Goal: Information Seeking & Learning: Learn about a topic

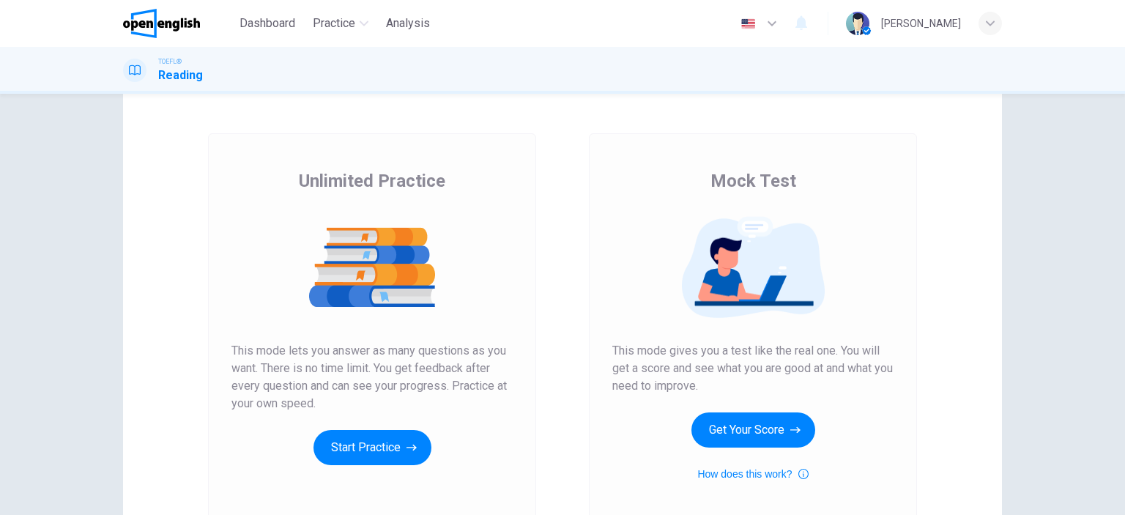
scroll to position [73, 0]
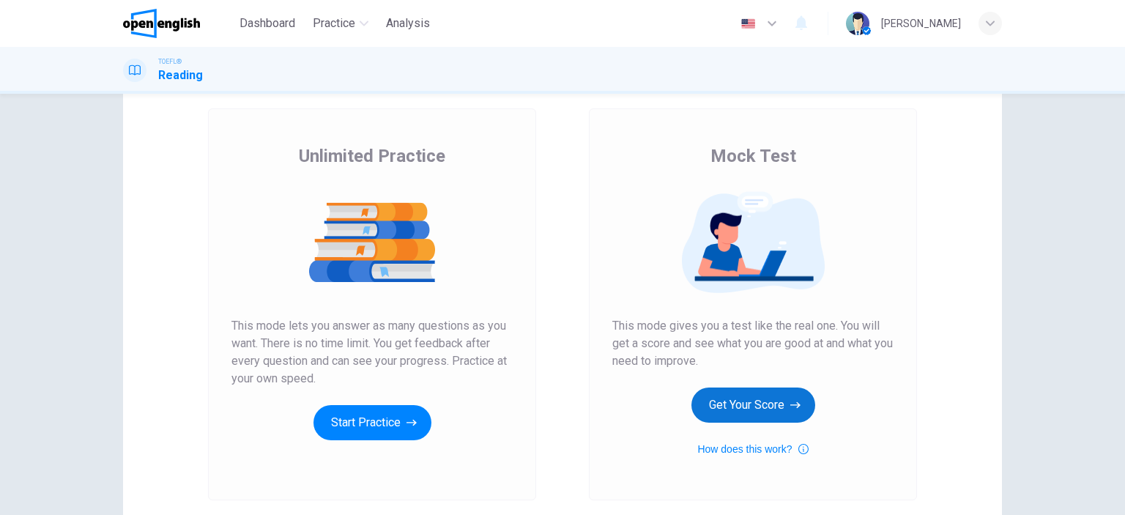
click at [769, 389] on button "Get Your Score" at bounding box center [753, 404] width 124 height 35
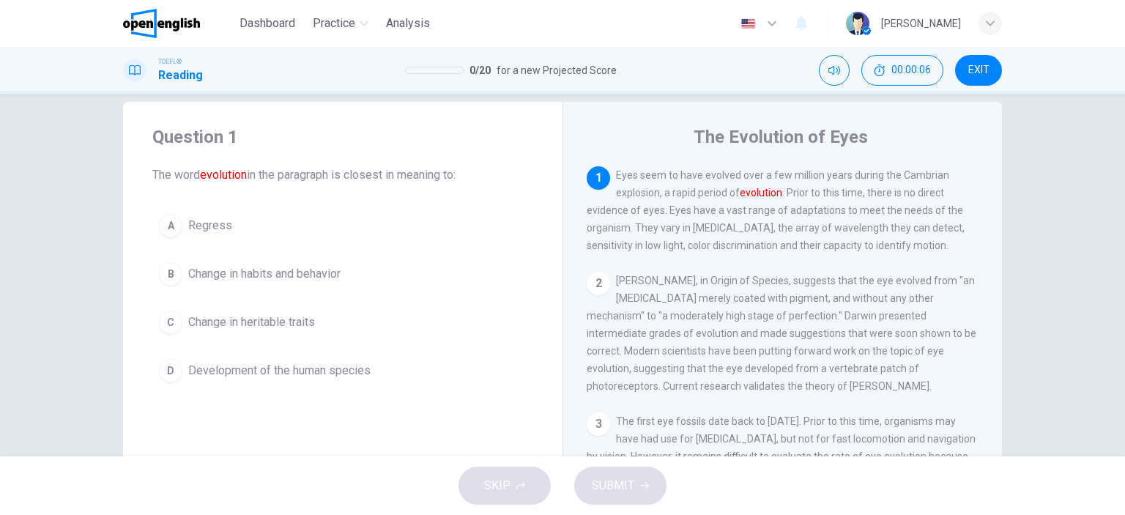
scroll to position [0, 0]
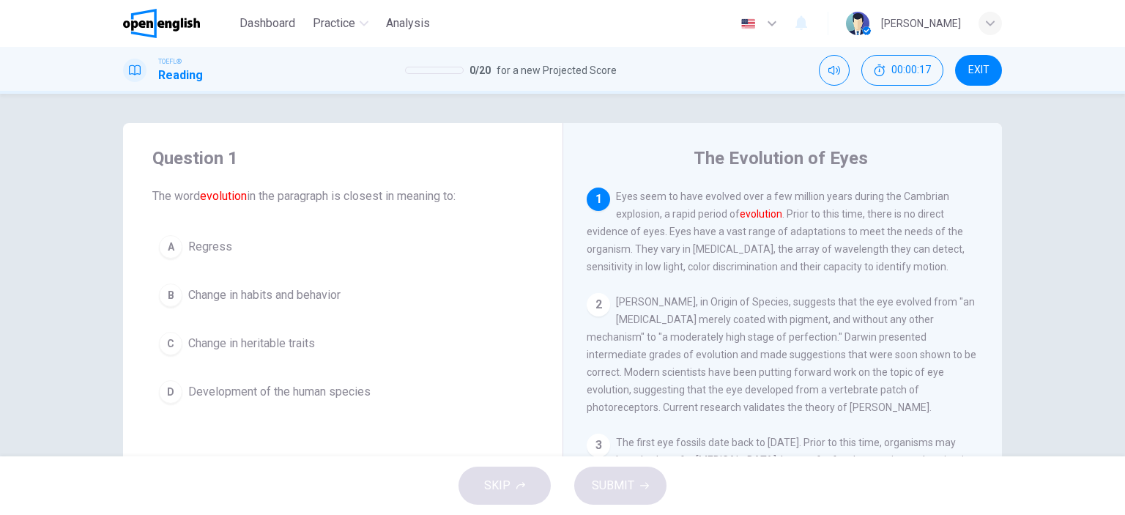
click at [241, 393] on span "Development of the human species" at bounding box center [279, 392] width 182 height 18
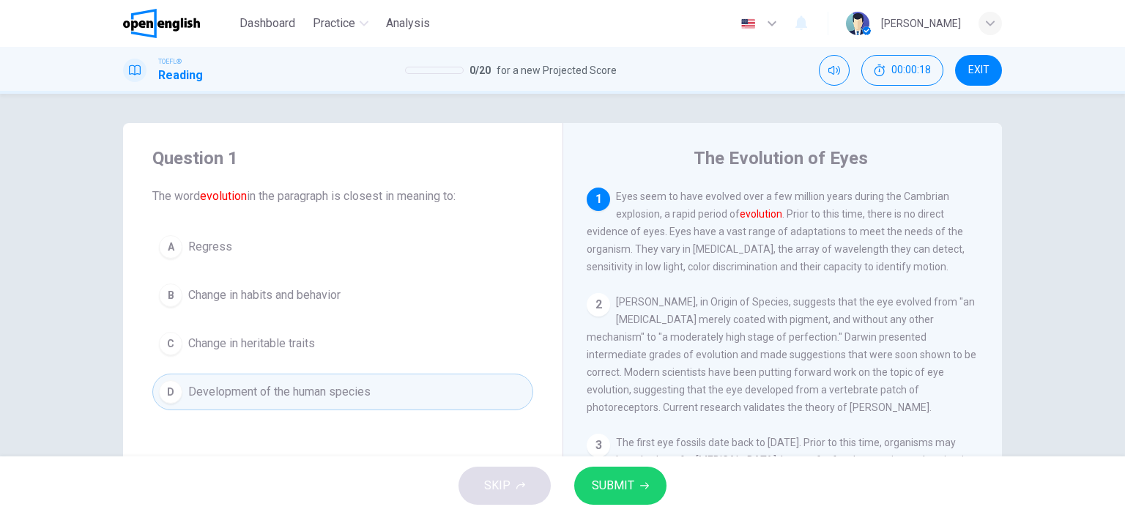
click at [637, 489] on button "SUBMIT" at bounding box center [620, 486] width 92 height 38
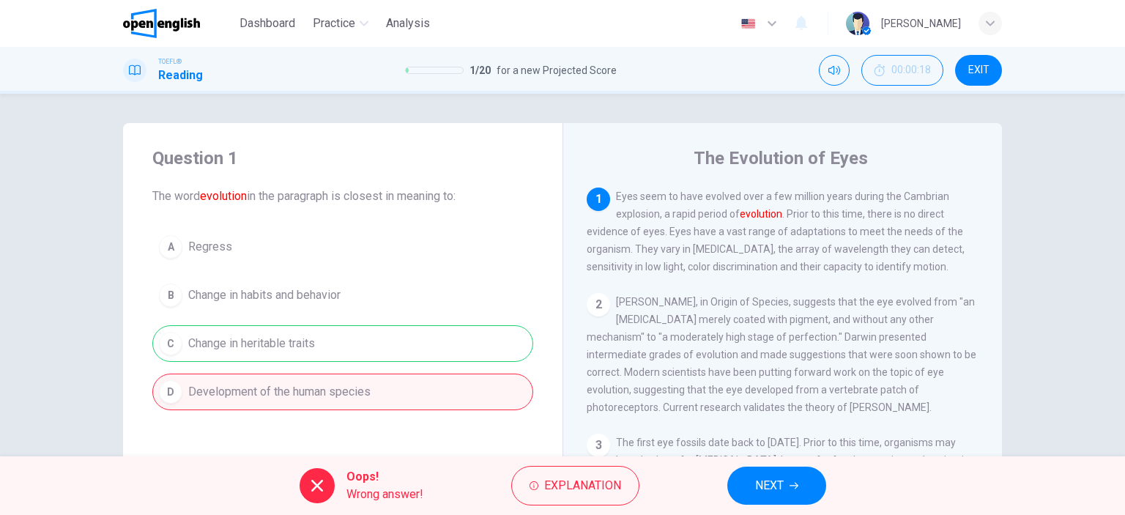
drag, startPoint x: 761, startPoint y: 489, endPoint x: 595, endPoint y: 461, distance: 168.6
click at [595, 461] on div "Oops! Wrong answer! Explanation NEXT" at bounding box center [562, 485] width 1125 height 59
click at [549, 483] on span "Explanation" at bounding box center [582, 485] width 77 height 21
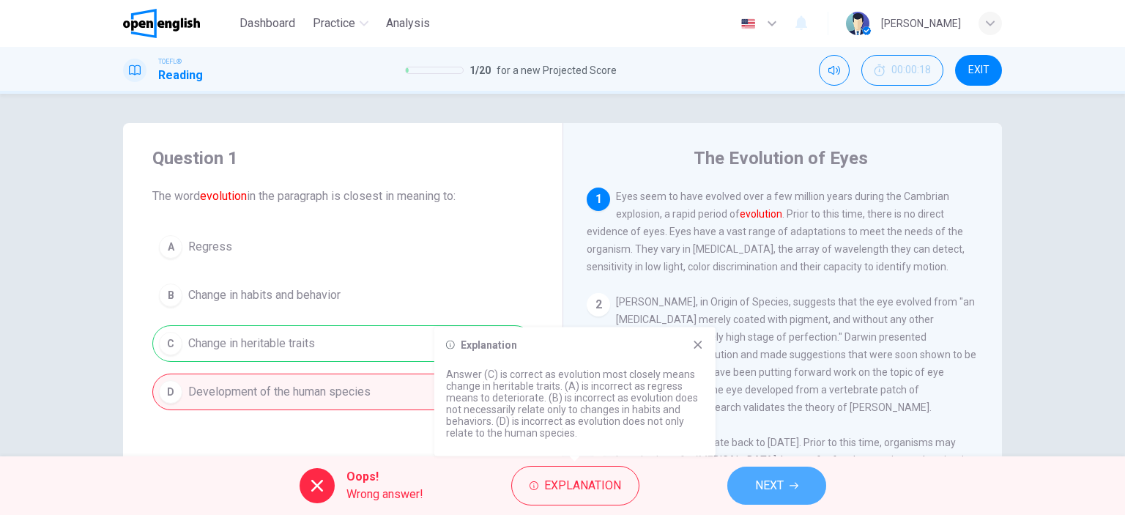
click at [753, 486] on button "NEXT" at bounding box center [776, 486] width 99 height 38
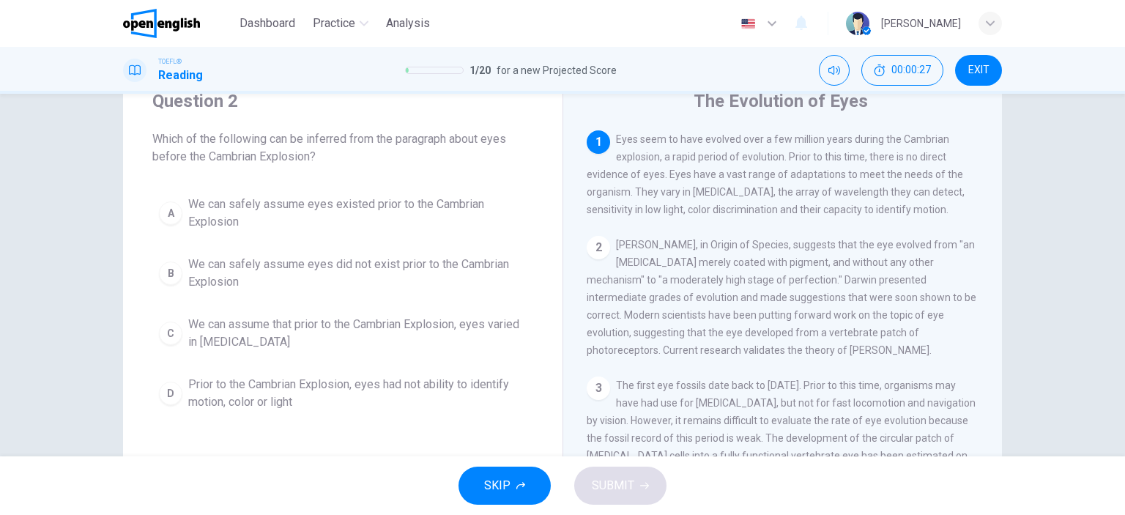
scroll to position [73, 0]
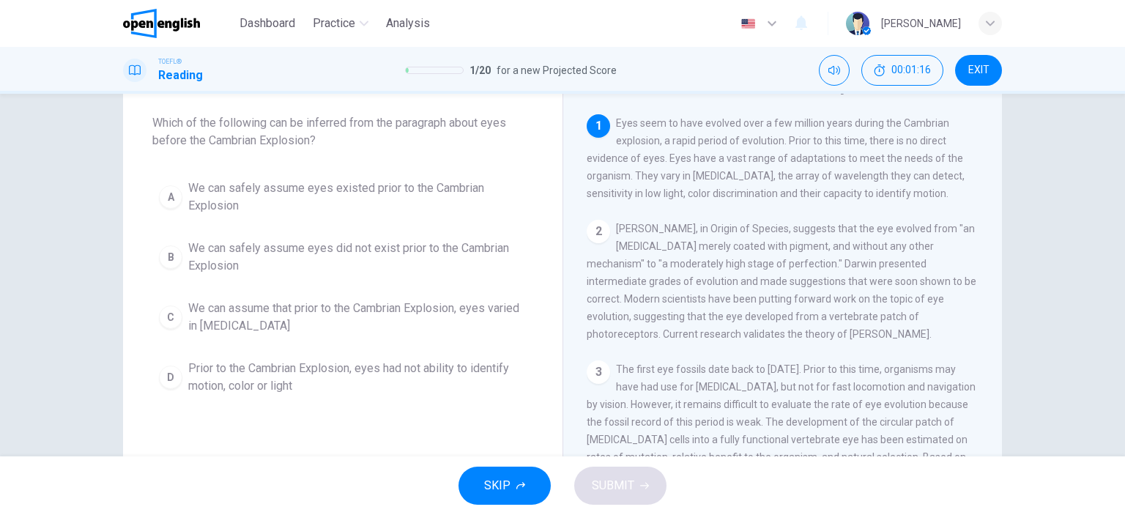
click at [289, 248] on span "We can safely assume eyes did not exist prior to the Cambrian Explosion" at bounding box center [357, 257] width 338 height 35
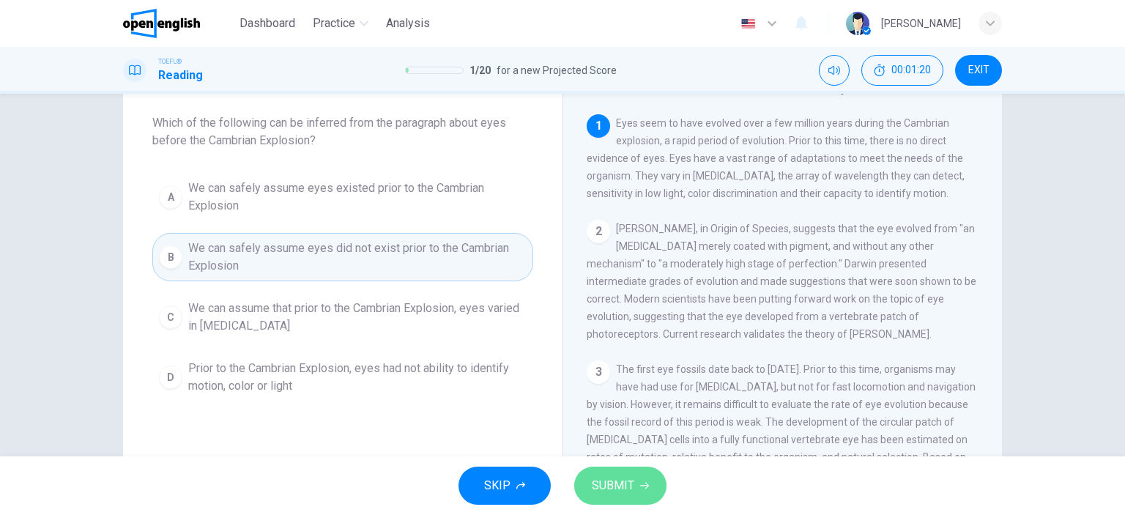
click at [615, 473] on button "SUBMIT" at bounding box center [620, 486] width 92 height 38
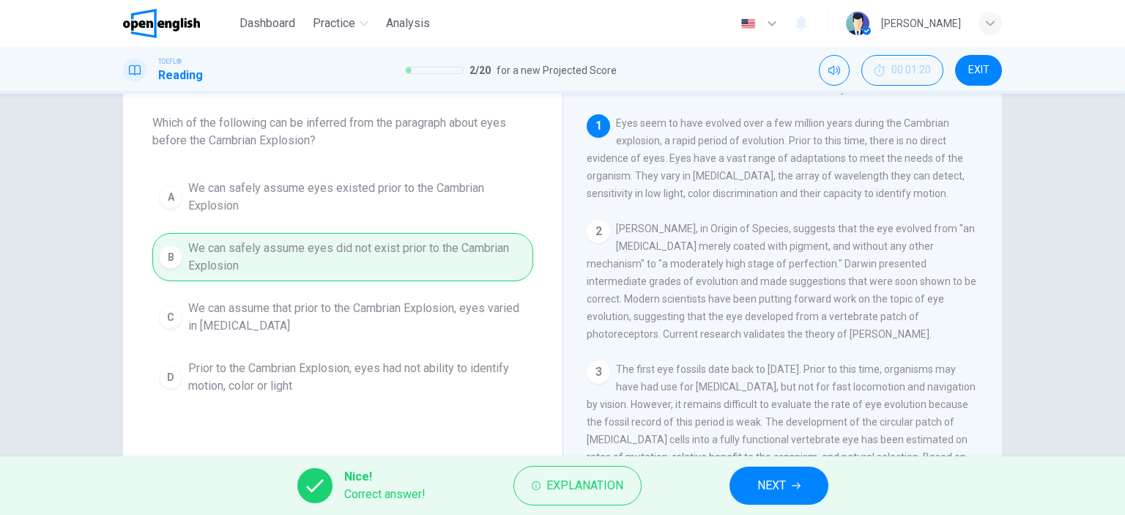
click at [800, 480] on button "NEXT" at bounding box center [779, 486] width 99 height 38
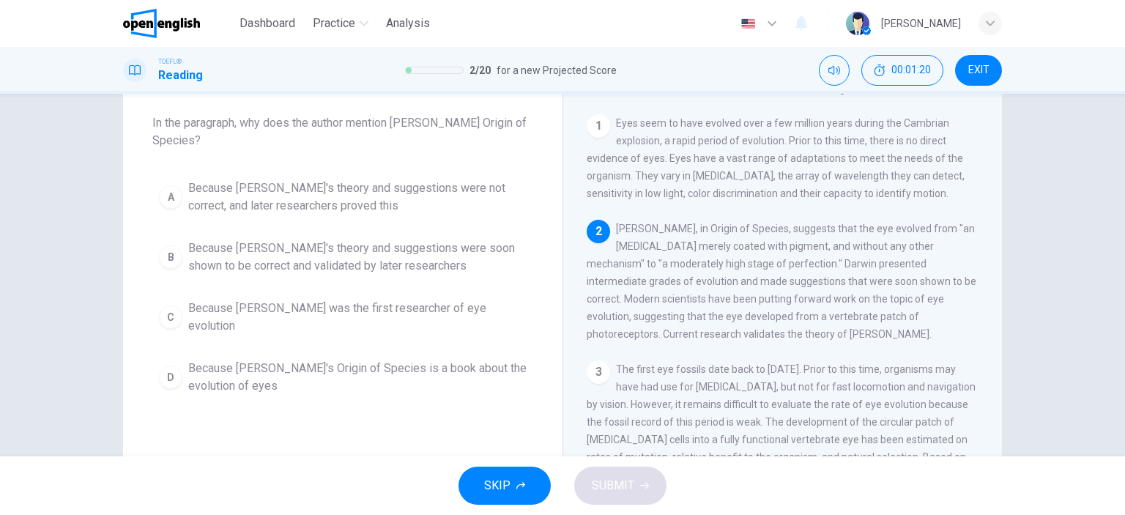
scroll to position [108, 0]
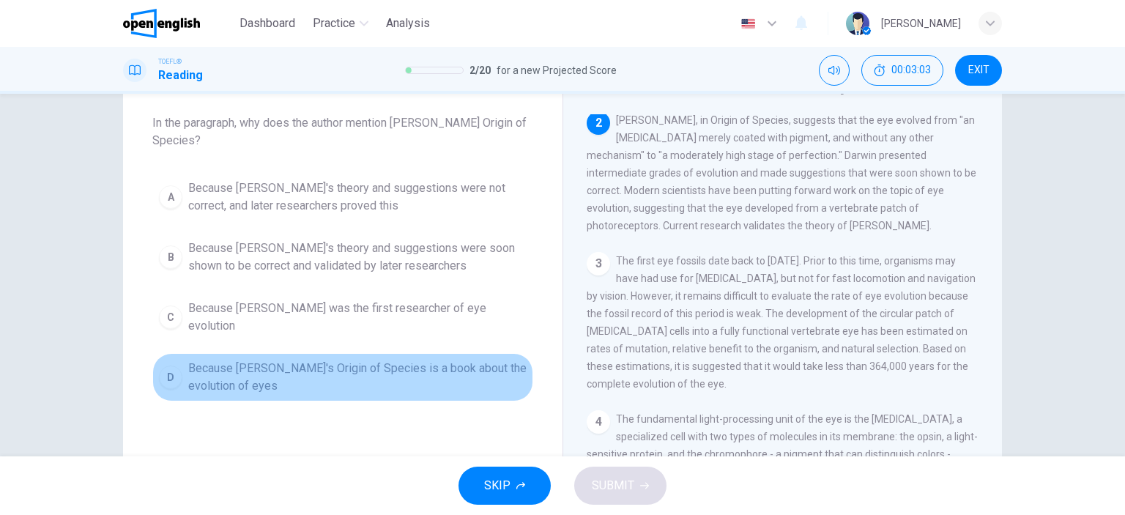
click at [306, 360] on span "Because [PERSON_NAME]'s Origin of Species is a book about the evolution of eyes" at bounding box center [357, 377] width 338 height 35
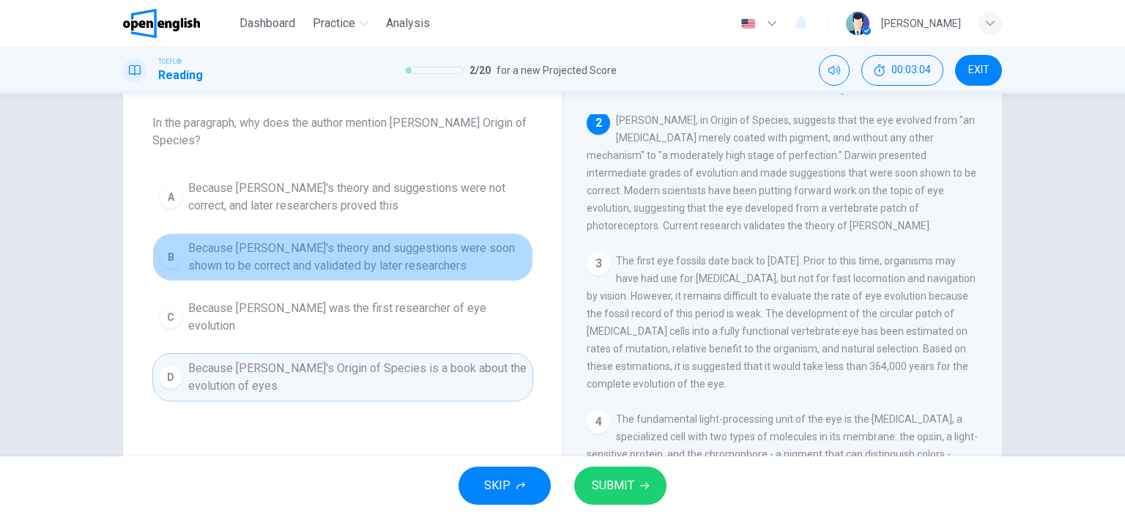
click at [305, 259] on span "Because [PERSON_NAME]'s theory and suggestions were soon shown to be correct an…" at bounding box center [357, 257] width 338 height 35
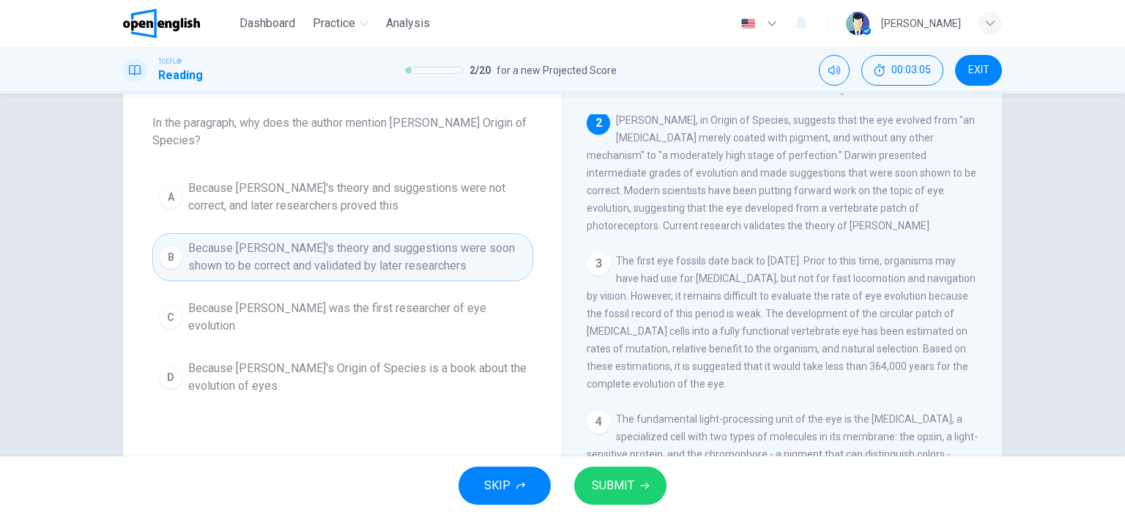
click at [636, 486] on button "SUBMIT" at bounding box center [620, 486] width 92 height 38
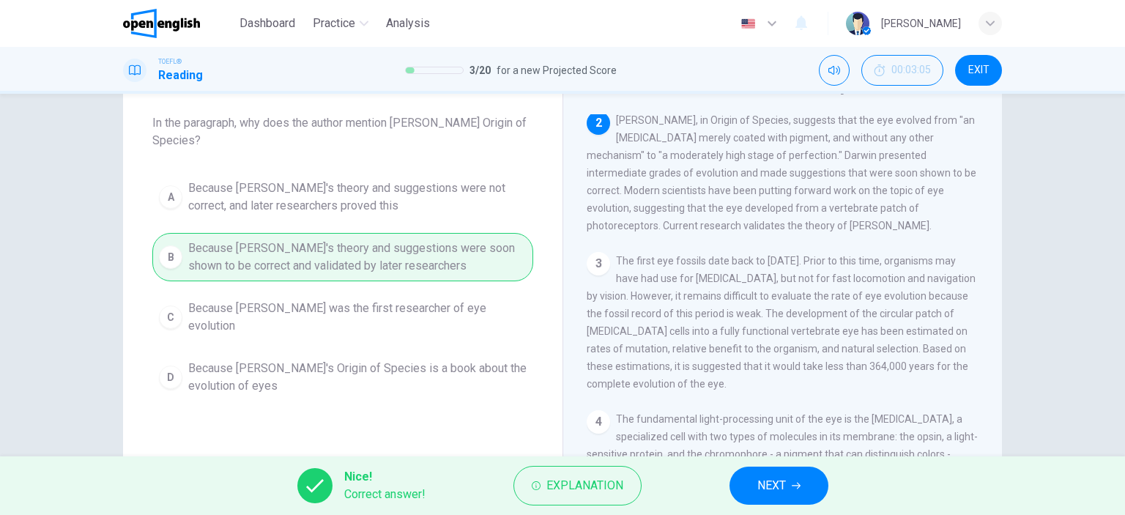
click at [779, 491] on span "NEXT" at bounding box center [771, 485] width 29 height 21
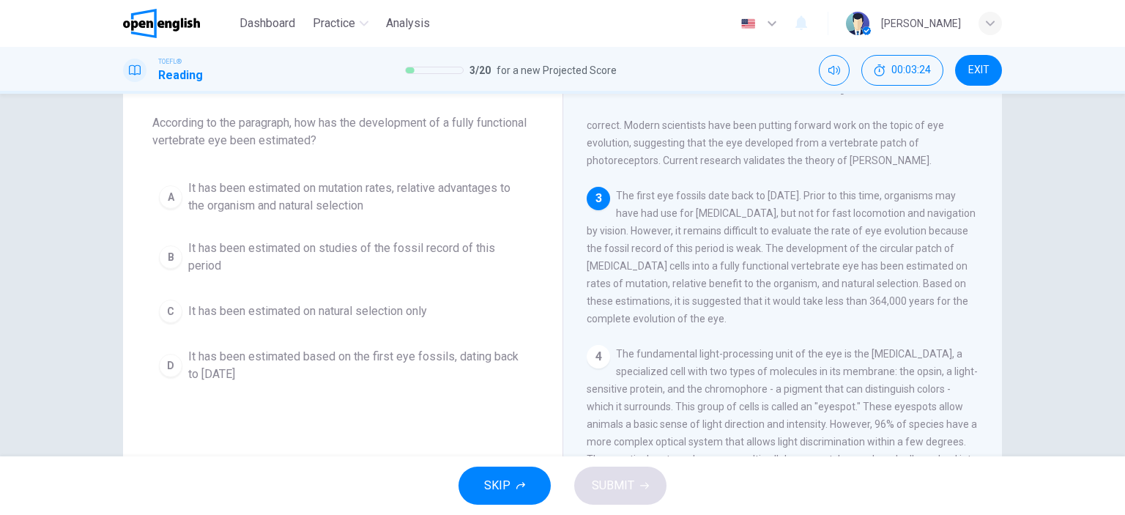
scroll to position [196, 0]
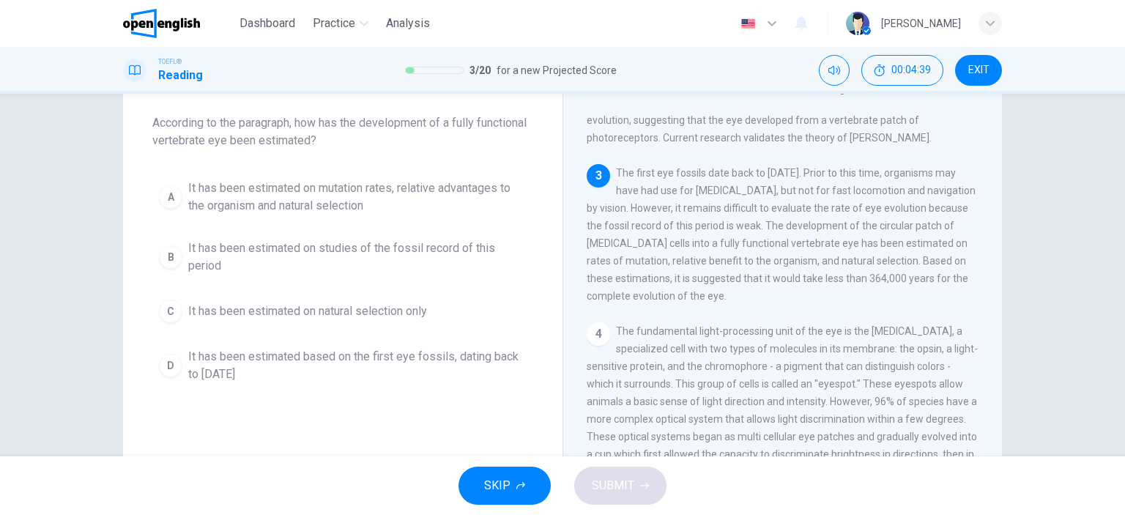
drag, startPoint x: 284, startPoint y: 204, endPoint x: 297, endPoint y: 212, distance: 14.4
click at [284, 204] on span "It has been estimated on mutation rates, relative advantages to the organism an…" at bounding box center [357, 196] width 338 height 35
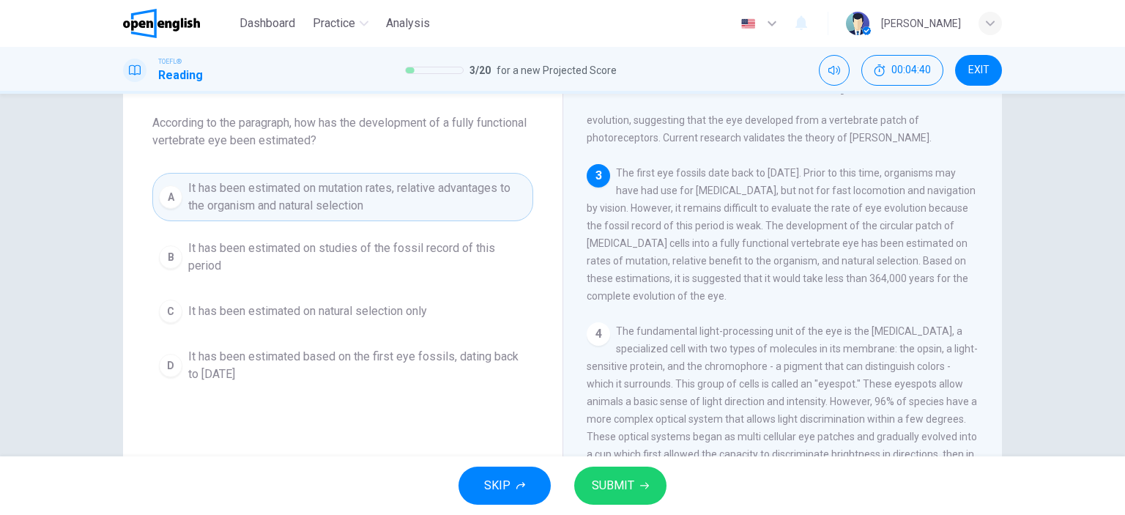
click at [626, 480] on span "SUBMIT" at bounding box center [613, 485] width 42 height 21
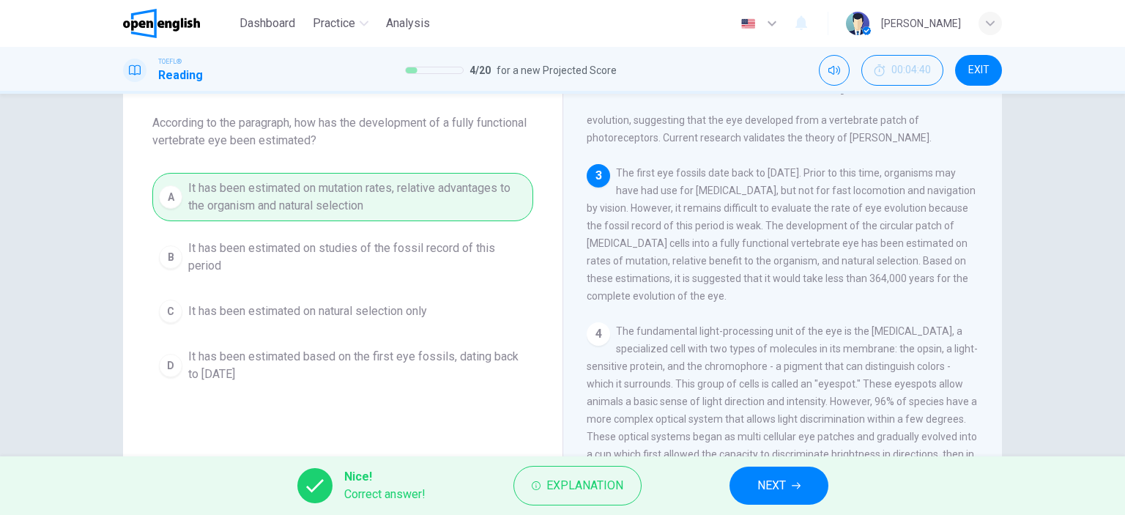
click at [803, 484] on button "NEXT" at bounding box center [779, 486] width 99 height 38
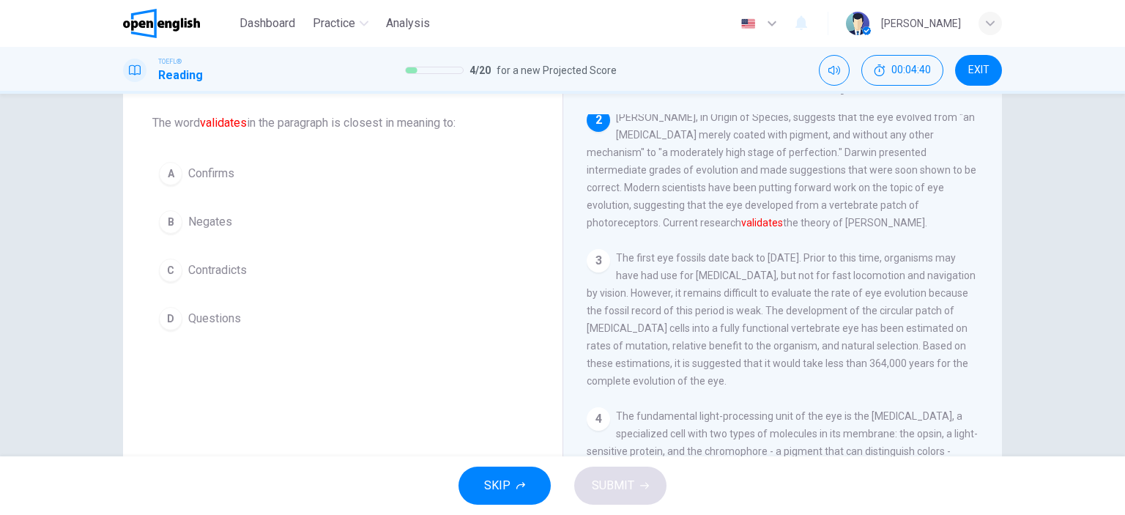
scroll to position [108, 0]
click at [177, 178] on div "A" at bounding box center [170, 173] width 23 height 23
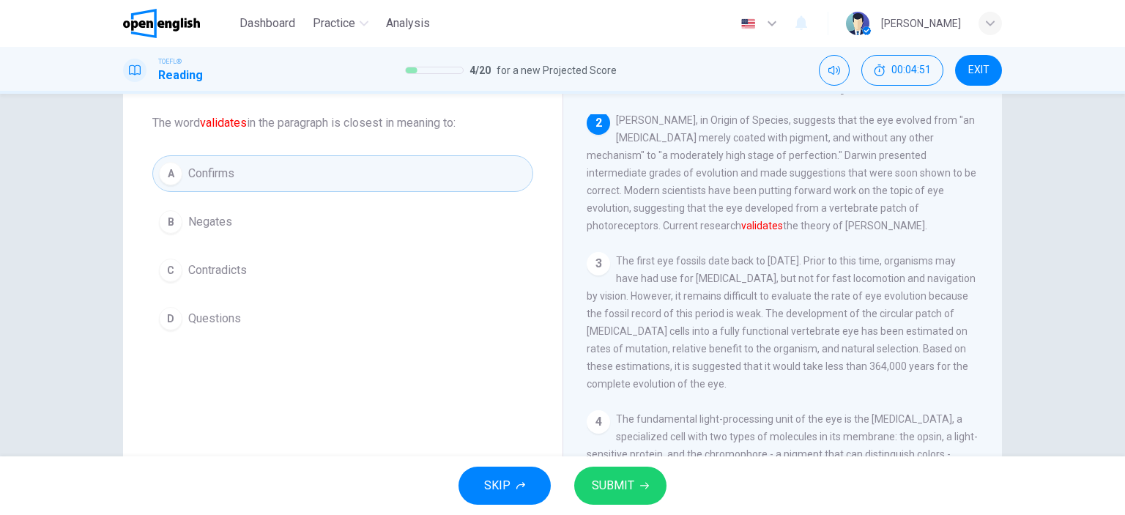
click at [647, 484] on icon "button" at bounding box center [644, 485] width 9 height 9
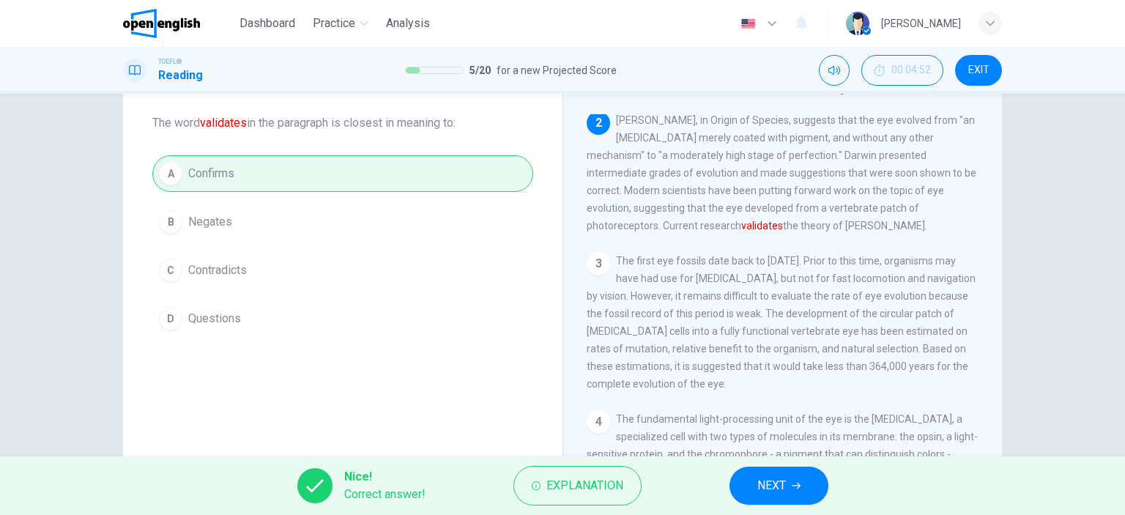
click at [777, 490] on span "NEXT" at bounding box center [771, 485] width 29 height 21
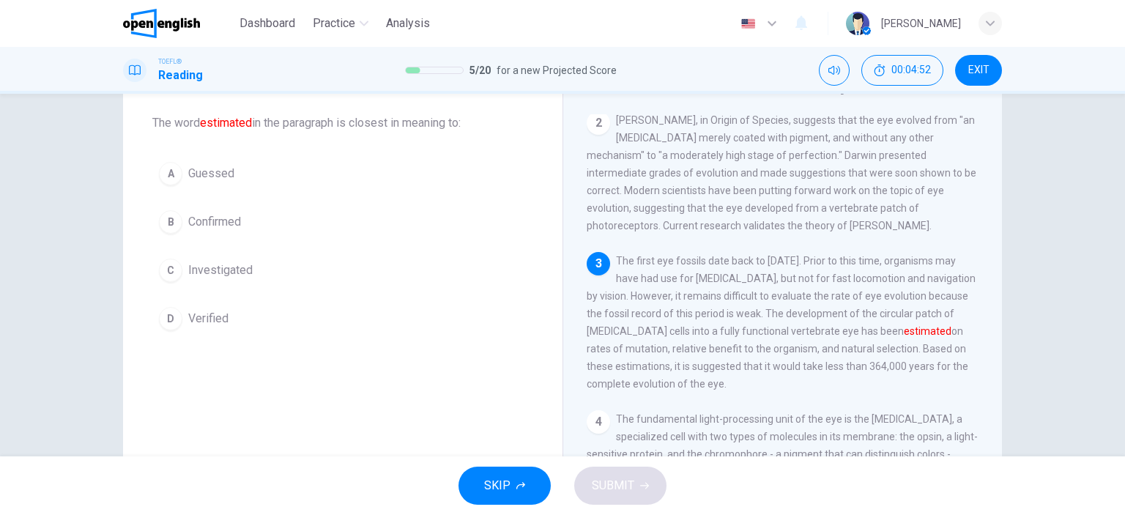
scroll to position [123, 0]
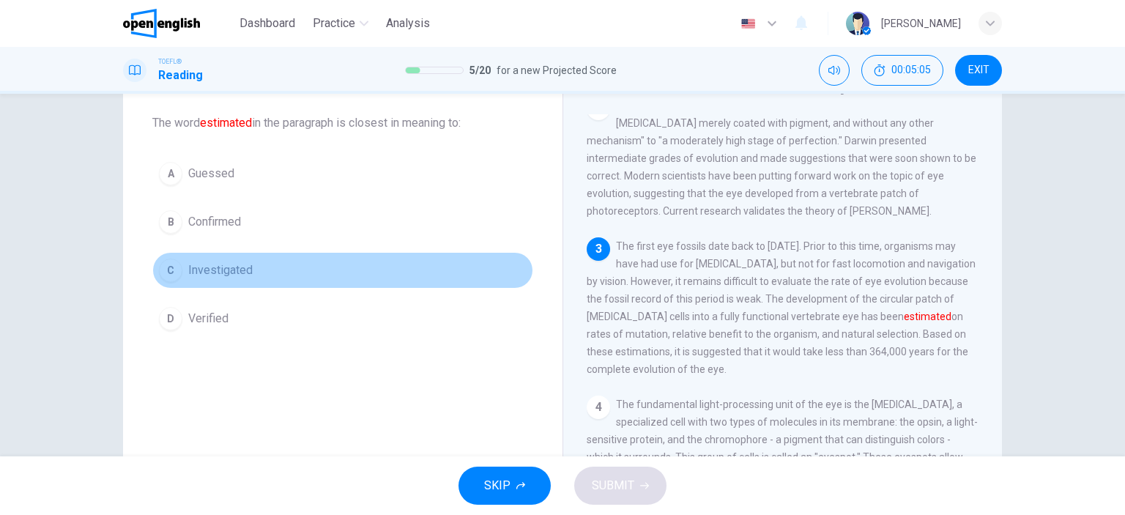
click at [220, 268] on span "Investigated" at bounding box center [220, 270] width 64 height 18
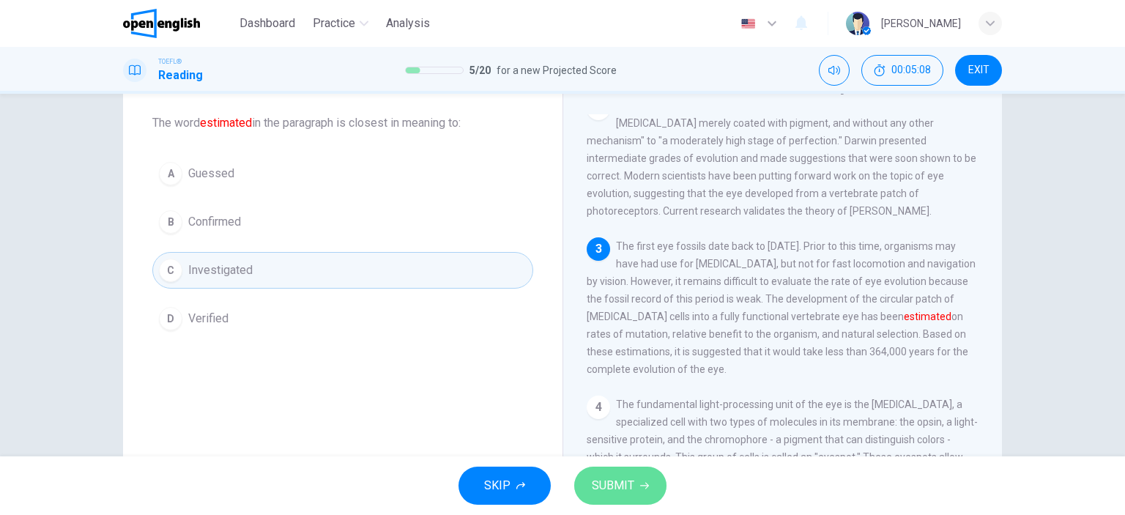
click at [620, 495] on span "SUBMIT" at bounding box center [613, 485] width 42 height 21
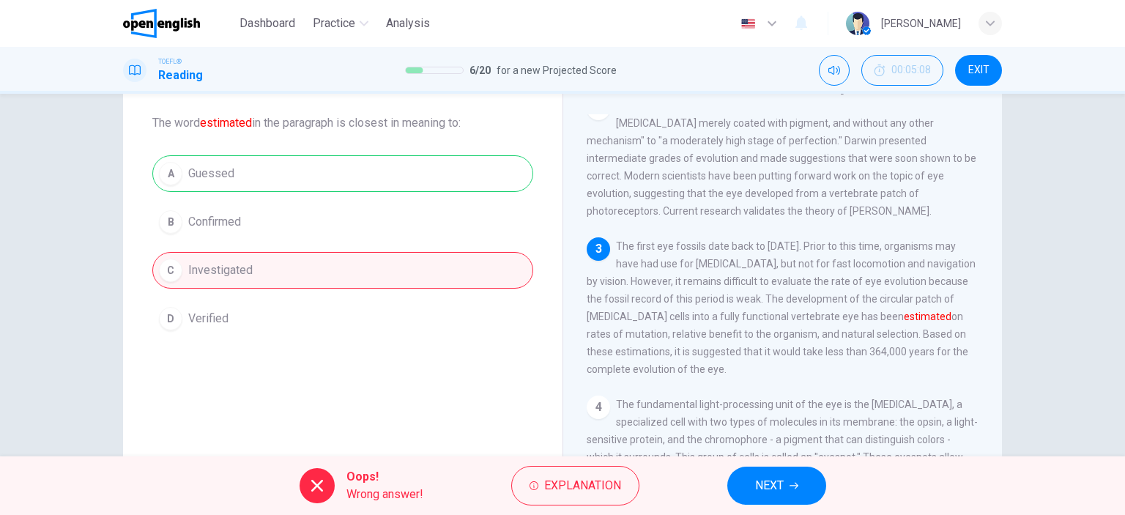
click at [223, 163] on div "A Guessed B Confirmed C Investigated D Verified" at bounding box center [342, 246] width 381 height 182
click at [773, 486] on span "NEXT" at bounding box center [769, 485] width 29 height 21
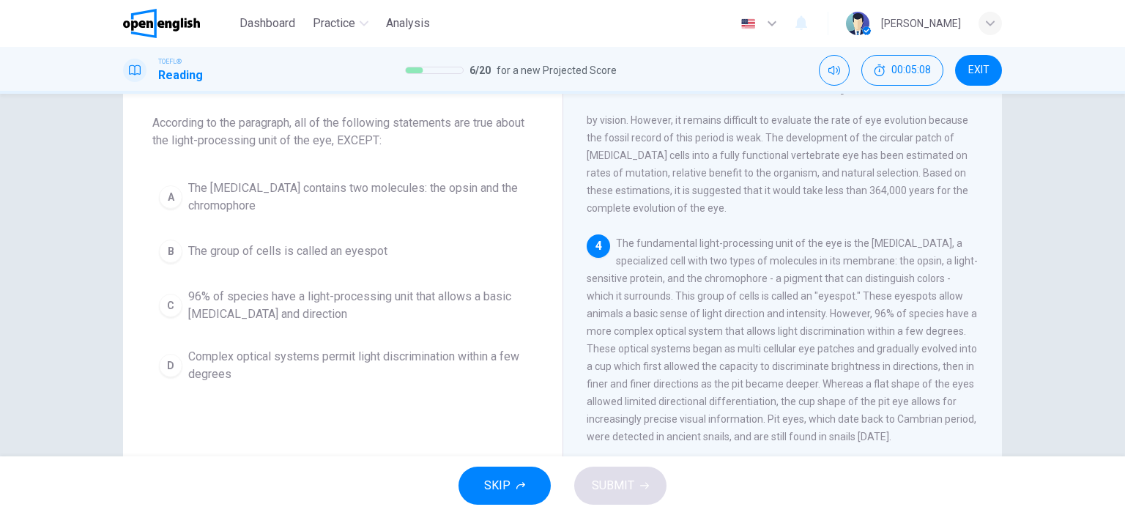
scroll to position [359, 0]
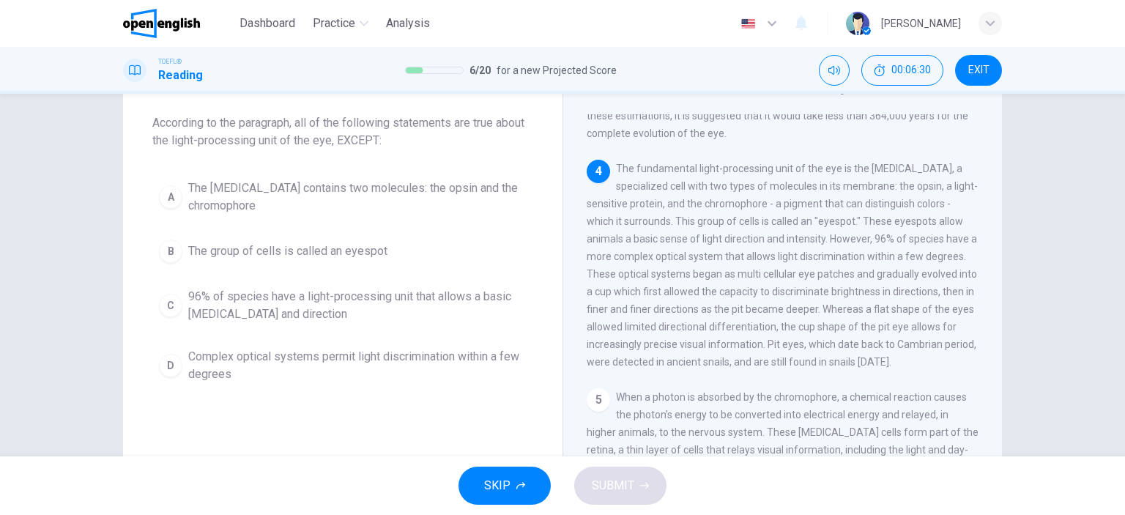
click at [425, 286] on button "C 96% of species have a light-processing unit that allows a basic [MEDICAL_DATA…" at bounding box center [342, 305] width 381 height 48
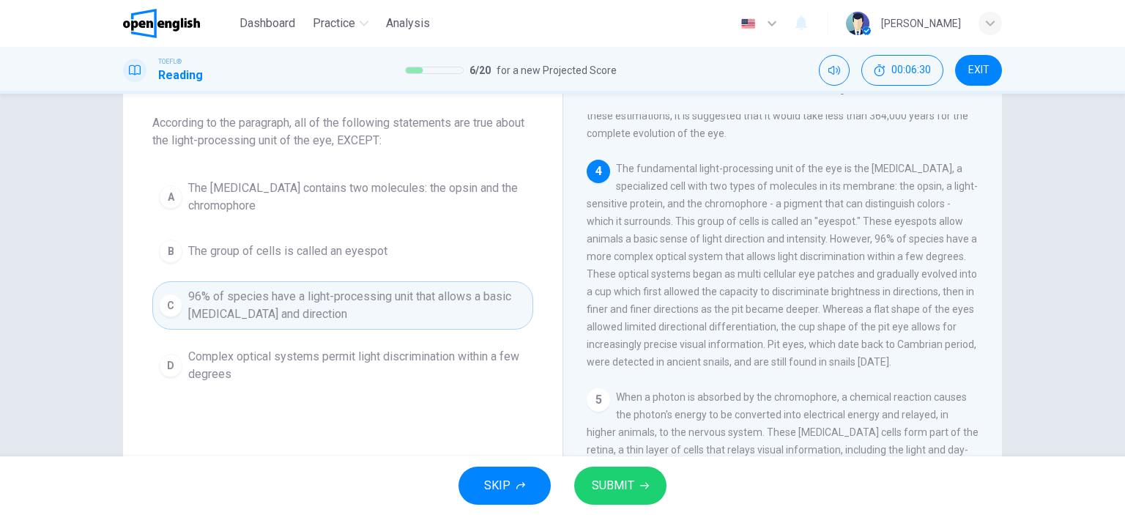
click at [624, 486] on span "SUBMIT" at bounding box center [613, 485] width 42 height 21
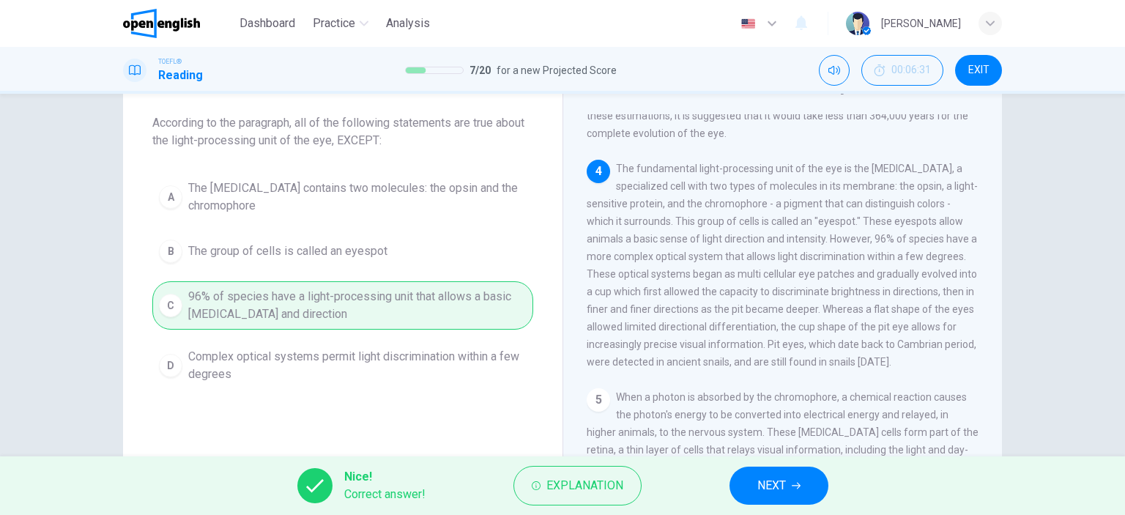
click at [795, 491] on button "NEXT" at bounding box center [779, 486] width 99 height 38
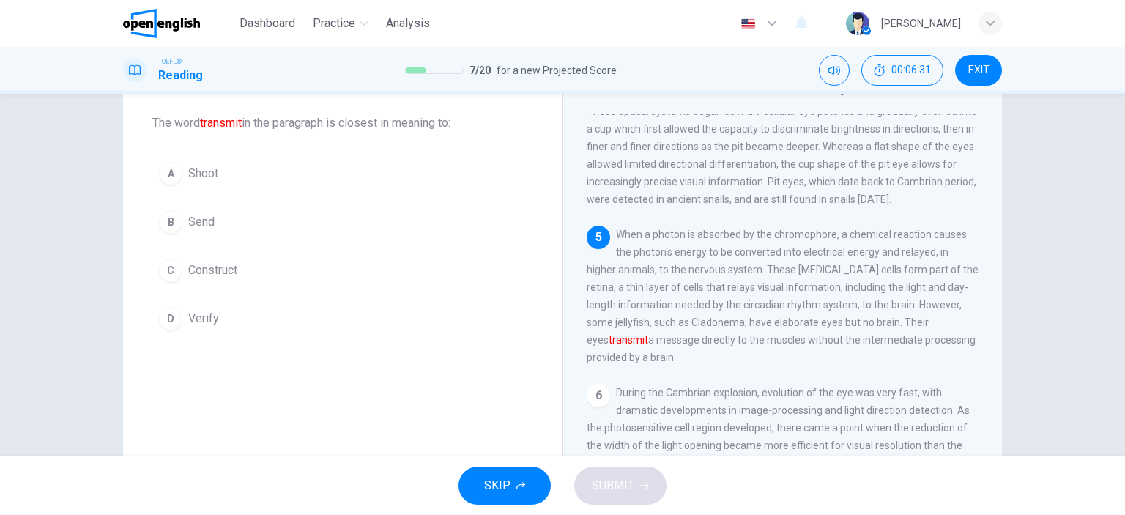
scroll to position [521, 0]
click at [169, 219] on div "B" at bounding box center [170, 221] width 23 height 23
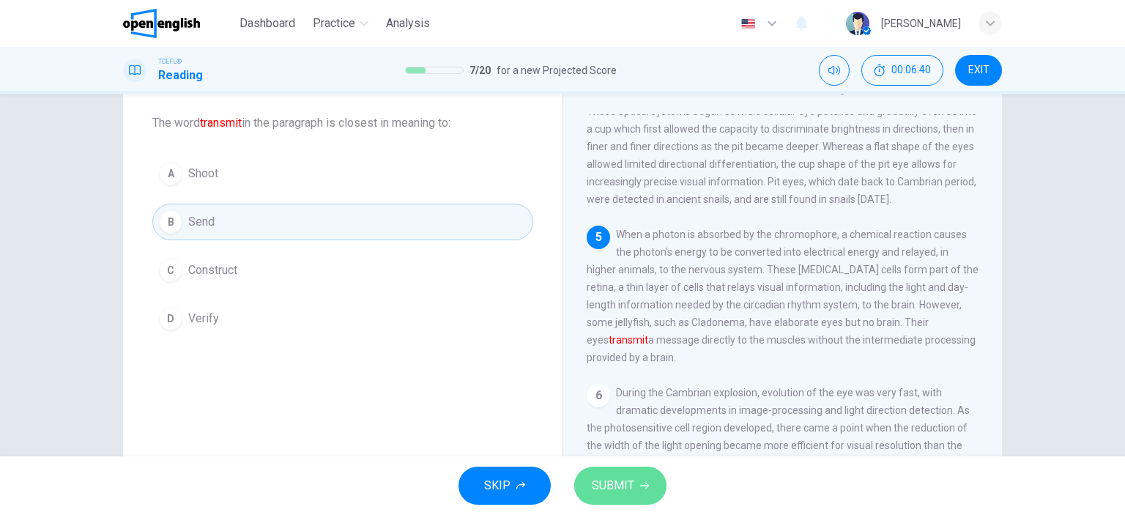
click at [642, 486] on icon "button" at bounding box center [644, 485] width 9 height 9
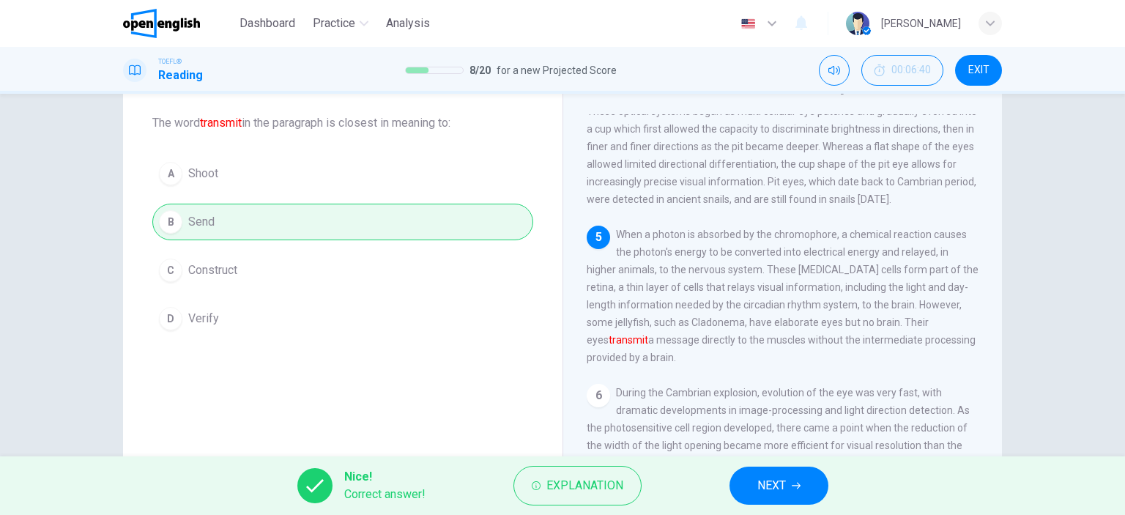
click at [764, 489] on span "NEXT" at bounding box center [771, 485] width 29 height 21
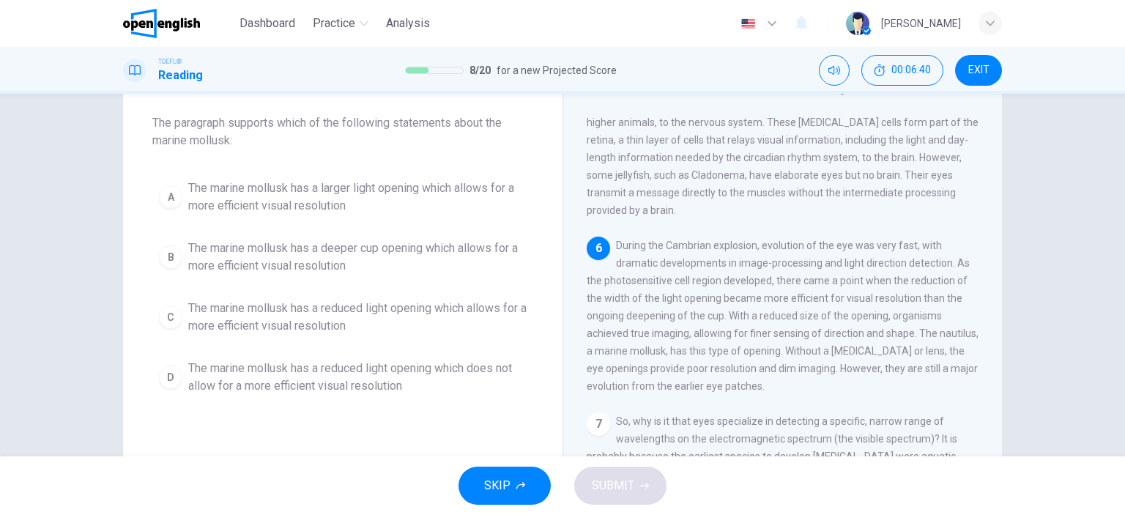
scroll to position [700, 0]
click at [375, 370] on span "The marine mollusk has a reduced light opening which does not allow for a more …" at bounding box center [357, 377] width 338 height 35
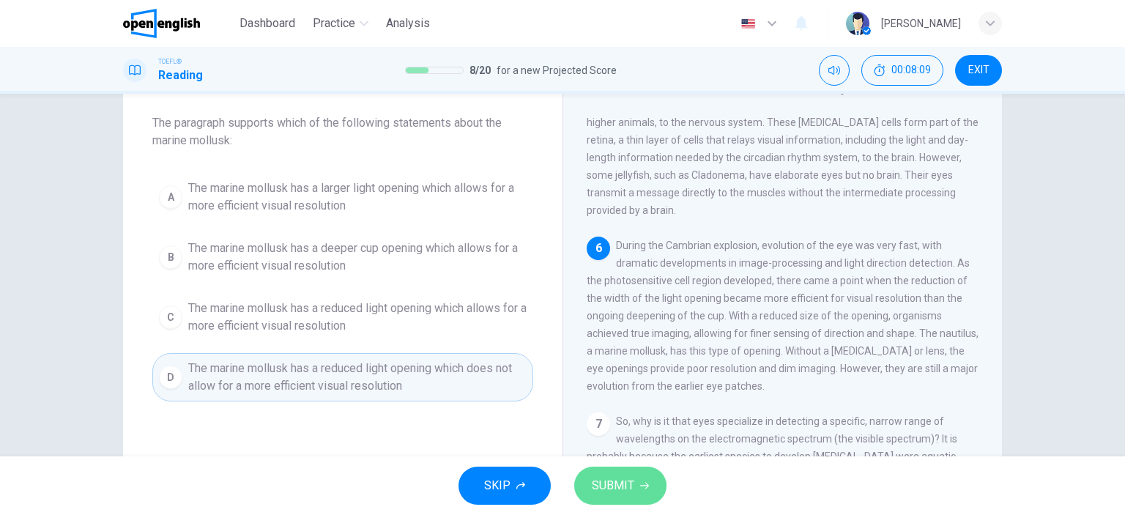
click at [645, 490] on button "SUBMIT" at bounding box center [620, 486] width 92 height 38
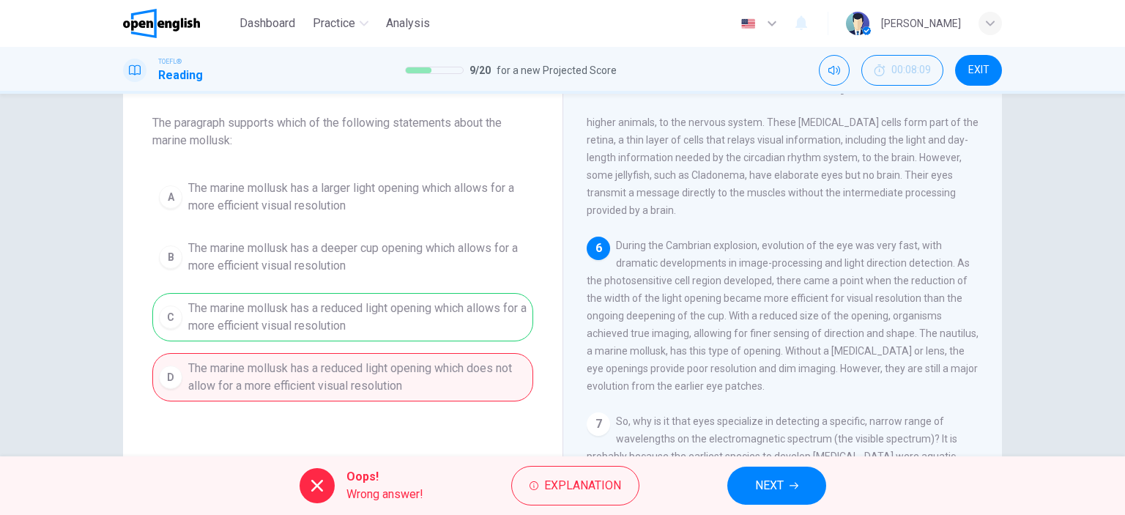
click at [481, 319] on div "A The marine mollusk has a larger light opening which allows for a more efficie…" at bounding box center [342, 287] width 381 height 229
click at [769, 478] on span "NEXT" at bounding box center [769, 485] width 29 height 21
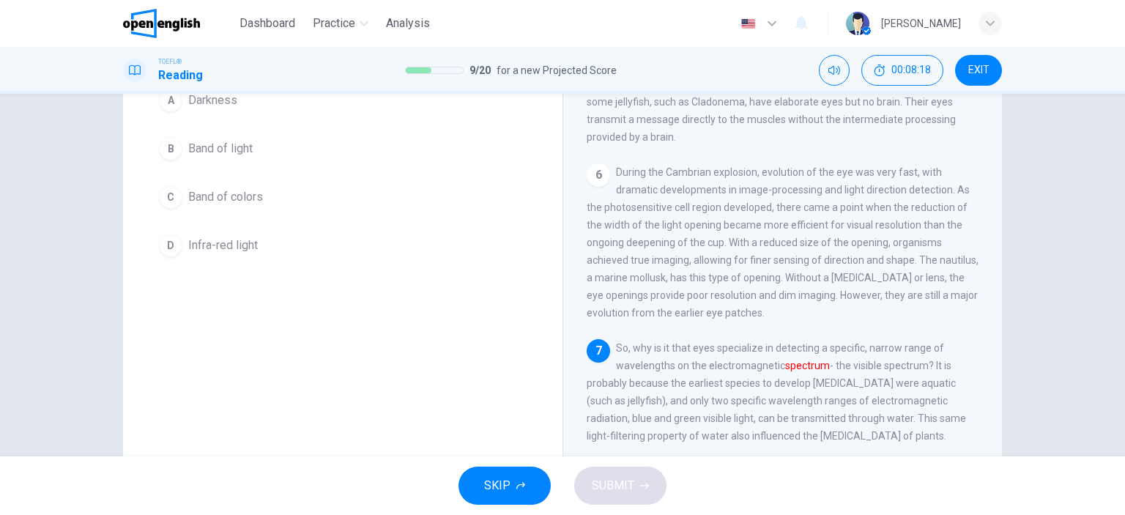
scroll to position [73, 0]
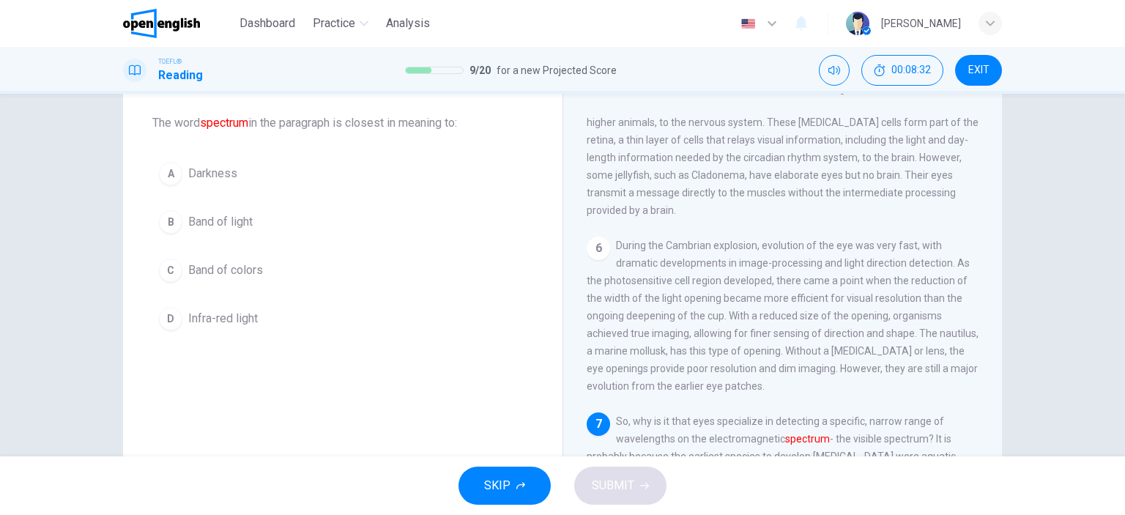
click at [175, 219] on div "B" at bounding box center [170, 221] width 23 height 23
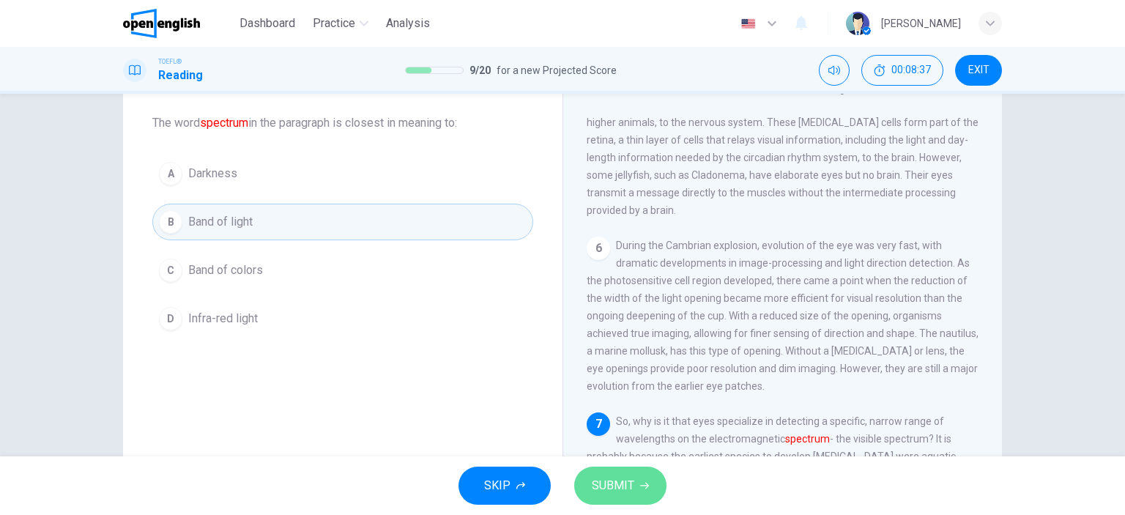
click at [615, 480] on span "SUBMIT" at bounding box center [613, 485] width 42 height 21
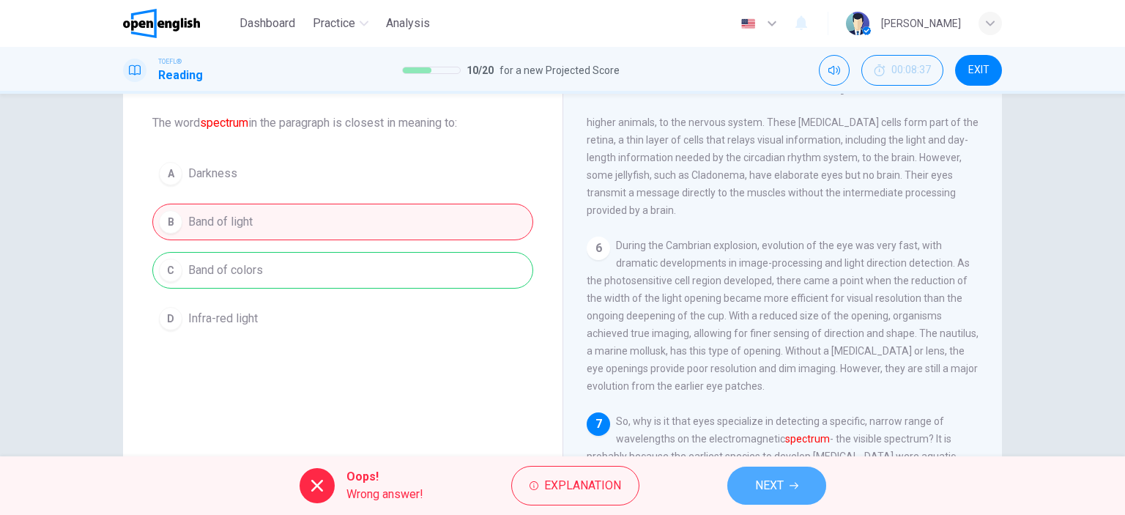
click at [790, 500] on button "NEXT" at bounding box center [776, 486] width 99 height 38
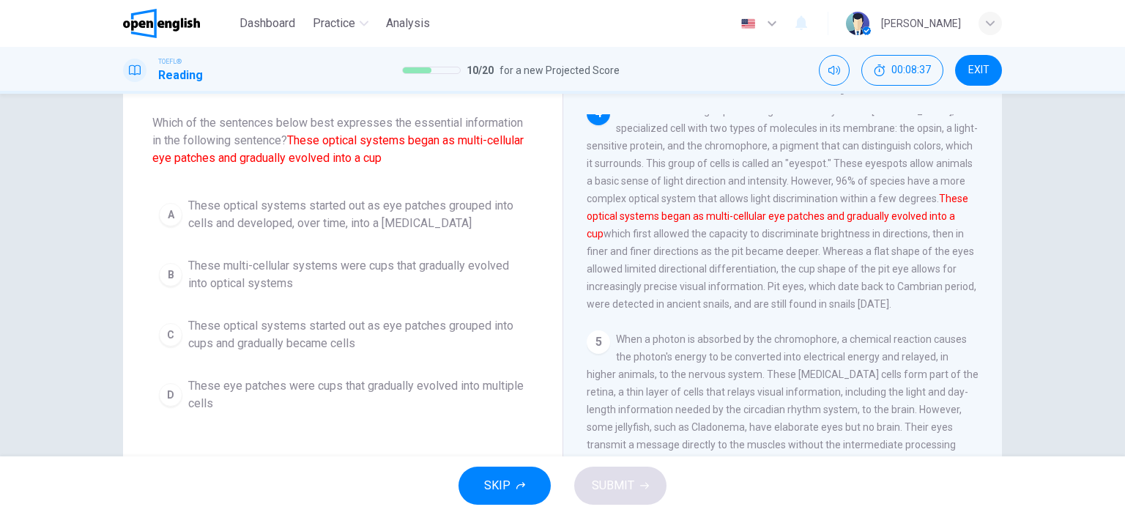
scroll to position [416, 0]
click at [260, 218] on span "These optical systems started out as eye patches grouped into cells and develop…" at bounding box center [357, 214] width 338 height 35
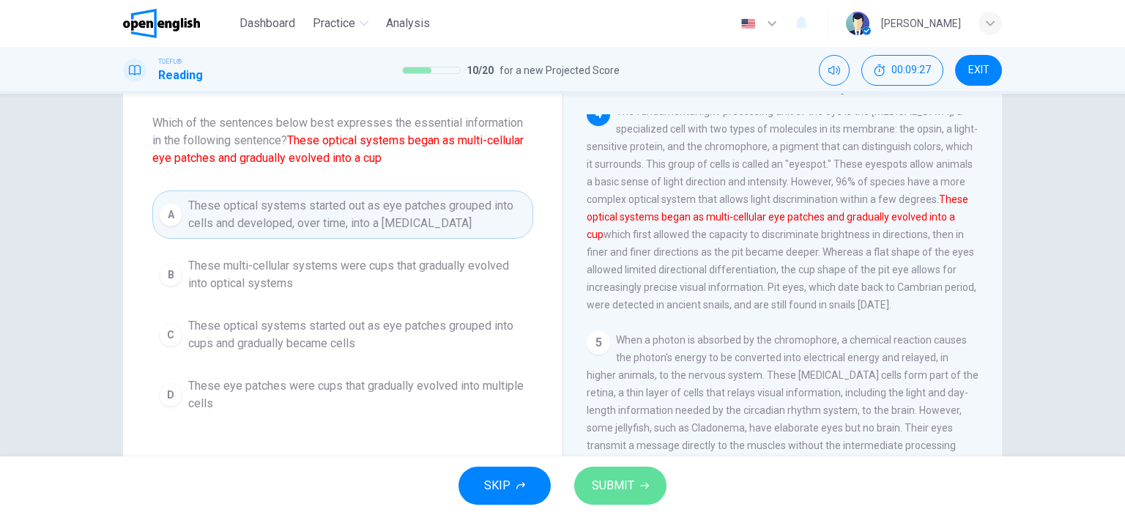
click at [628, 489] on span "SUBMIT" at bounding box center [613, 485] width 42 height 21
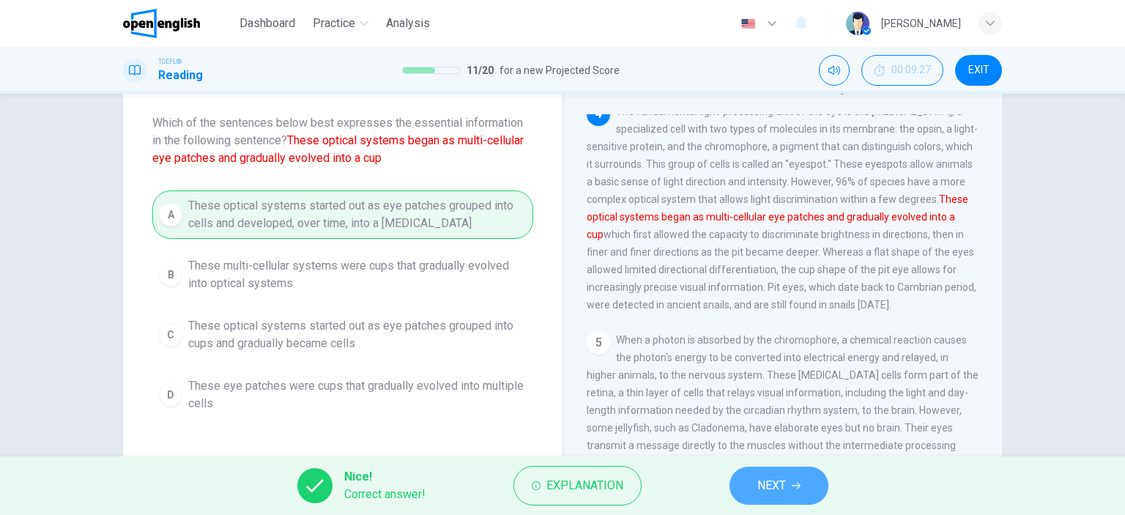
click at [792, 480] on button "NEXT" at bounding box center [779, 486] width 99 height 38
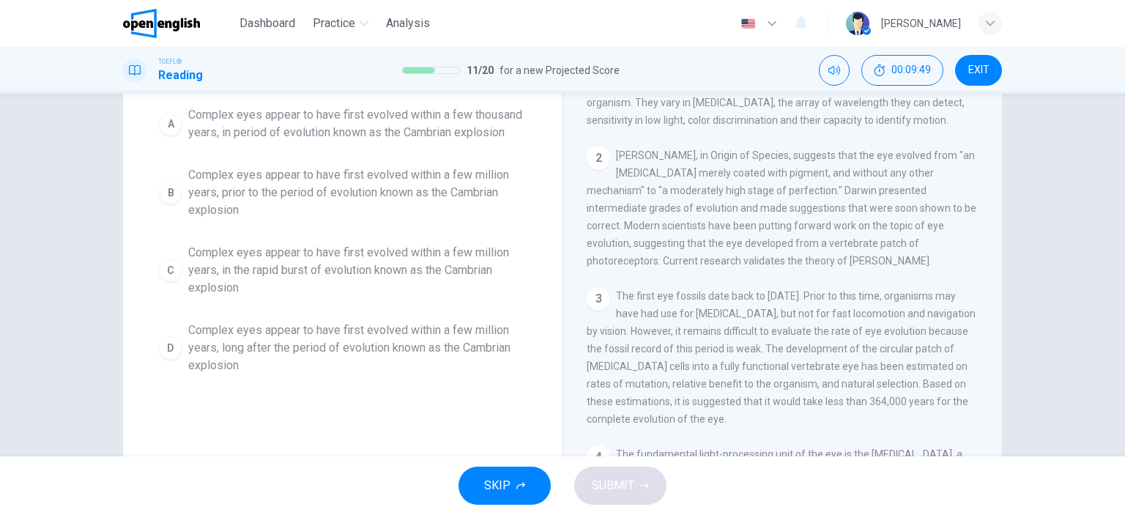
scroll to position [73, 0]
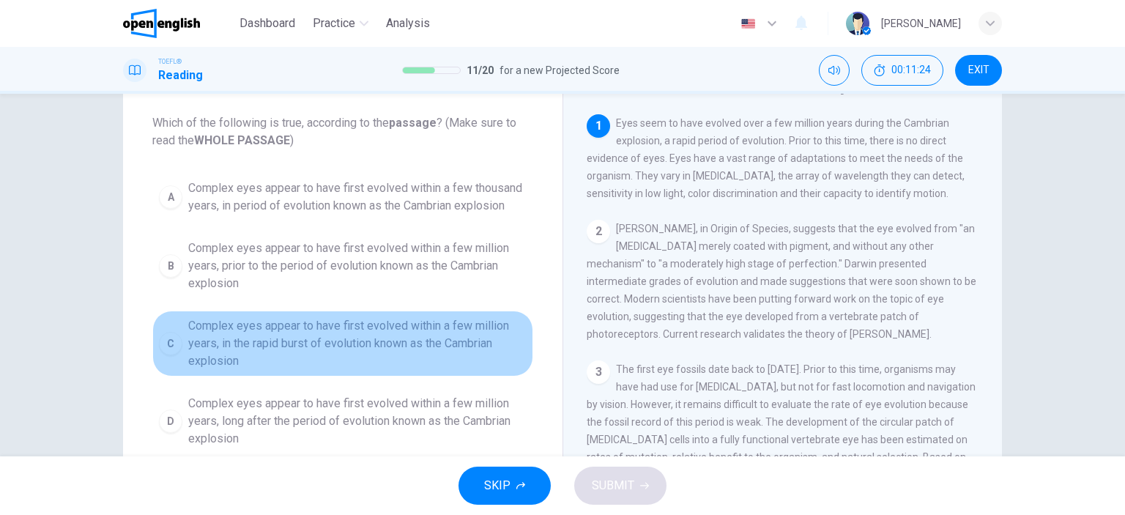
click at [254, 339] on span "Complex eyes appear to have first evolved within a few million years, in the ra…" at bounding box center [357, 343] width 338 height 53
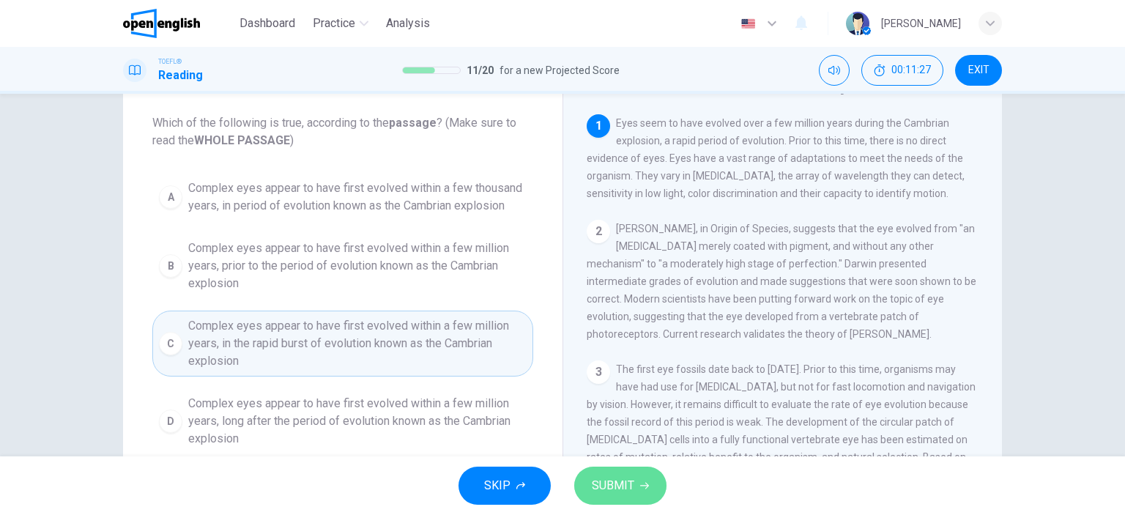
click at [649, 488] on button "SUBMIT" at bounding box center [620, 486] width 92 height 38
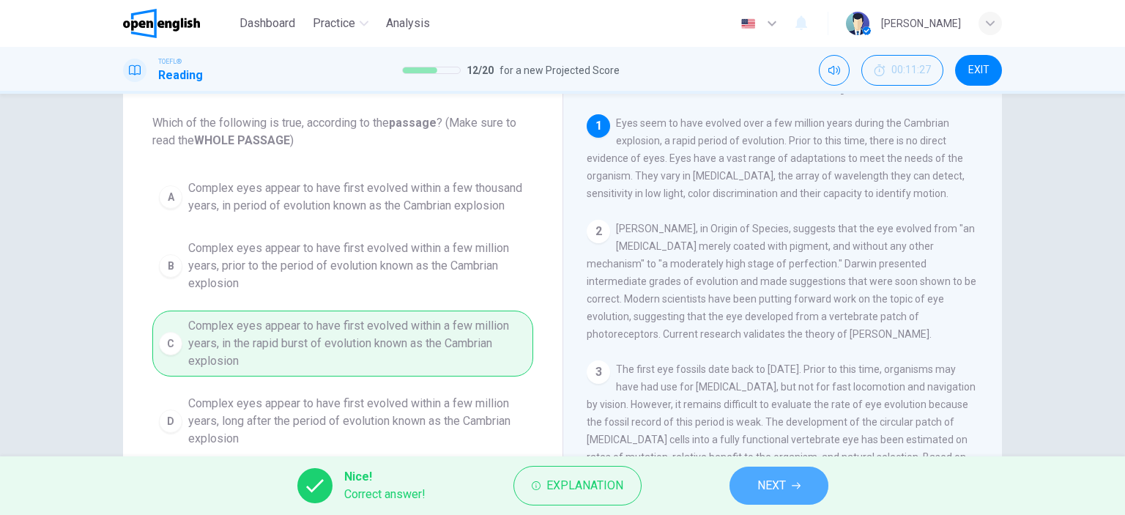
click at [820, 489] on button "NEXT" at bounding box center [779, 486] width 99 height 38
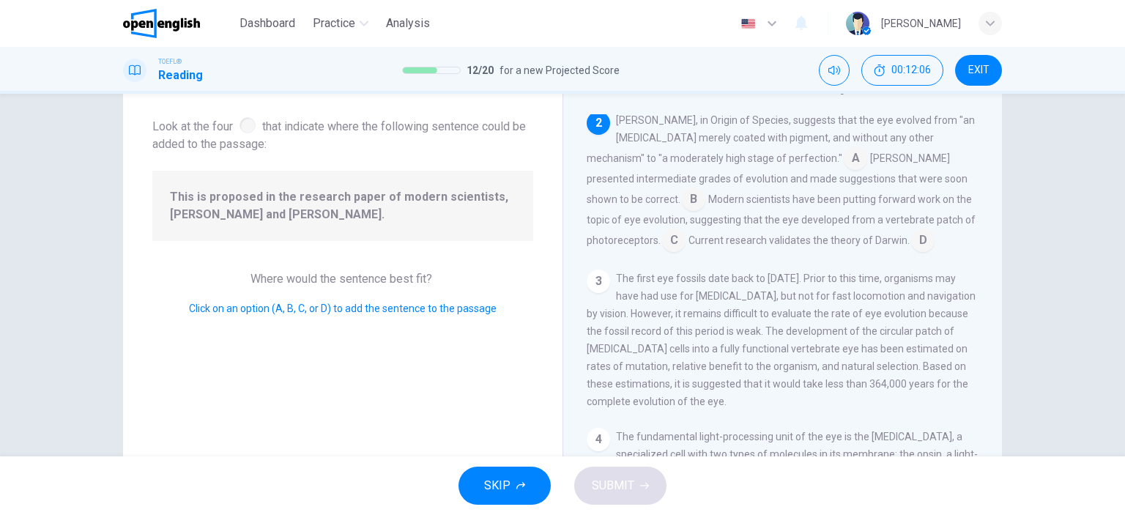
click at [686, 230] on input at bounding box center [673, 241] width 23 height 23
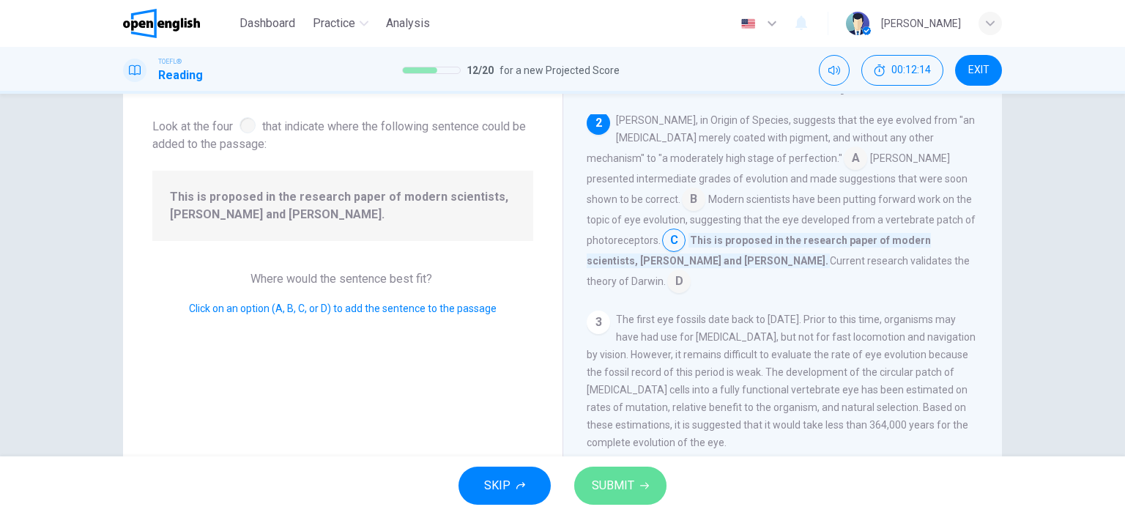
click at [622, 488] on span "SUBMIT" at bounding box center [613, 485] width 42 height 21
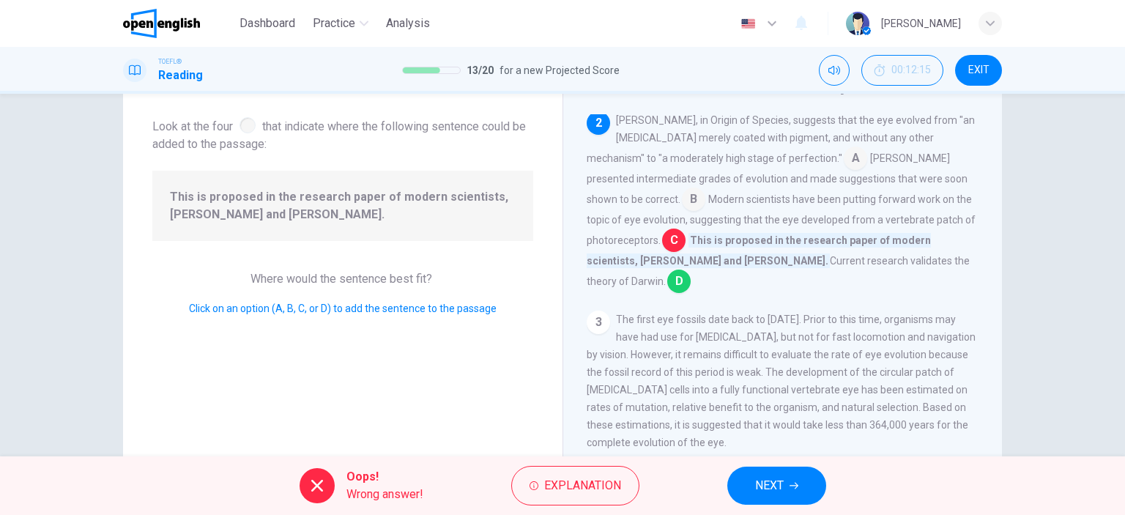
click at [691, 275] on input at bounding box center [678, 282] width 23 height 23
click at [773, 490] on span "NEXT" at bounding box center [769, 485] width 29 height 21
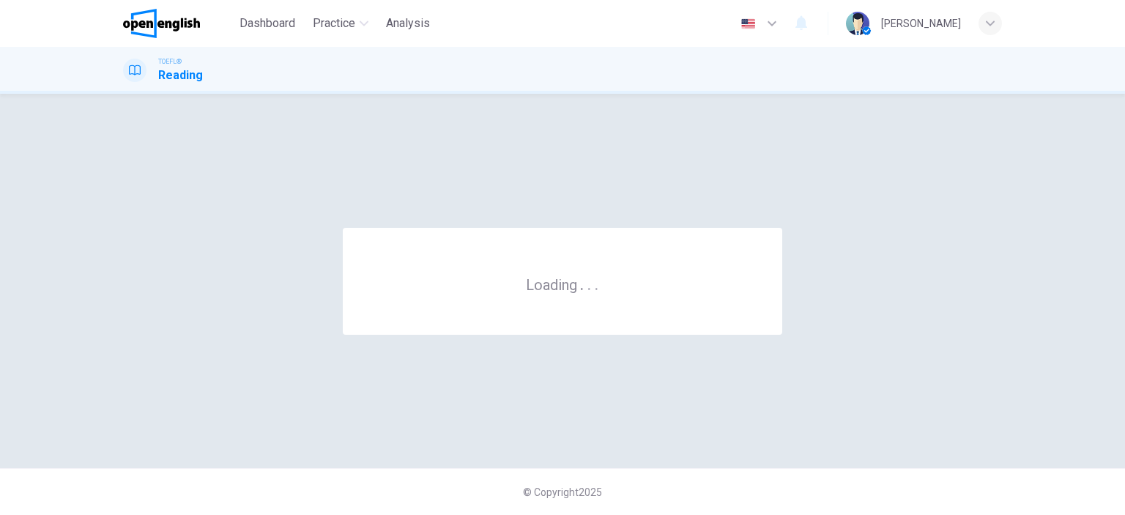
scroll to position [0, 0]
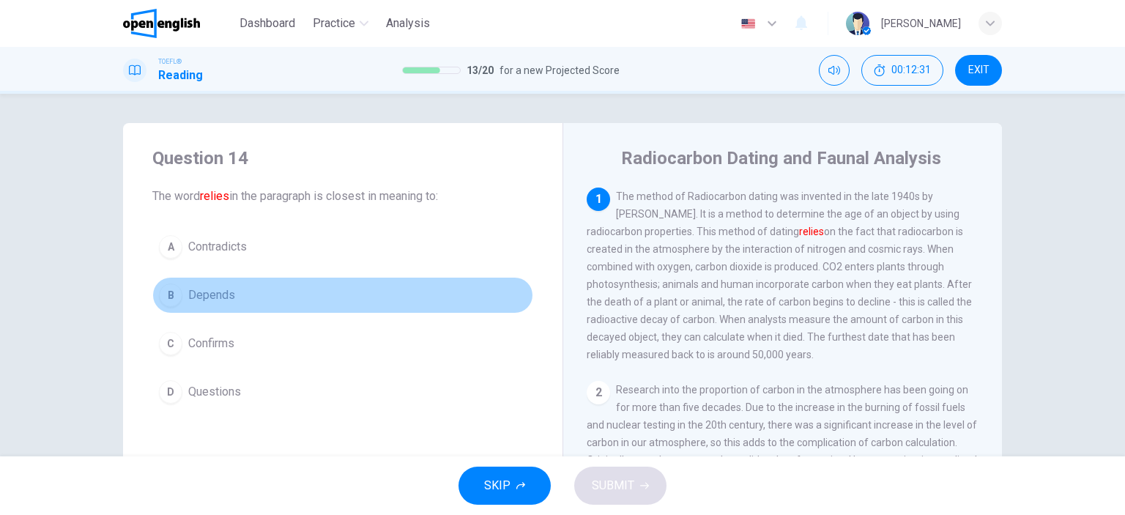
click at [191, 307] on button "B Depends" at bounding box center [342, 295] width 381 height 37
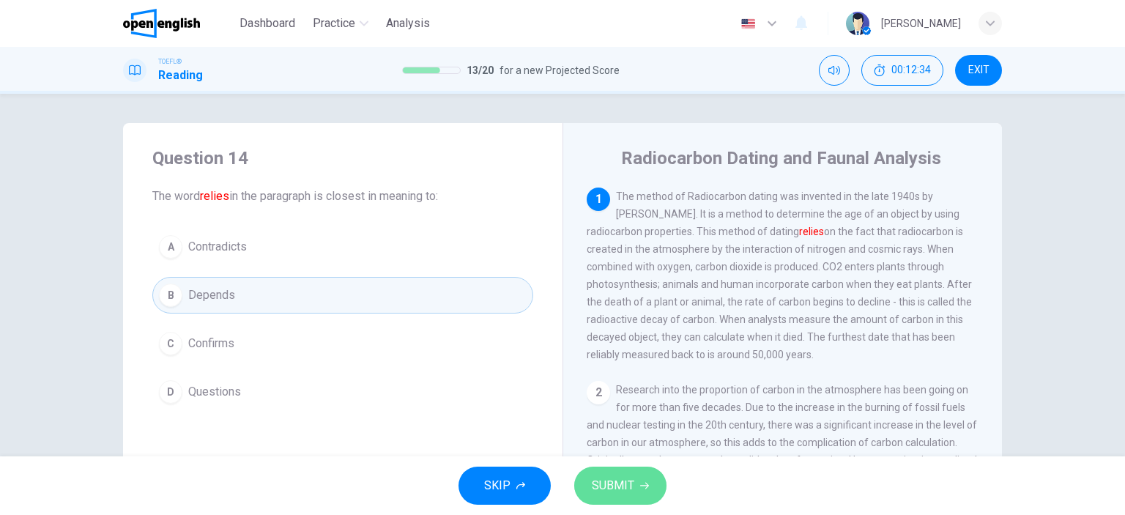
click at [645, 480] on button "SUBMIT" at bounding box center [620, 486] width 92 height 38
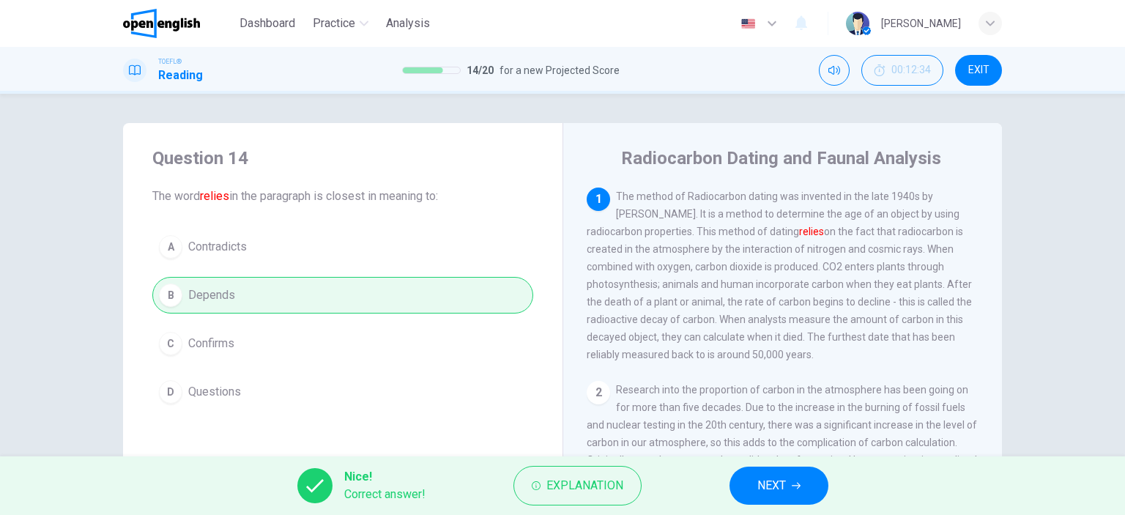
click at [764, 477] on span "NEXT" at bounding box center [771, 485] width 29 height 21
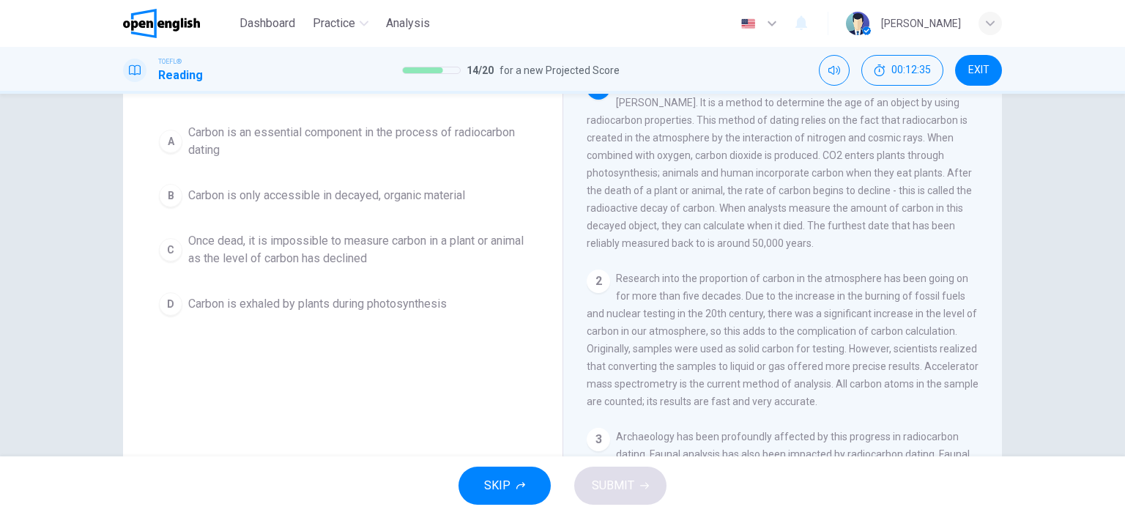
scroll to position [73, 0]
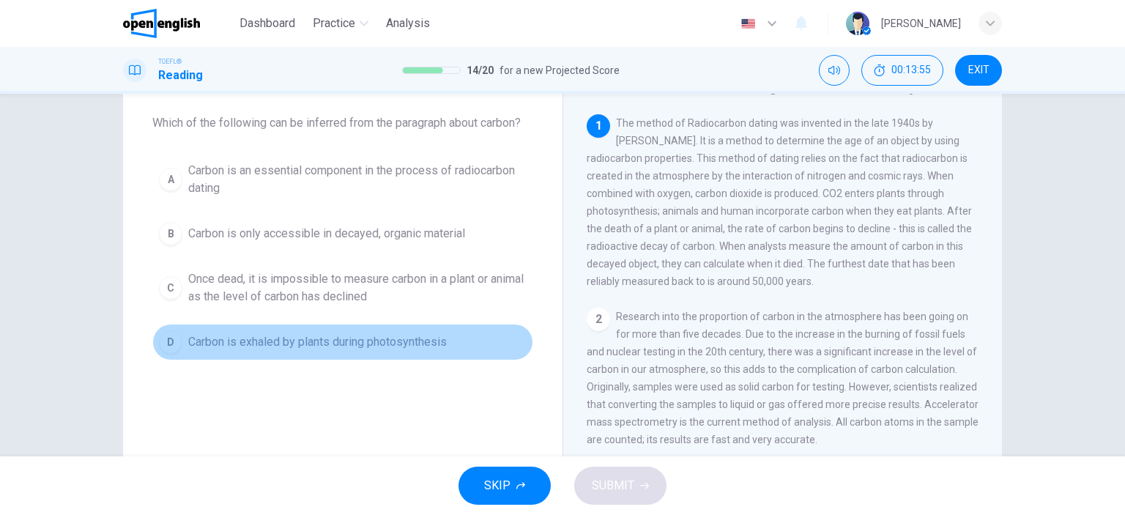
click at [216, 337] on span "Carbon is exhaled by plants during photosynthesis" at bounding box center [317, 342] width 259 height 18
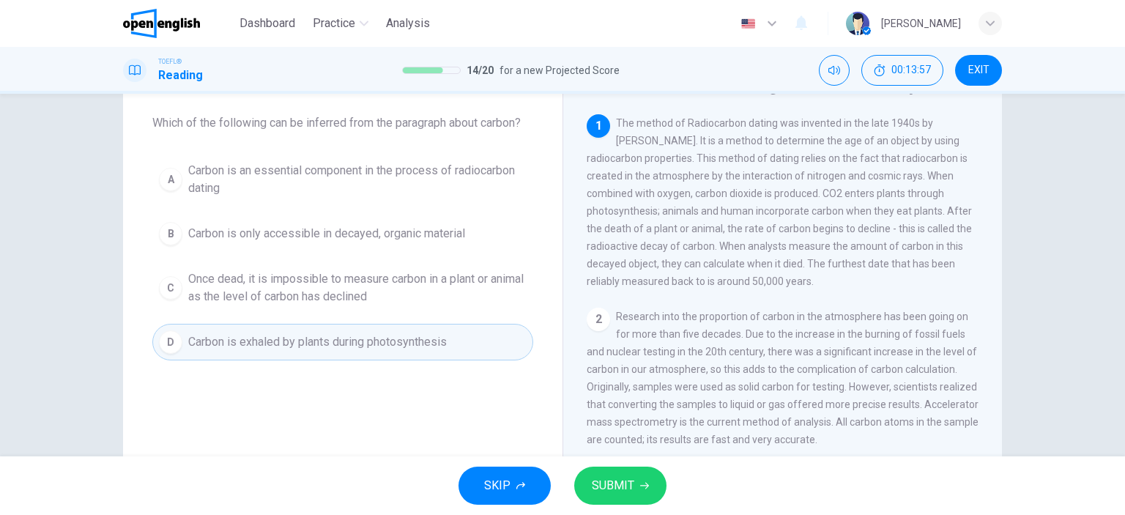
click at [229, 178] on span "Carbon is an essential component in the process of radiocarbon dating" at bounding box center [357, 179] width 338 height 35
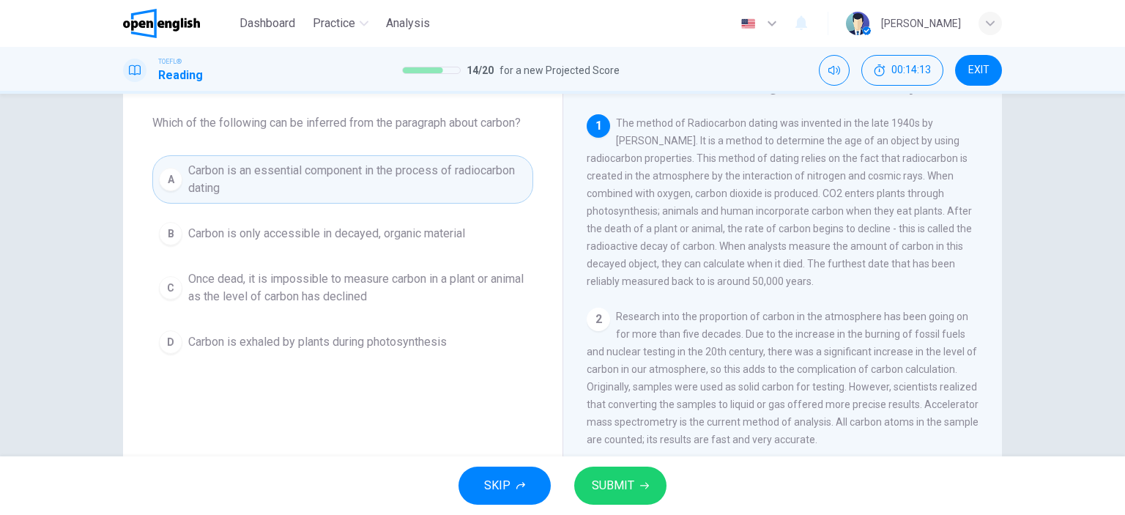
click at [234, 178] on span "Carbon is an essential component in the process of radiocarbon dating" at bounding box center [357, 179] width 338 height 35
click at [636, 481] on button "SUBMIT" at bounding box center [620, 486] width 92 height 38
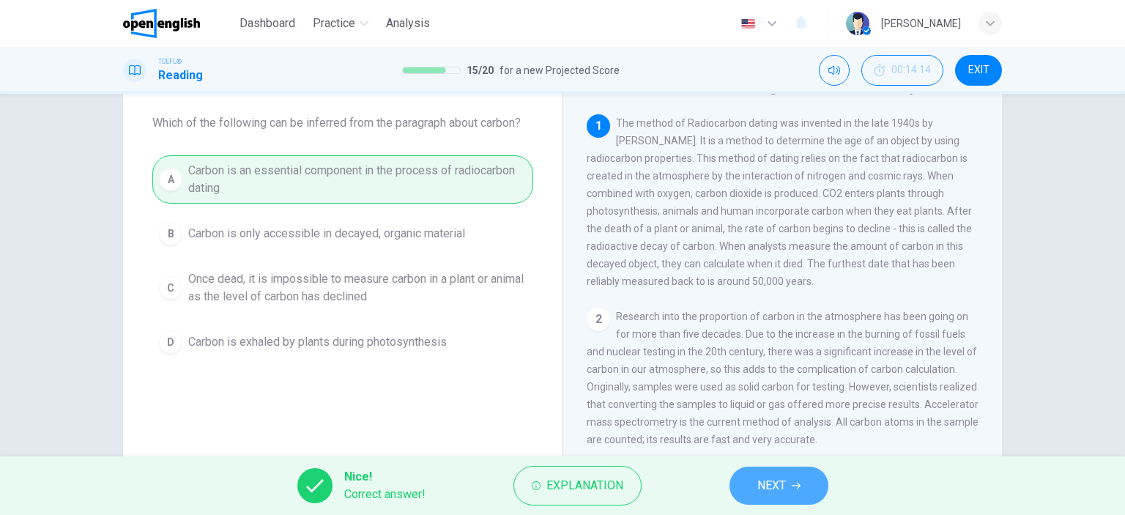
click at [776, 489] on span "NEXT" at bounding box center [771, 485] width 29 height 21
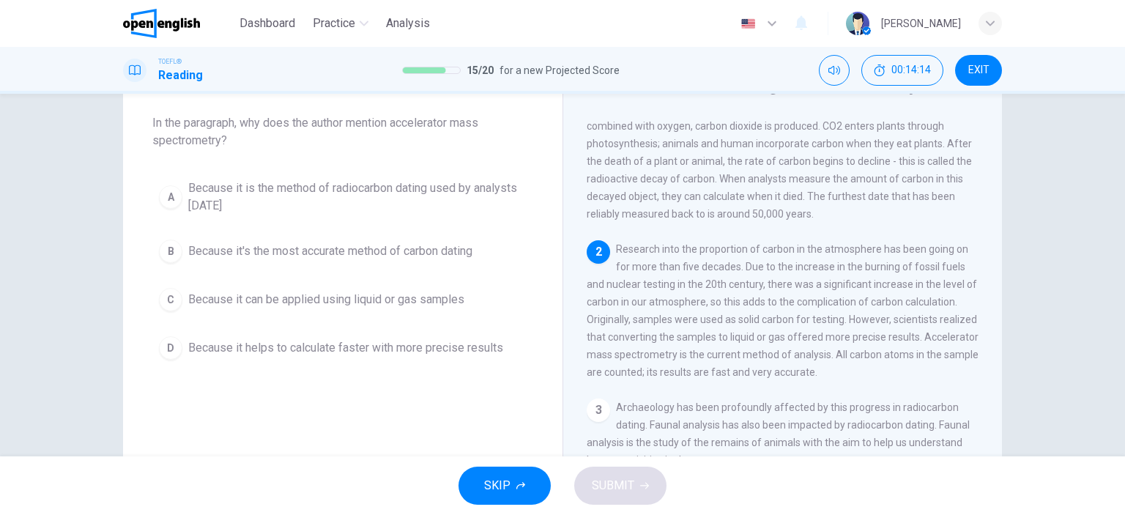
scroll to position [70, 0]
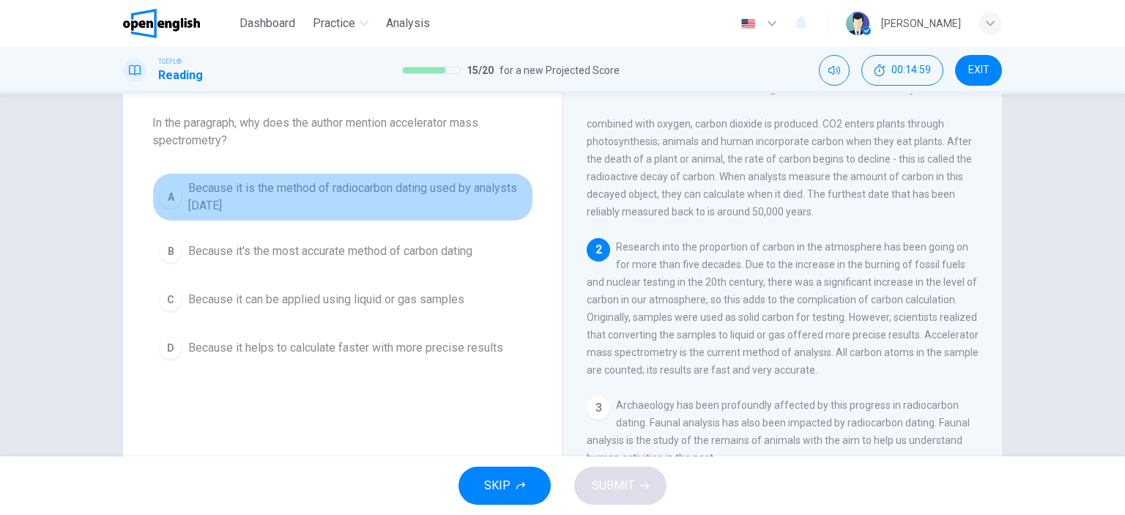
click at [350, 189] on span "Because it is the method of radiocarbon dating used by analysts [DATE]" at bounding box center [357, 196] width 338 height 35
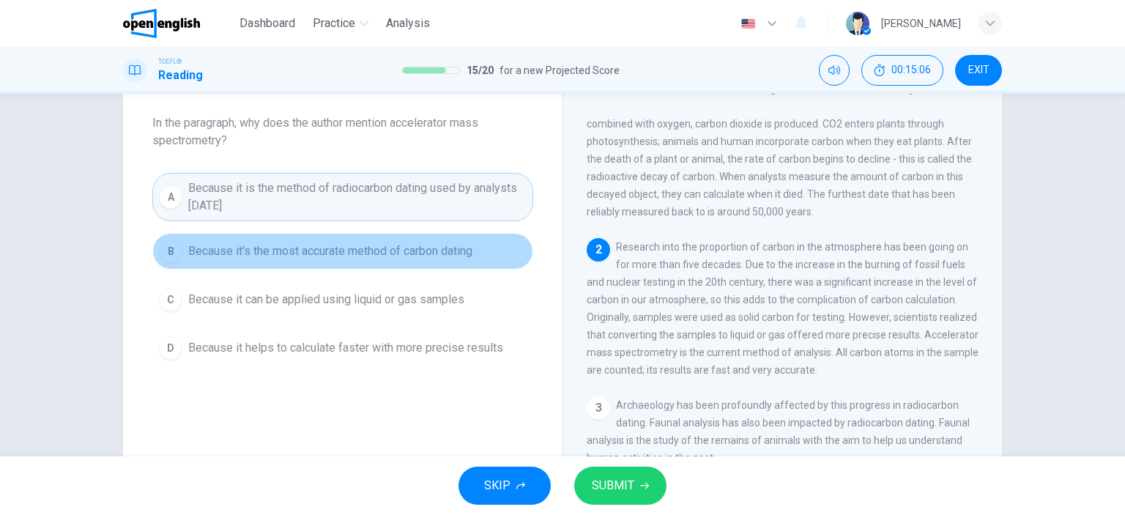
click at [299, 252] on span "Because it's the most accurate method of carbon dating" at bounding box center [330, 251] width 284 height 18
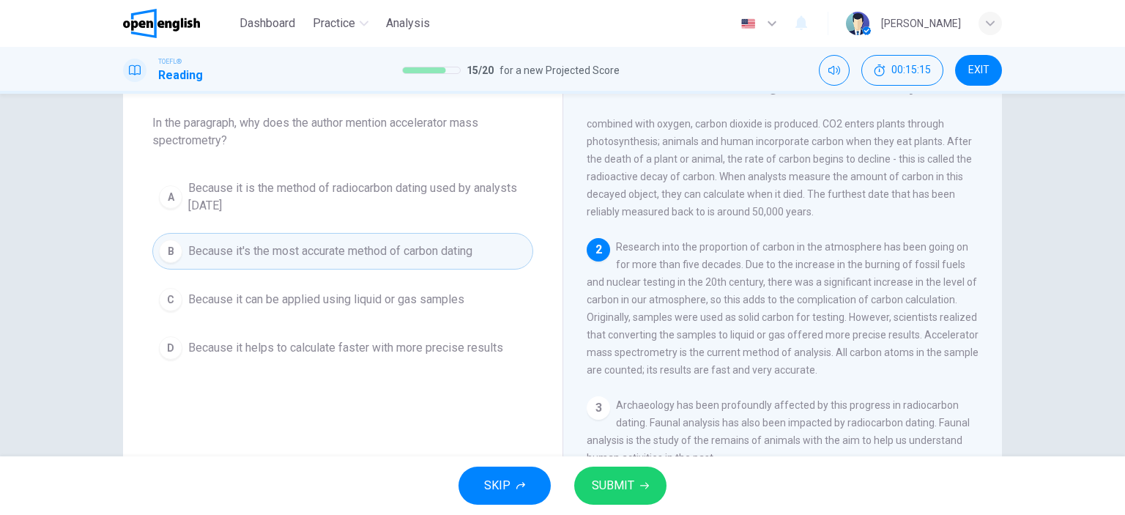
click at [367, 344] on span "Because it helps to calculate faster with more precise results" at bounding box center [345, 348] width 315 height 18
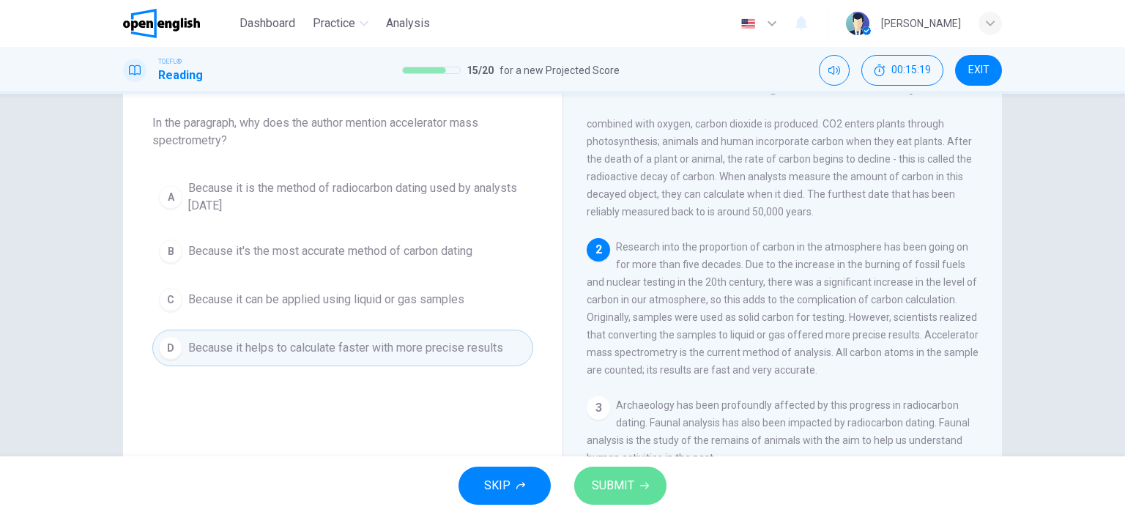
click at [632, 474] on button "SUBMIT" at bounding box center [620, 486] width 92 height 38
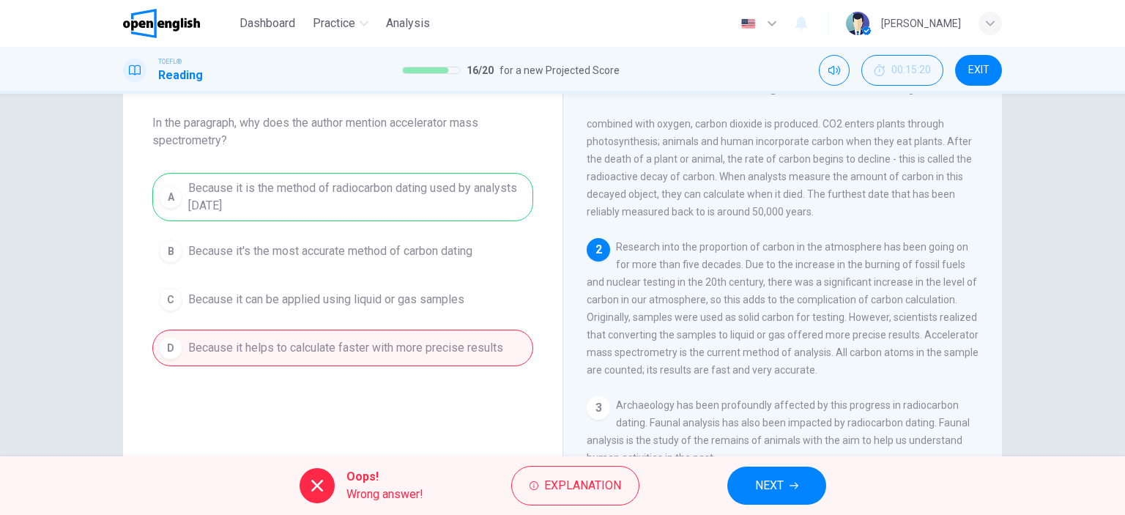
click at [381, 188] on div "A Because it is the method of radiocarbon dating used by analysts [DATE] B Beca…" at bounding box center [342, 269] width 381 height 193
click at [790, 485] on icon "button" at bounding box center [794, 485] width 9 height 9
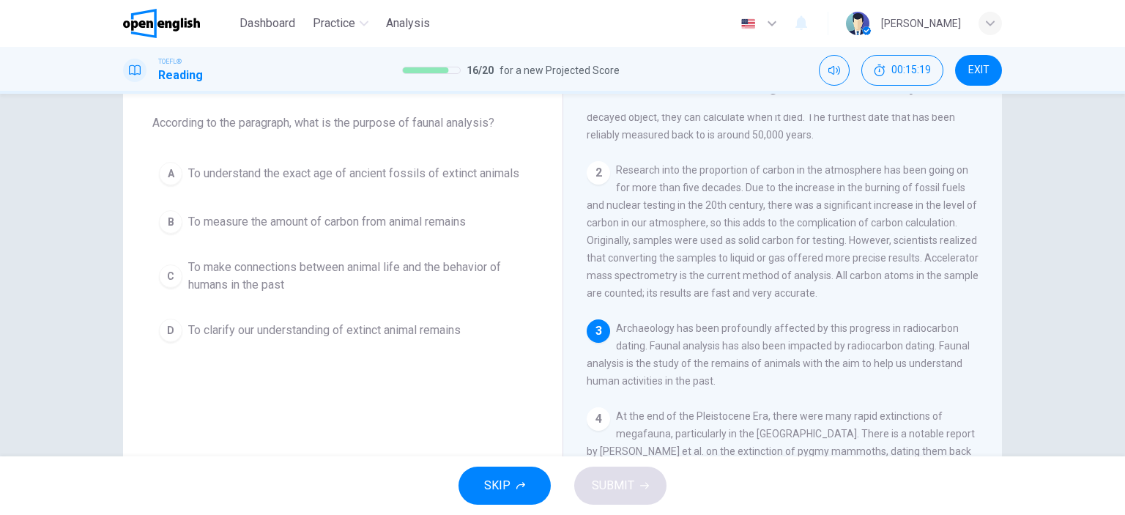
scroll to position [160, 0]
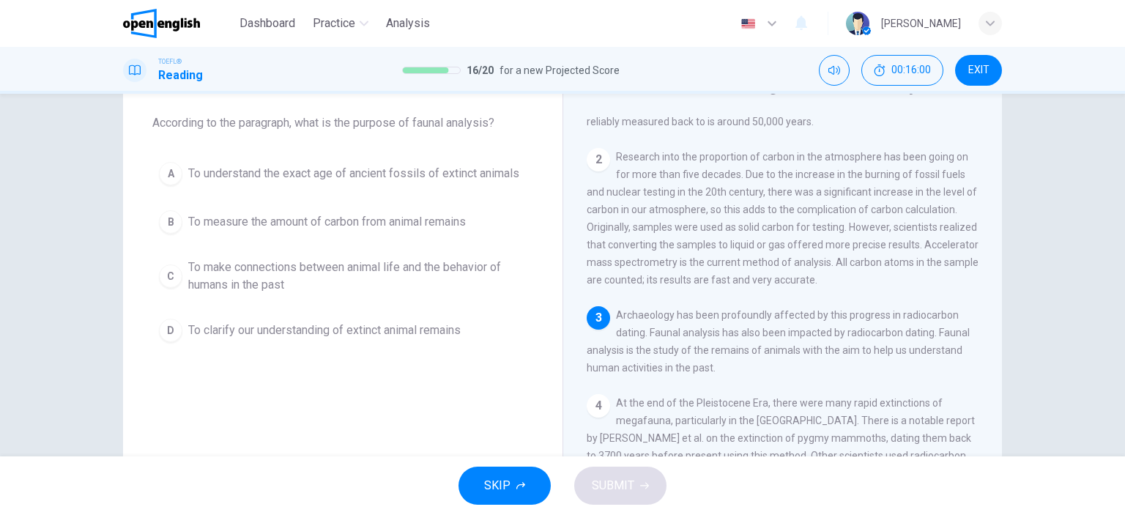
click at [362, 270] on span "To make connections between animal life and the behavior of humans in the past" at bounding box center [357, 276] width 338 height 35
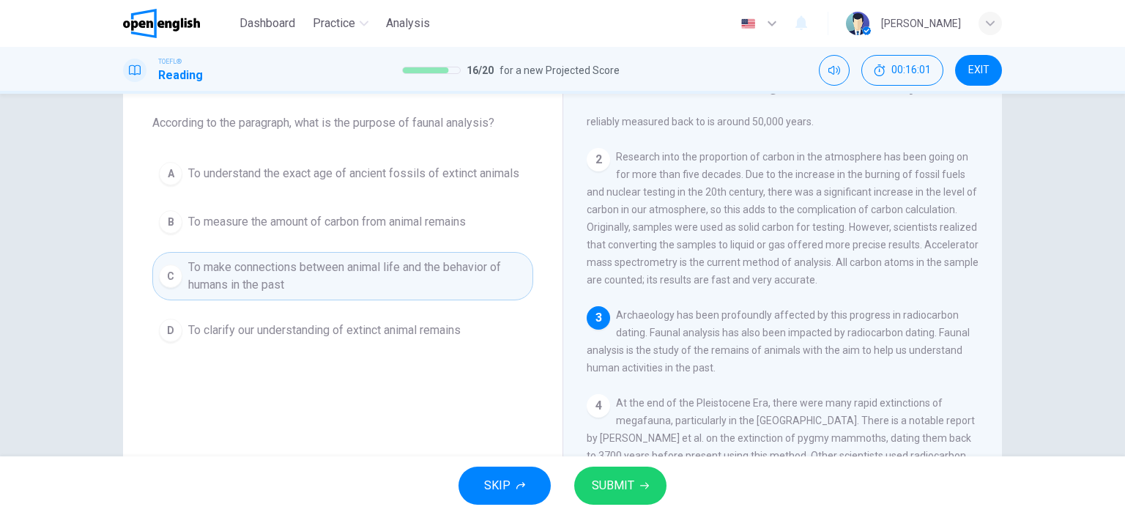
click at [656, 481] on button "SUBMIT" at bounding box center [620, 486] width 92 height 38
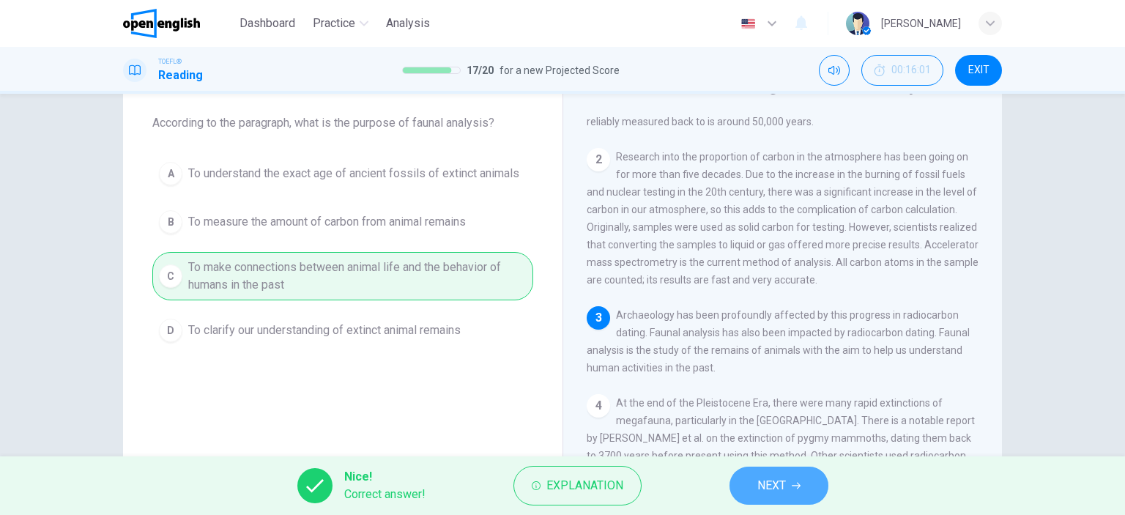
click at [798, 483] on icon "button" at bounding box center [796, 486] width 9 height 7
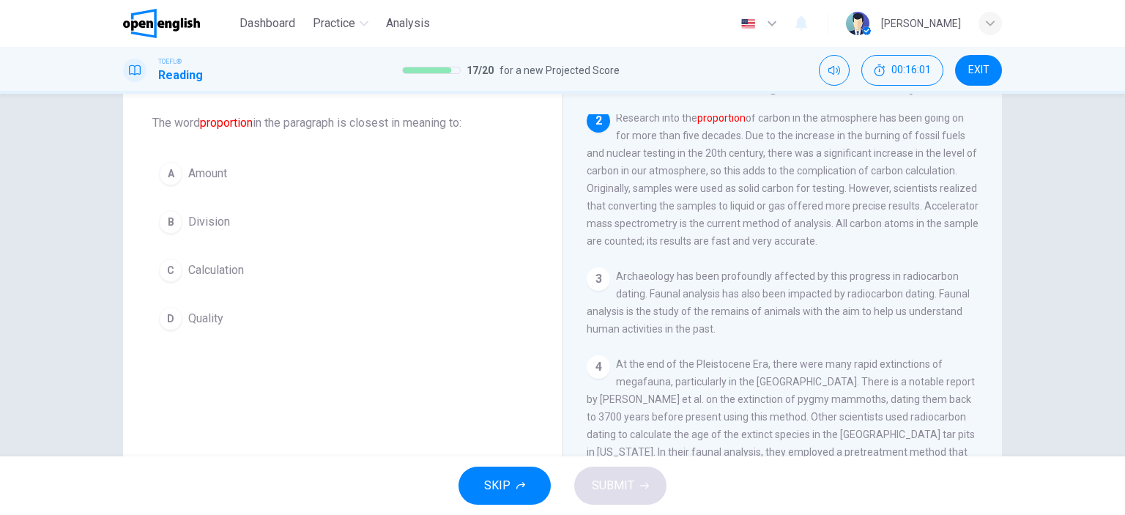
scroll to position [199, 0]
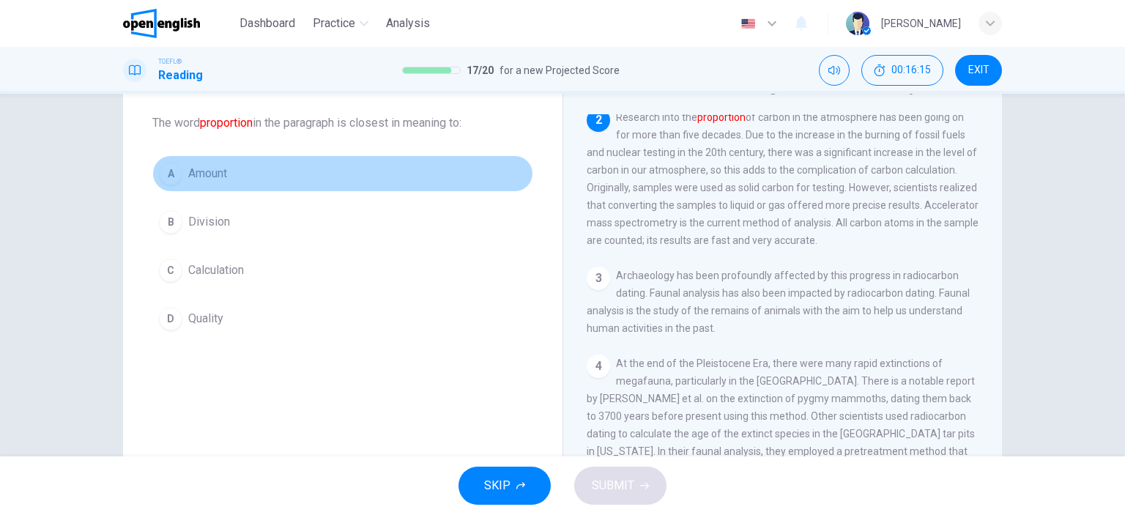
click at [176, 167] on div "A" at bounding box center [170, 173] width 23 height 23
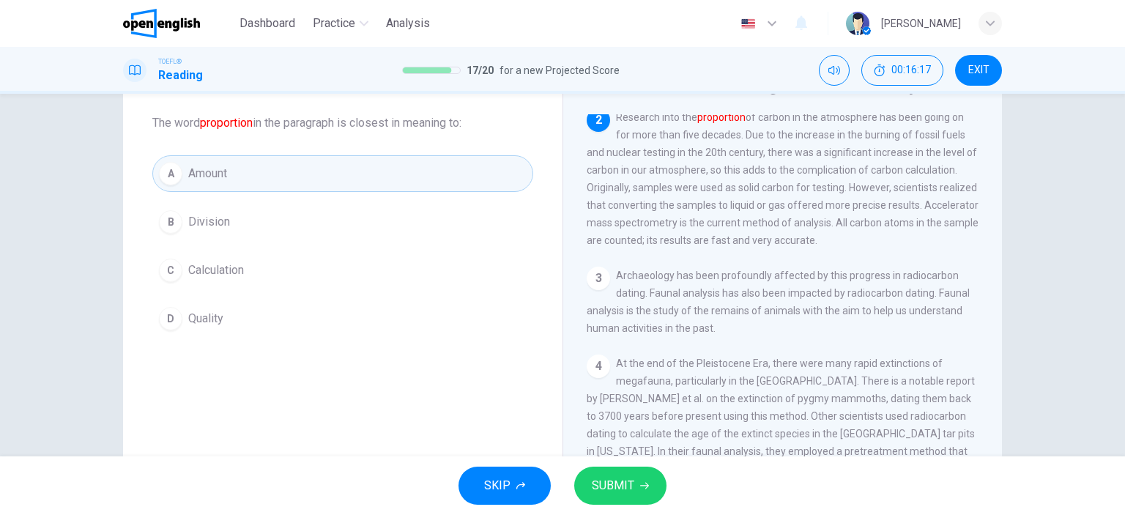
click at [656, 486] on button "SUBMIT" at bounding box center [620, 486] width 92 height 38
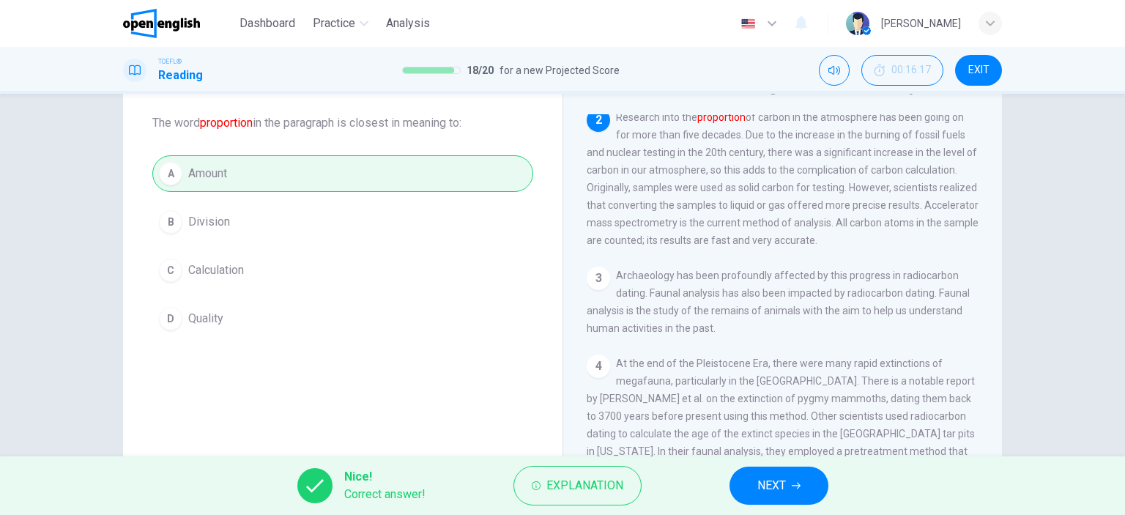
click at [778, 488] on span "NEXT" at bounding box center [771, 485] width 29 height 21
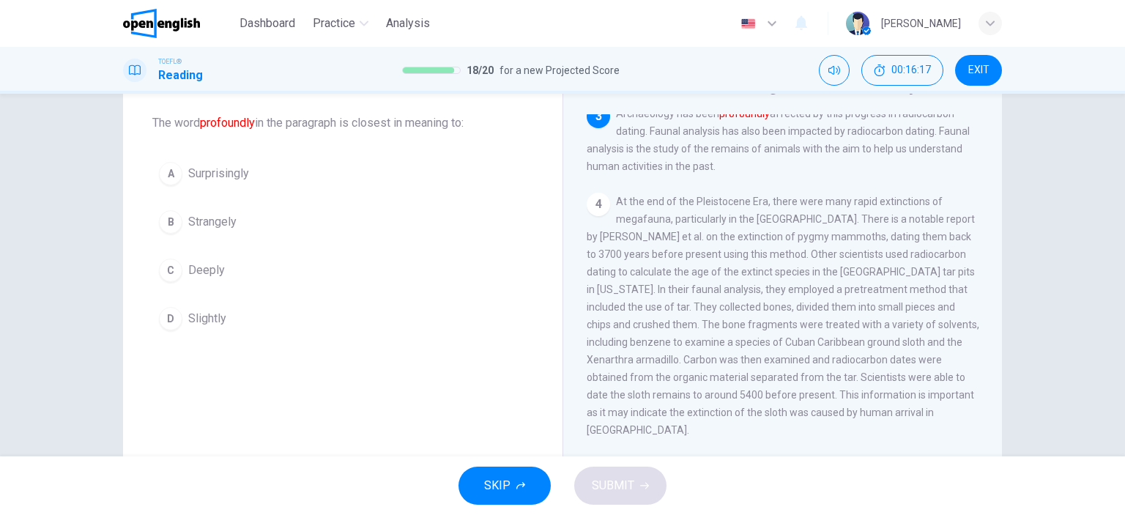
scroll to position [362, 0]
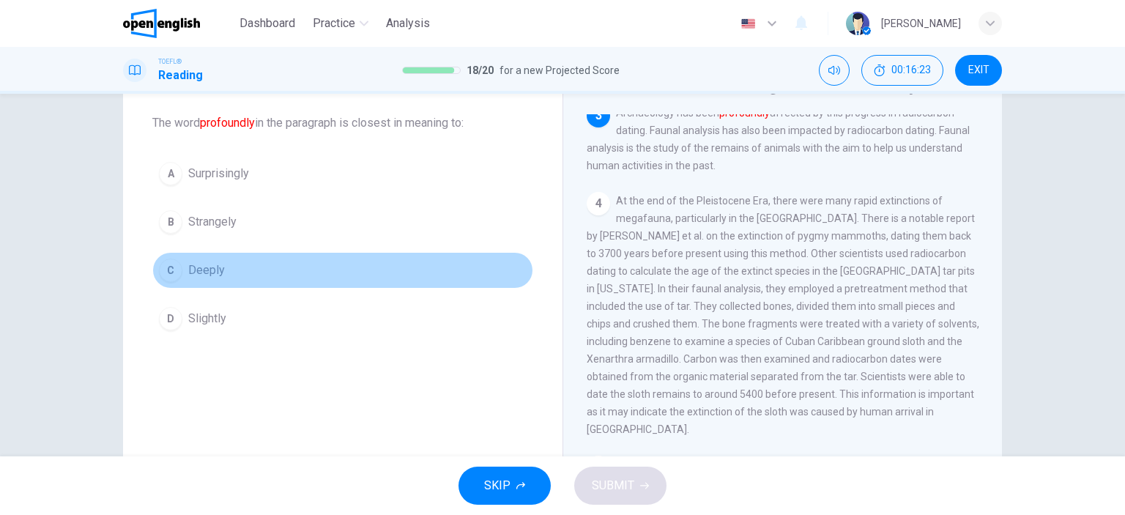
click at [188, 269] on span "Deeply" at bounding box center [206, 270] width 37 height 18
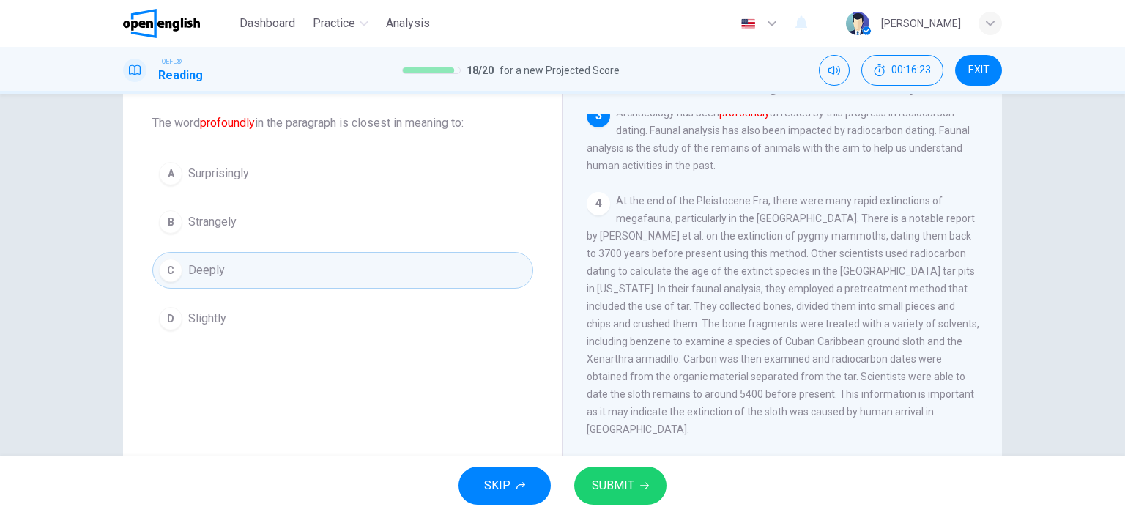
click at [663, 489] on button "SUBMIT" at bounding box center [620, 486] width 92 height 38
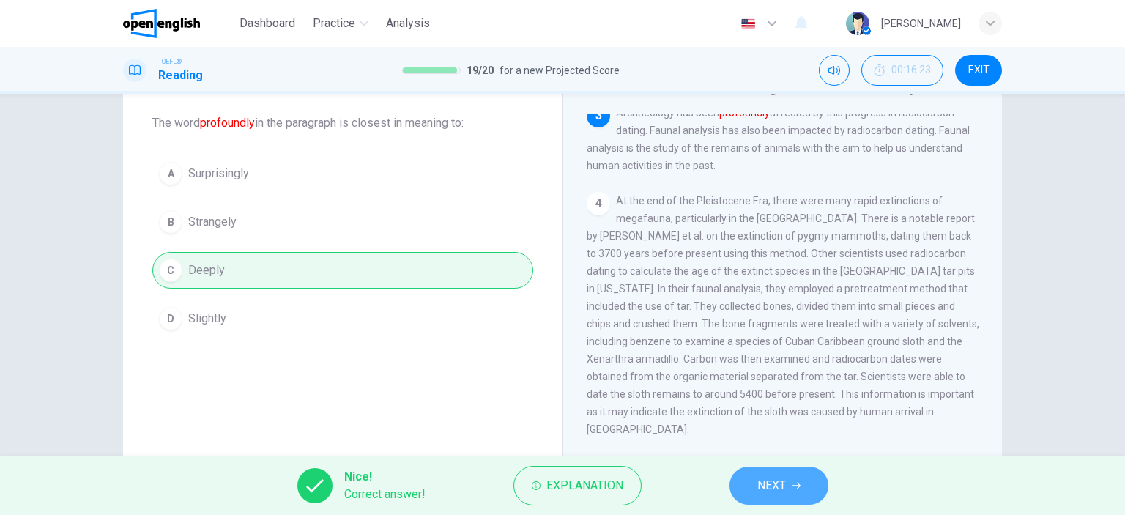
click at [790, 491] on button "NEXT" at bounding box center [779, 486] width 99 height 38
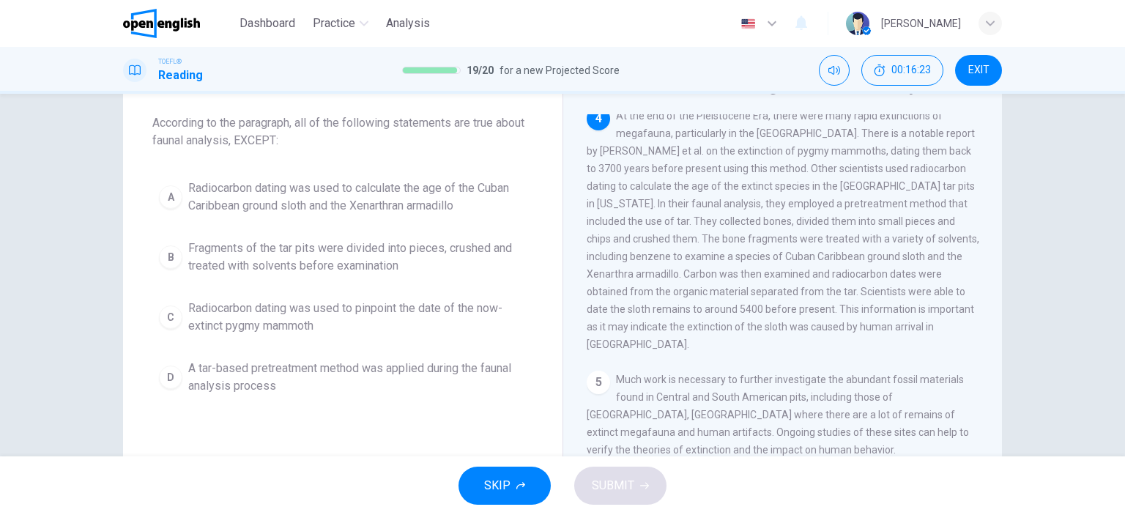
scroll to position [452, 0]
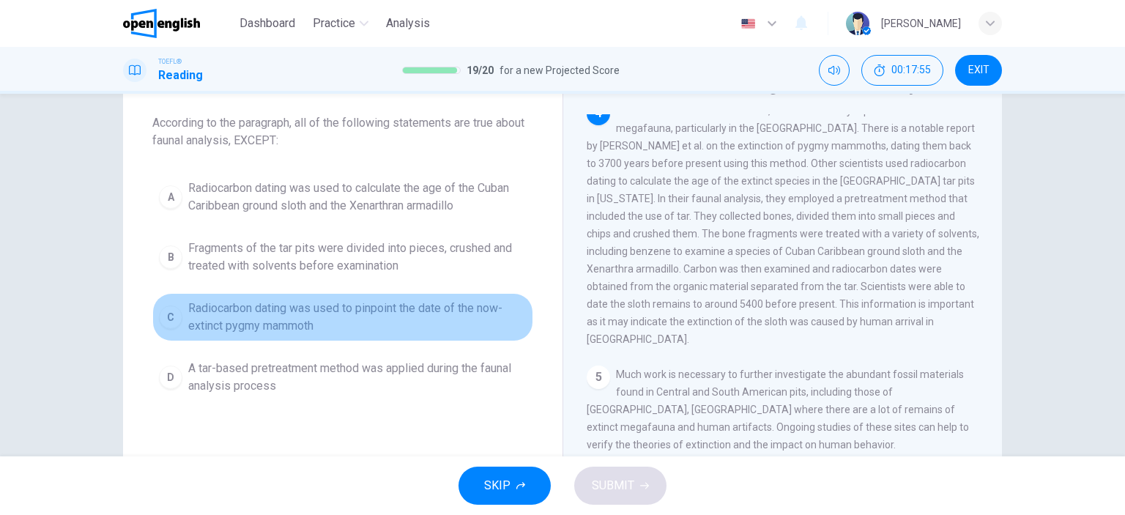
click at [218, 334] on button "C Radiocarbon dating was used to pinpoint the date of the now-extinct pygmy mam…" at bounding box center [342, 317] width 381 height 48
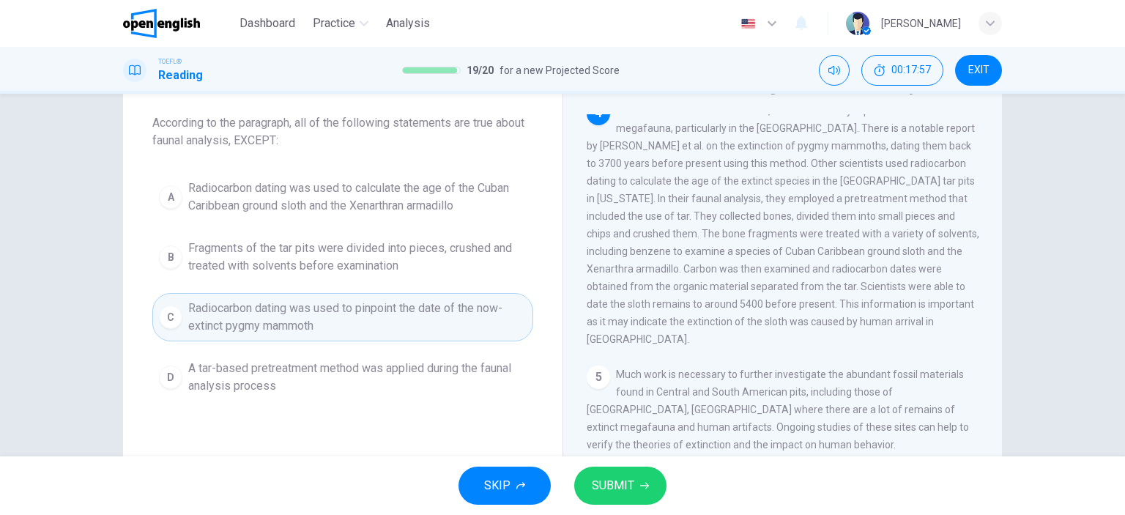
click at [630, 478] on span "SUBMIT" at bounding box center [613, 485] width 42 height 21
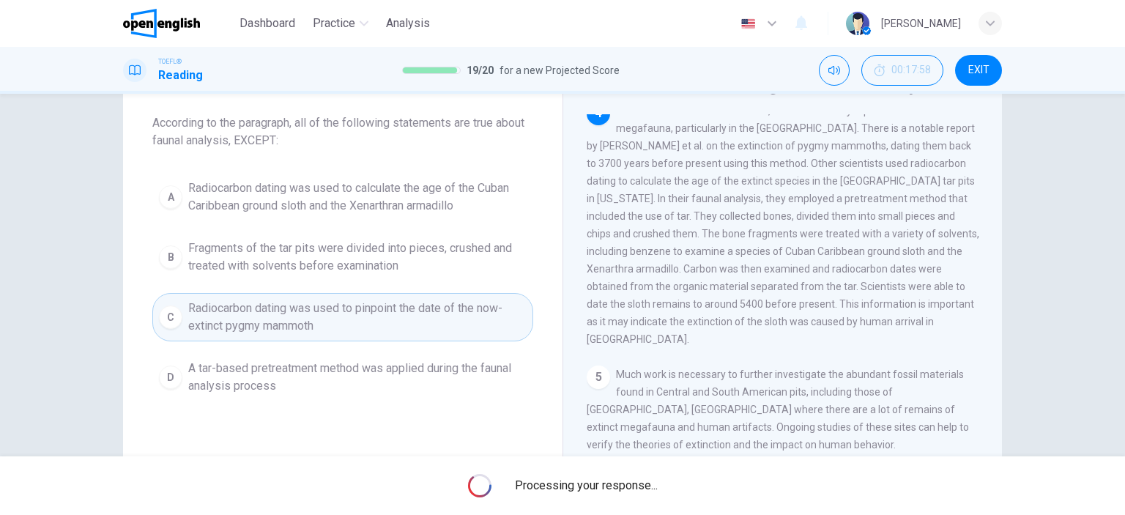
scroll to position [0, 0]
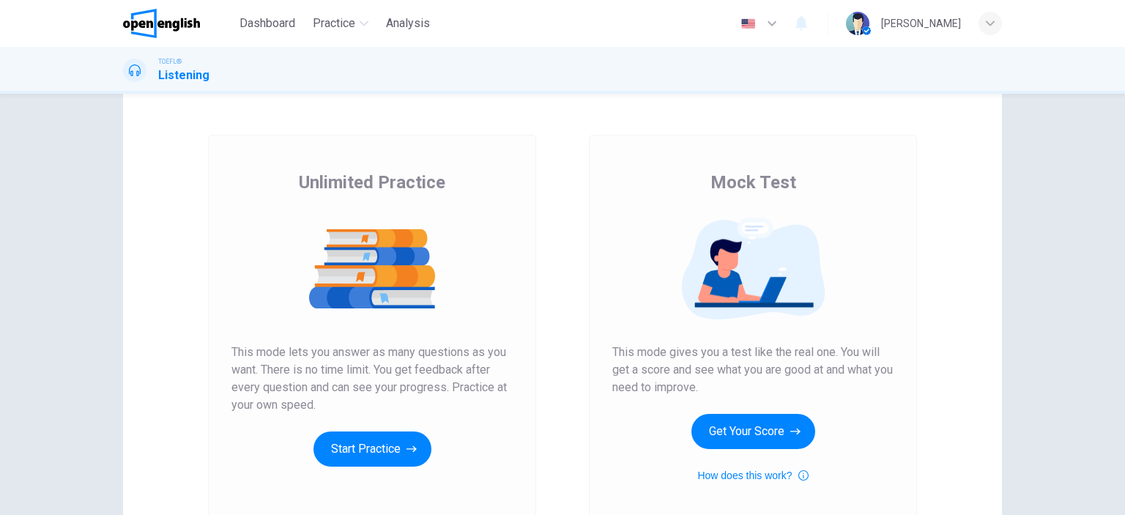
scroll to position [73, 0]
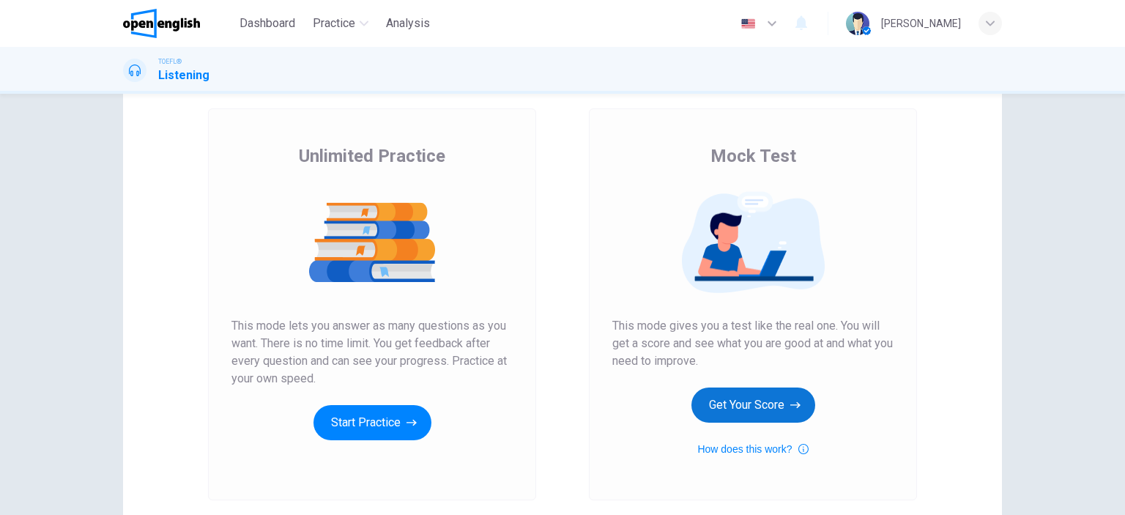
click at [735, 401] on button "Get Your Score" at bounding box center [753, 404] width 124 height 35
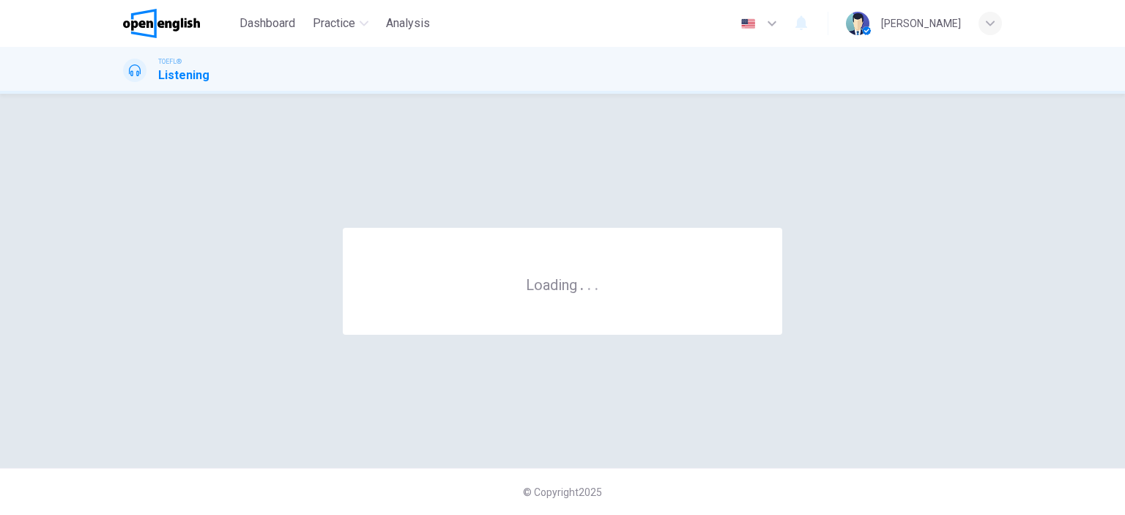
scroll to position [0, 0]
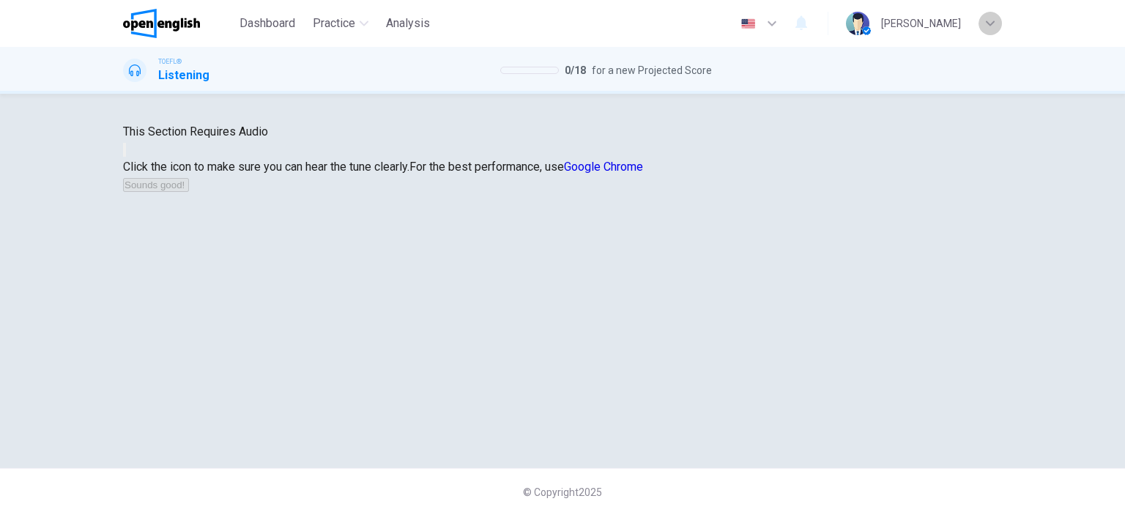
click at [989, 30] on div "button" at bounding box center [990, 23] width 23 height 23
click at [989, 514] on div at bounding box center [562, 515] width 1125 height 0
click at [142, 156] on icon "button" at bounding box center [134, 161] width 18 height 13
click at [189, 192] on button "Sounds good!" at bounding box center [156, 185] width 66 height 14
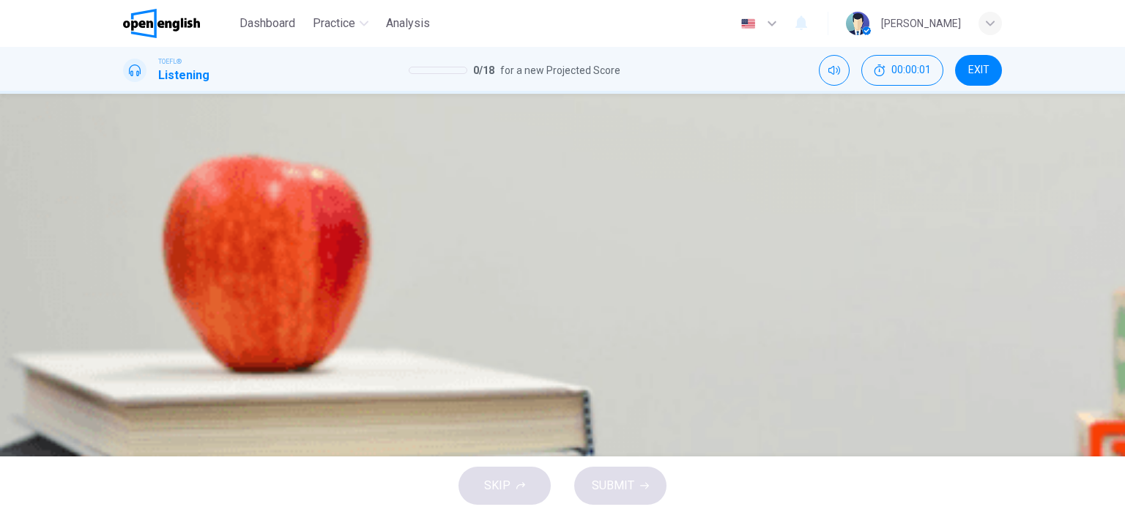
scroll to position [0, 0]
click at [129, 373] on icon "button" at bounding box center [129, 373] width 0 height 0
click at [153, 195] on div "A" at bounding box center [141, 206] width 23 height 23
click at [628, 480] on span "SUBMIT" at bounding box center [613, 485] width 42 height 21
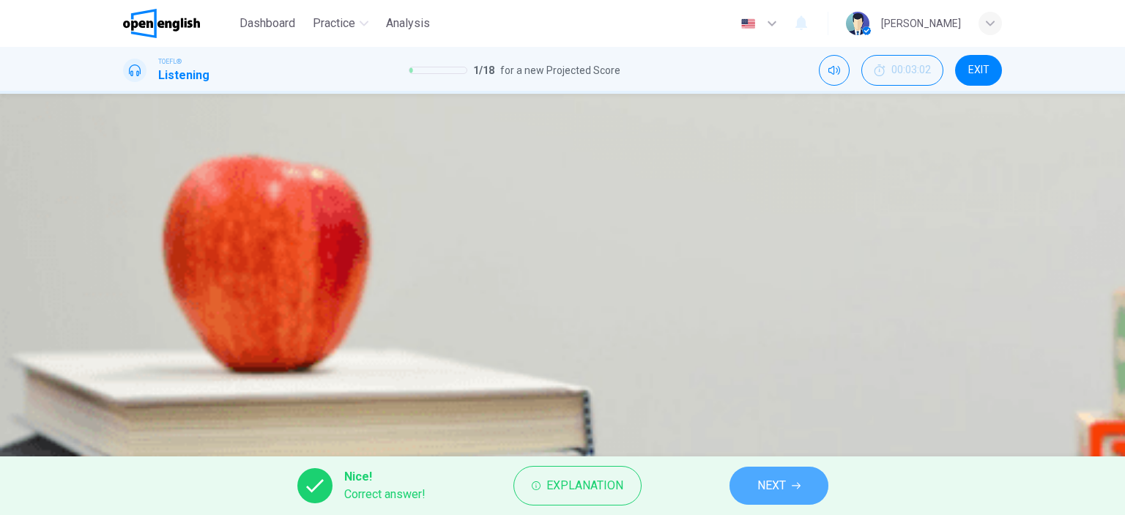
click at [783, 494] on span "NEXT" at bounding box center [771, 485] width 29 height 21
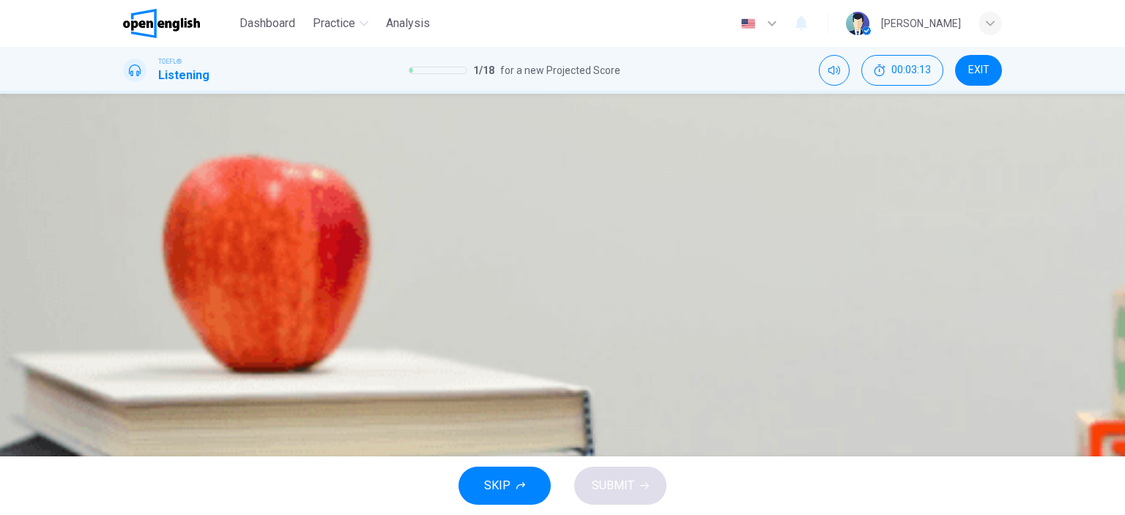
click at [534, 325] on span "The student needs to give a demo class to the students and their parents" at bounding box center [346, 317] width 375 height 18
click at [643, 497] on button "SUBMIT" at bounding box center [620, 486] width 92 height 38
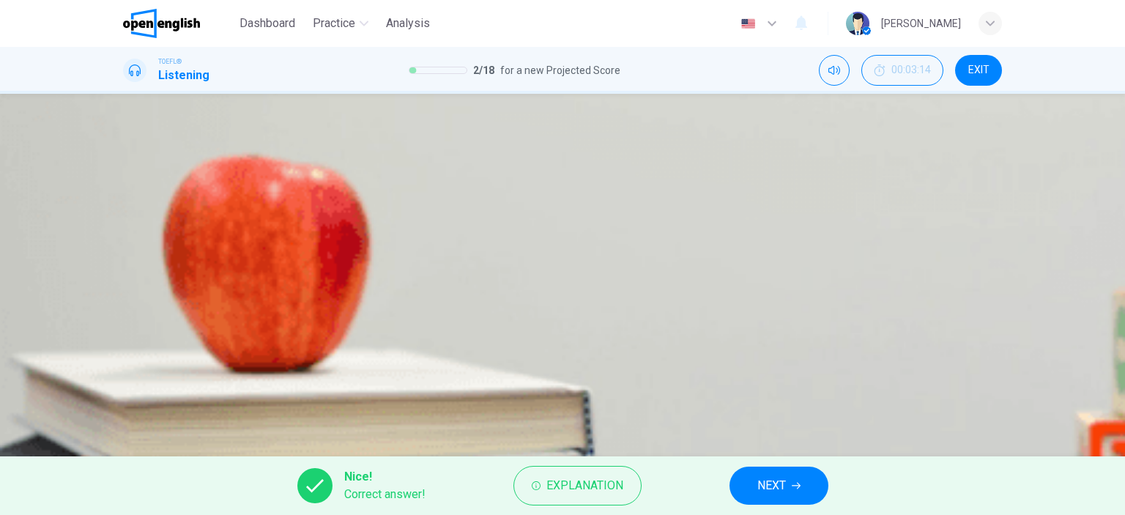
type input "*"
click at [781, 495] on span "NEXT" at bounding box center [771, 485] width 29 height 21
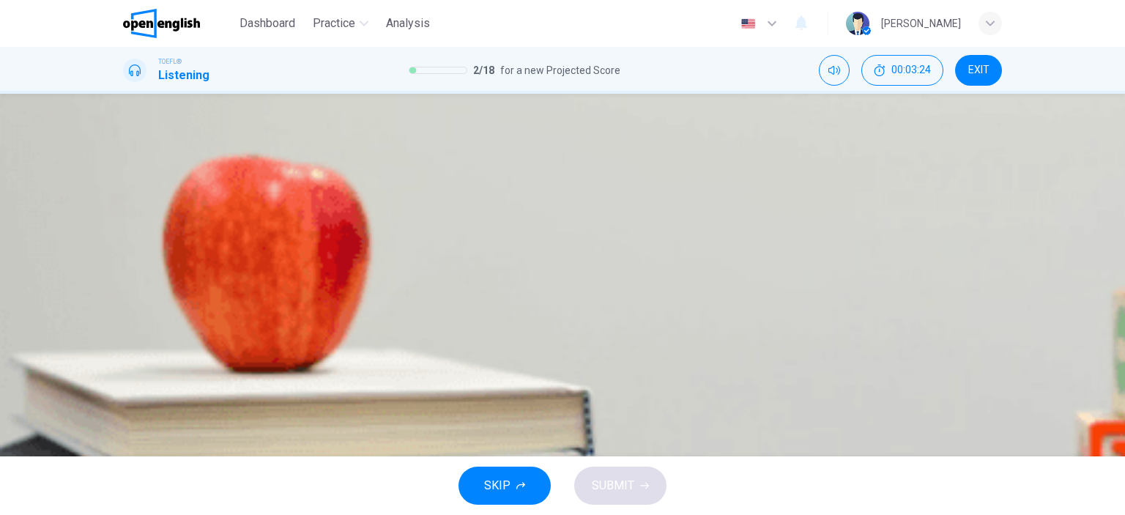
click at [224, 289] on span "Both A and B" at bounding box center [191, 280] width 65 height 18
click at [624, 489] on span "SUBMIT" at bounding box center [613, 485] width 42 height 21
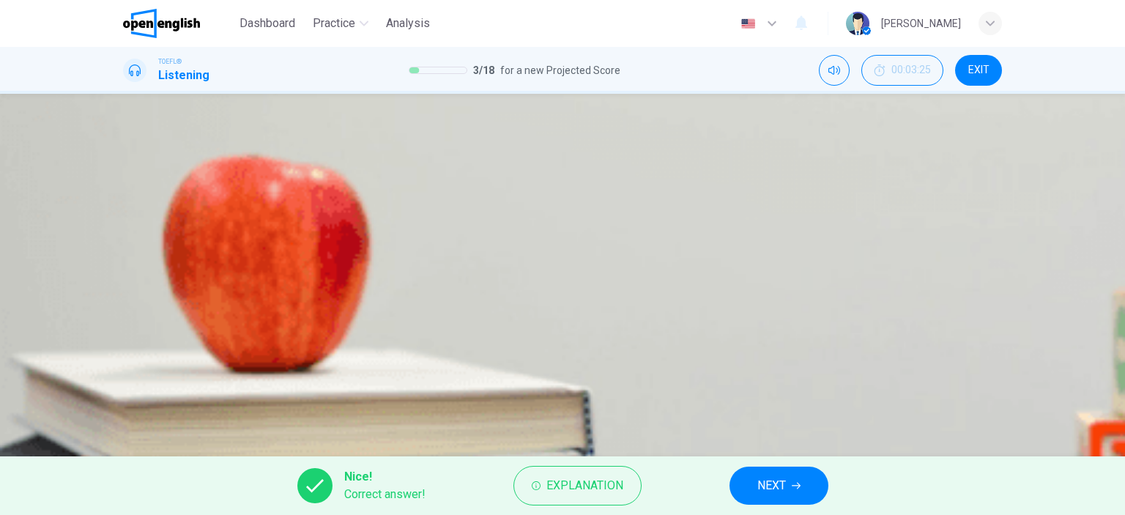
click at [778, 488] on span "NEXT" at bounding box center [771, 485] width 29 height 21
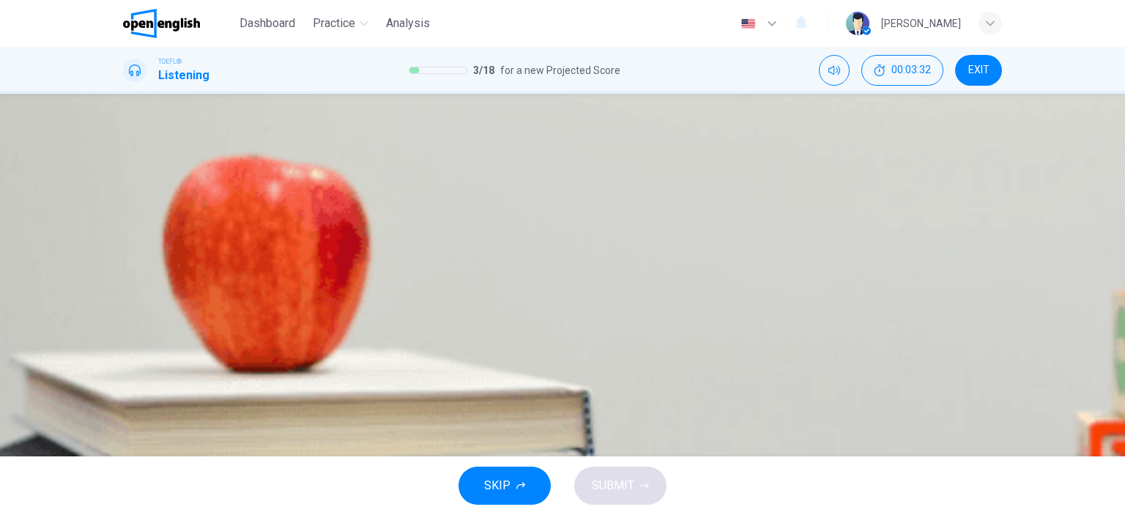
click at [319, 198] on span "To tell him about an opportunity" at bounding box center [239, 207] width 160 height 18
click at [626, 483] on span "SUBMIT" at bounding box center [613, 485] width 42 height 21
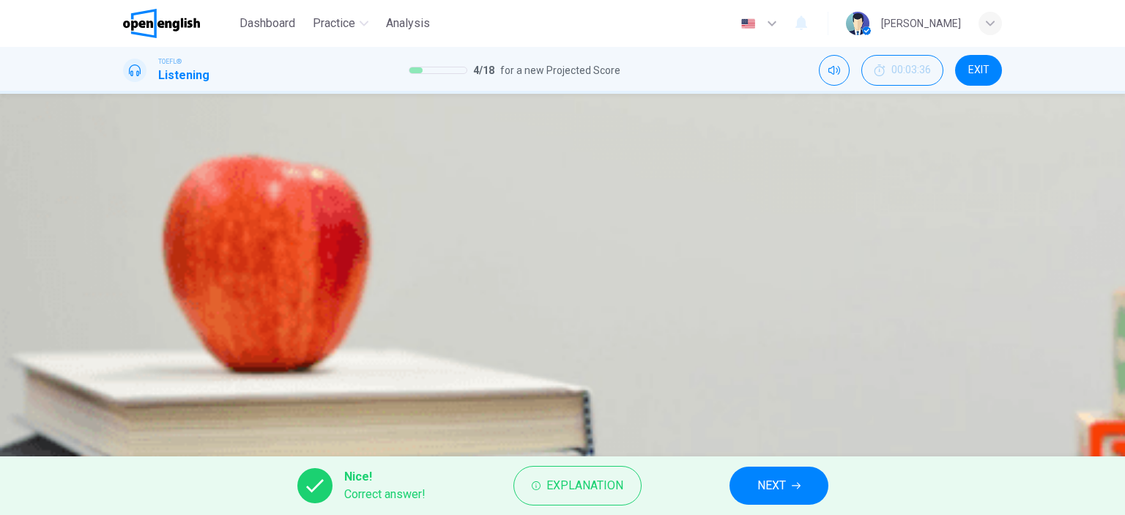
click at [776, 478] on span "NEXT" at bounding box center [771, 485] width 29 height 21
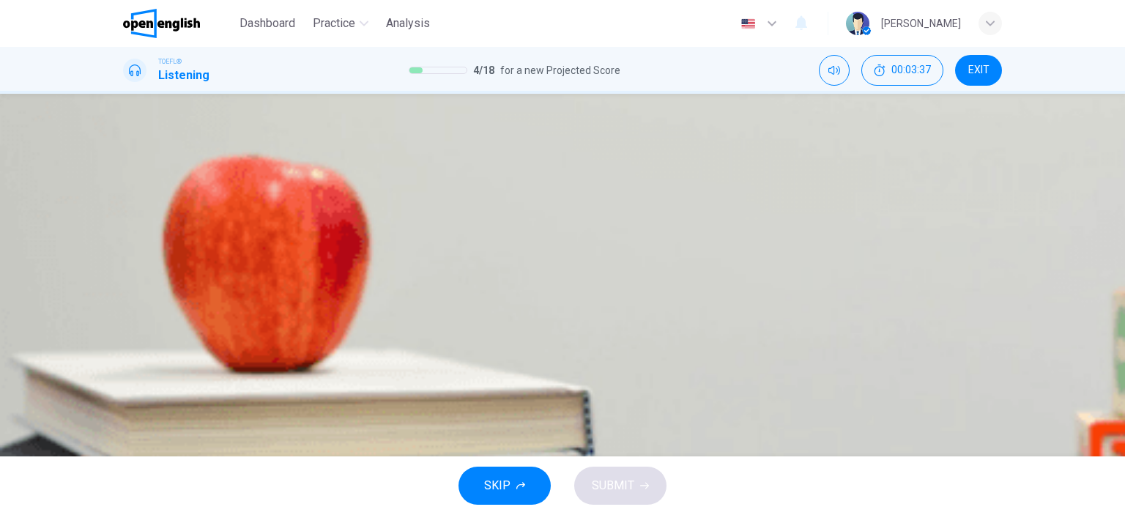
click at [135, 141] on button "button" at bounding box center [129, 136] width 12 height 12
click at [129, 136] on icon "button" at bounding box center [129, 136] width 0 height 0
click at [386, 264] on span "To help the student fully realize the situation" at bounding box center [272, 256] width 227 height 18
click at [642, 478] on button "SUBMIT" at bounding box center [620, 486] width 92 height 38
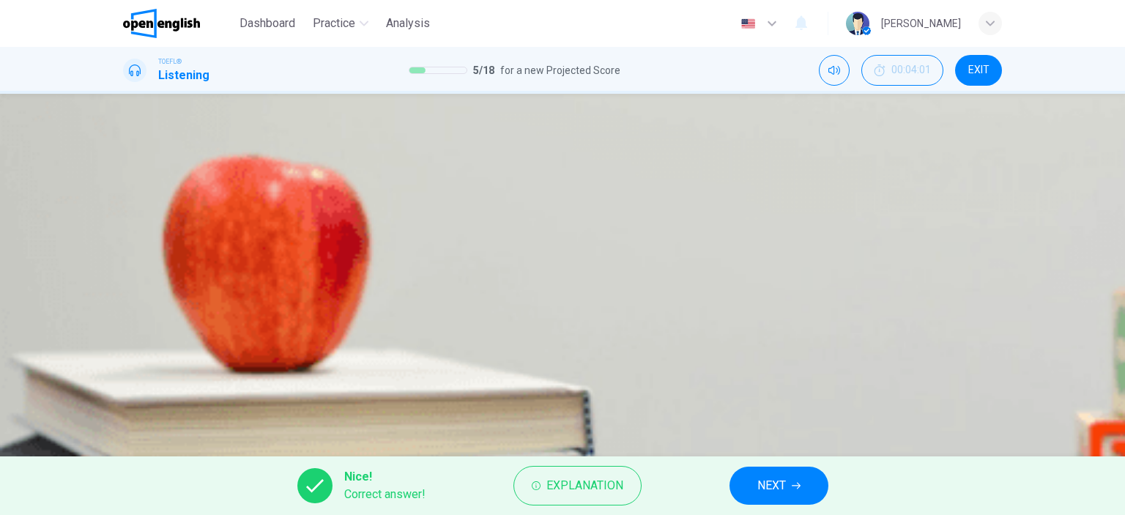
type input "*"
click at [774, 483] on span "NEXT" at bounding box center [771, 485] width 29 height 21
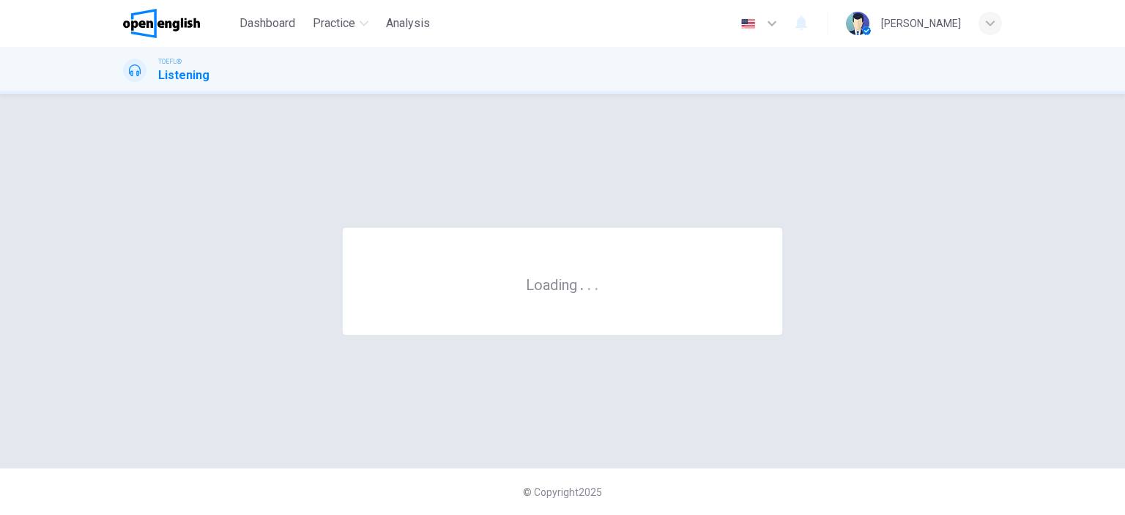
scroll to position [0, 0]
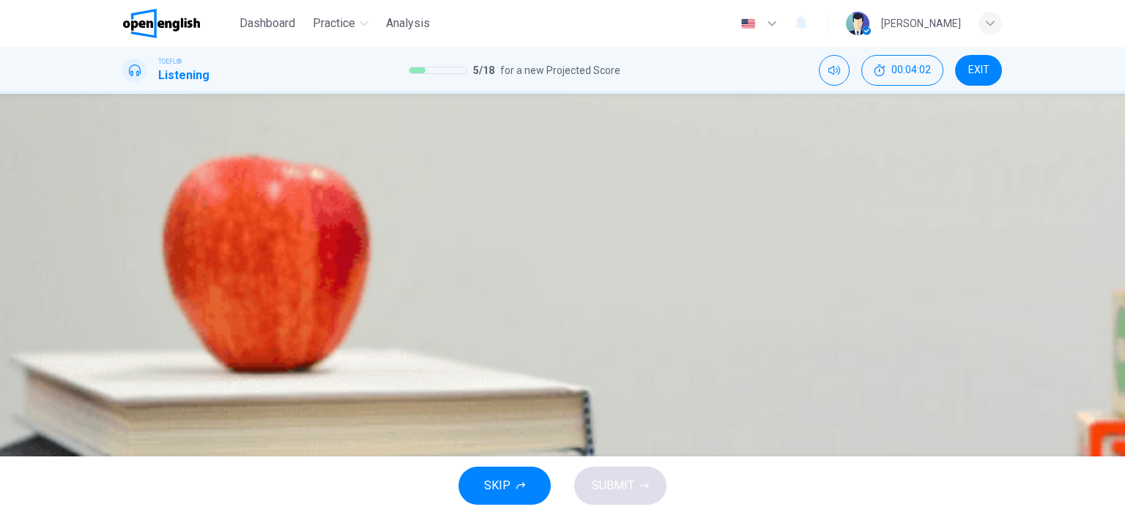
click at [129, 373] on icon "button" at bounding box center [129, 373] width 0 height 0
drag, startPoint x: 180, startPoint y: 184, endPoint x: 157, endPoint y: 184, distance: 23.4
click at [123, 371] on span at bounding box center [123, 371] width 0 height 0
click at [126, 393] on button "Click to see the audio transcription" at bounding box center [124, 400] width 3 height 14
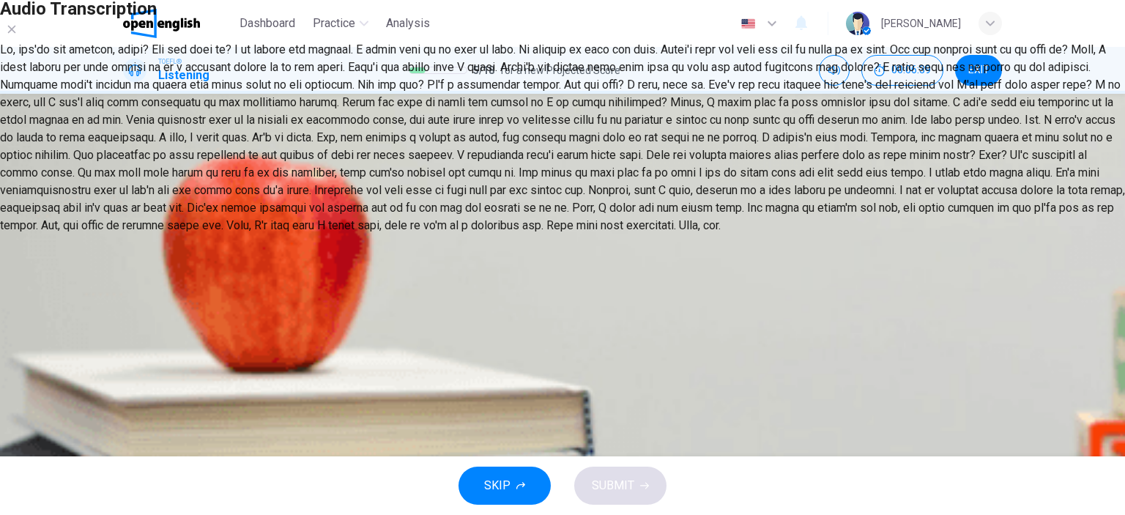
scroll to position [0, 0]
type input "*"
click at [18, 35] on icon "button" at bounding box center [12, 29] width 12 height 12
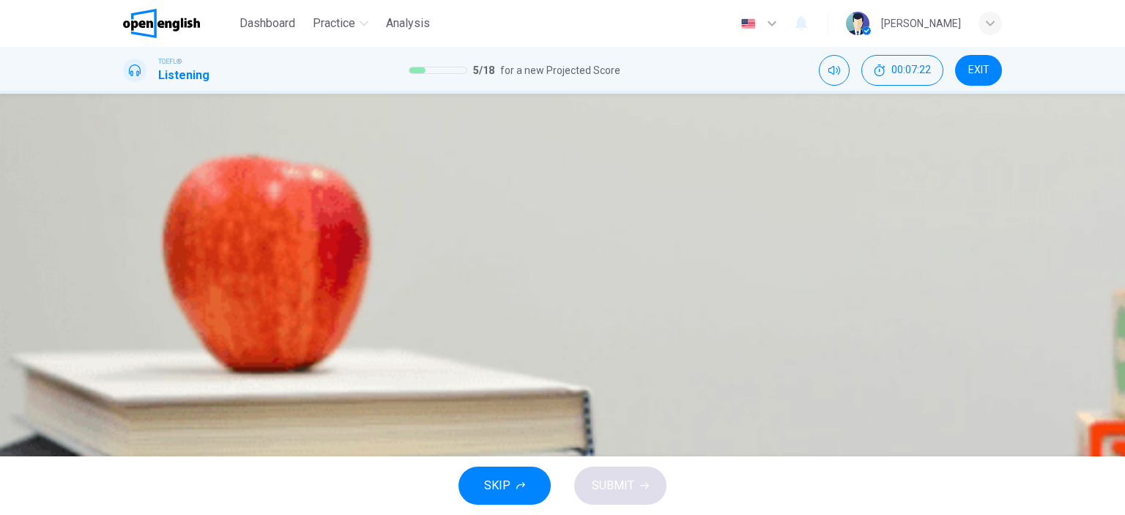
click at [557, 188] on button "A To use the basement for furniture storage" at bounding box center [562, 206] width 879 height 37
click at [630, 477] on span "SUBMIT" at bounding box center [613, 485] width 42 height 21
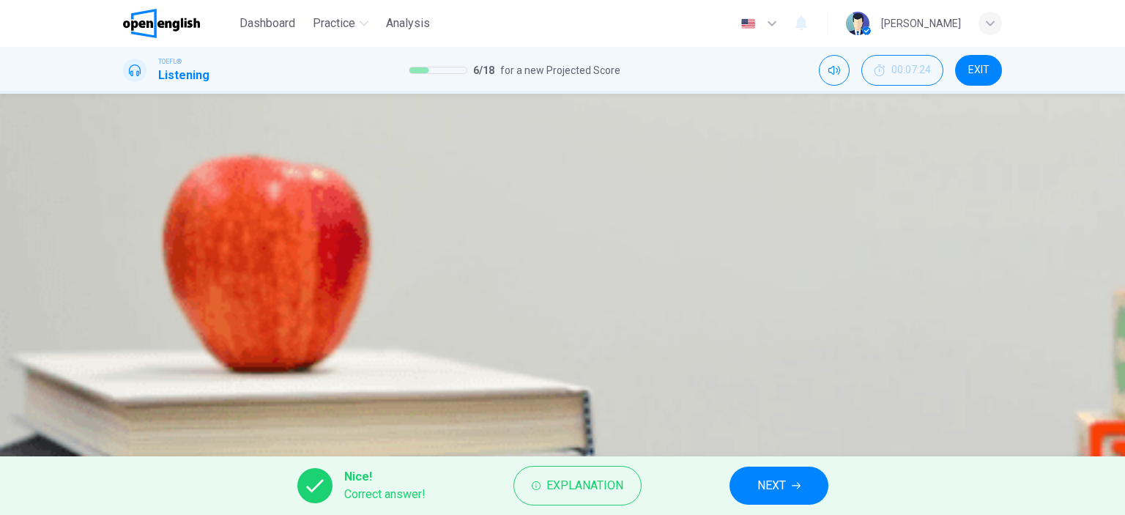
click at [714, 483] on div "Nice! Correct answer! Explanation NEXT" at bounding box center [562, 485] width 1125 height 59
drag, startPoint x: 753, startPoint y: 486, endPoint x: 782, endPoint y: 497, distance: 31.6
click at [753, 484] on button "NEXT" at bounding box center [779, 486] width 99 height 38
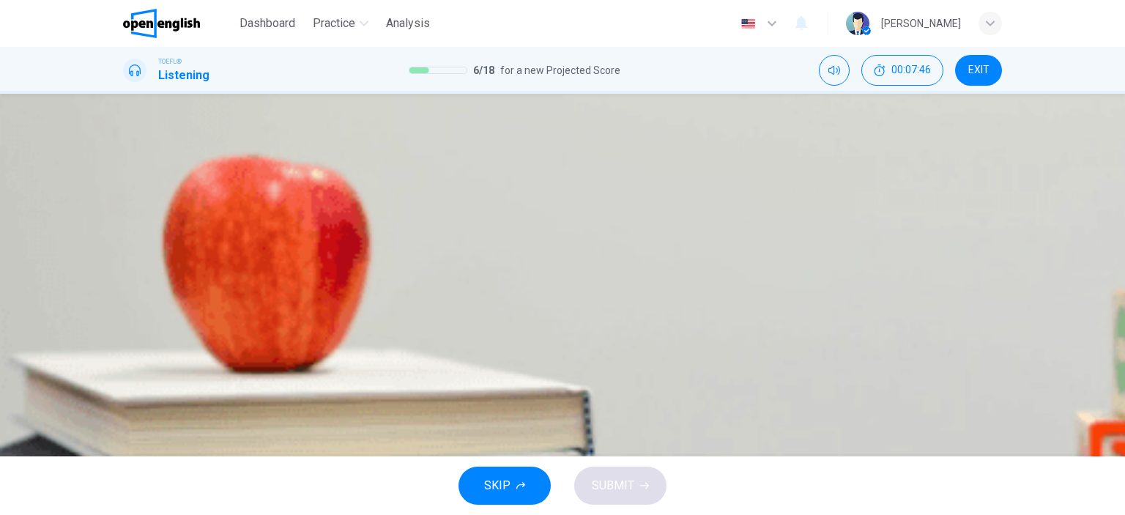
click at [240, 325] on span "All of the above" at bounding box center [199, 317] width 81 height 18
click at [653, 489] on button "SUBMIT" at bounding box center [620, 486] width 92 height 38
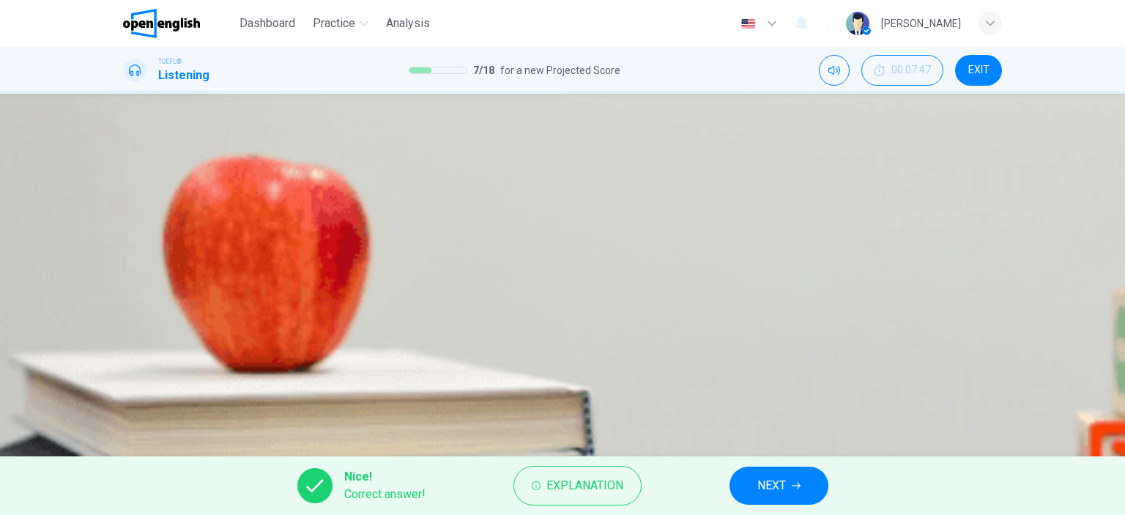
click at [778, 489] on span "NEXT" at bounding box center [771, 485] width 29 height 21
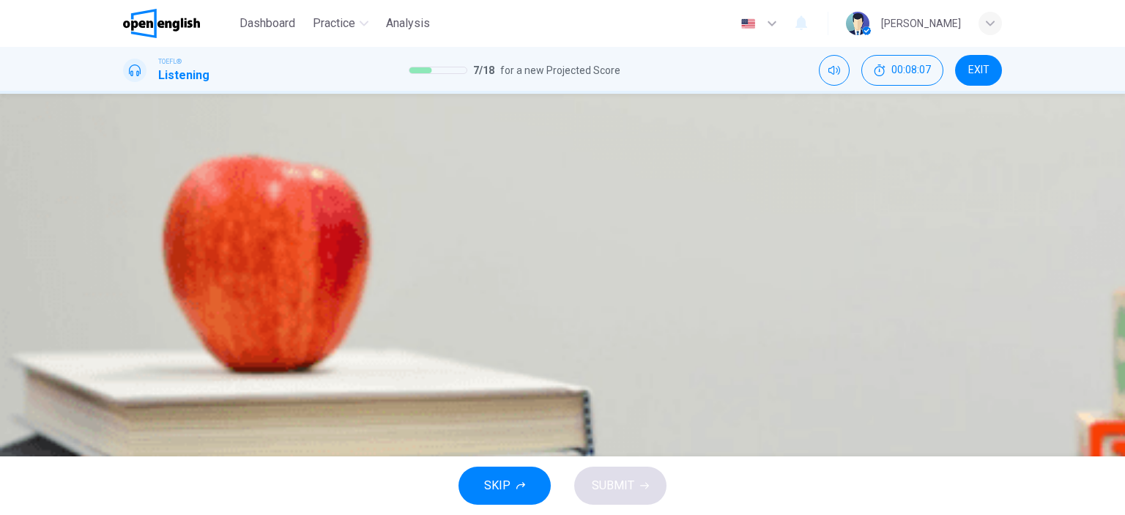
click at [530, 335] on button "D A and B only" at bounding box center [562, 316] width 879 height 37
drag, startPoint x: 621, startPoint y: 478, endPoint x: 626, endPoint y: 472, distance: 7.8
click at [621, 478] on span "SUBMIT" at bounding box center [613, 485] width 42 height 21
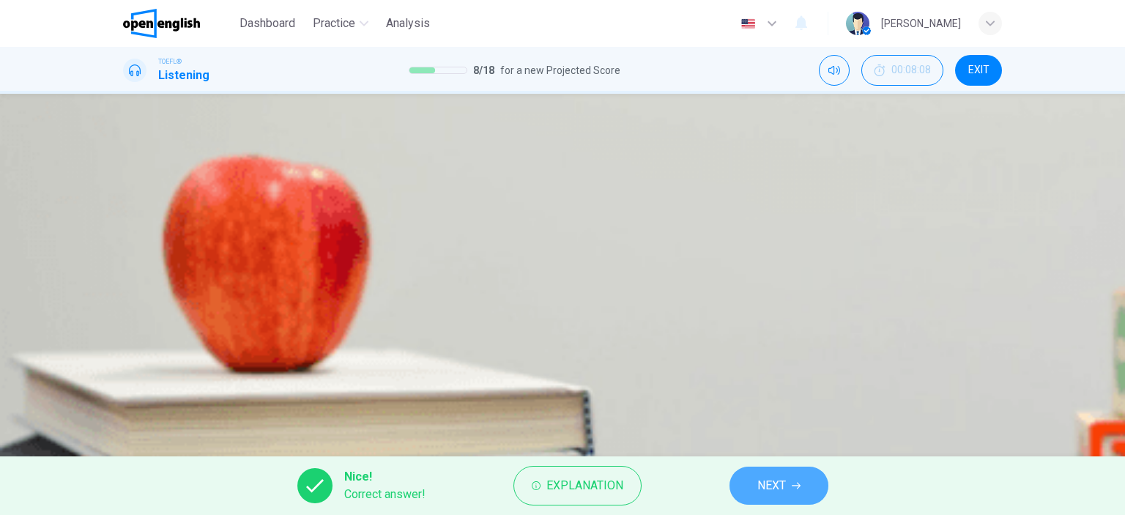
click at [764, 475] on button "NEXT" at bounding box center [779, 486] width 99 height 38
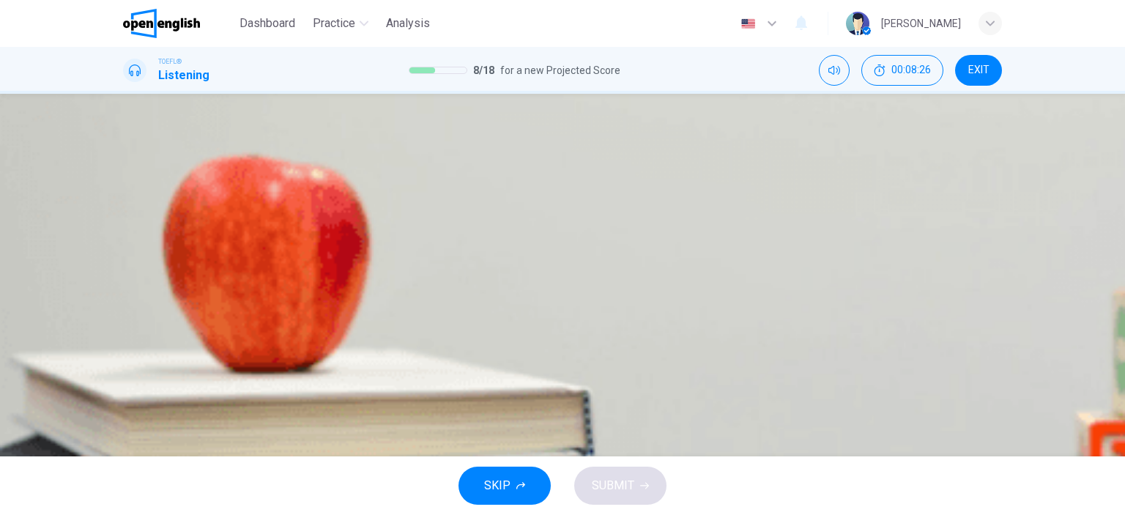
click at [129, 136] on icon "button" at bounding box center [129, 136] width 0 height 0
type input "*"
click at [548, 228] on span "He wants to help, but knows that student can't use the basement for storage" at bounding box center [353, 219] width 389 height 18
click at [645, 480] on button "SUBMIT" at bounding box center [620, 486] width 92 height 38
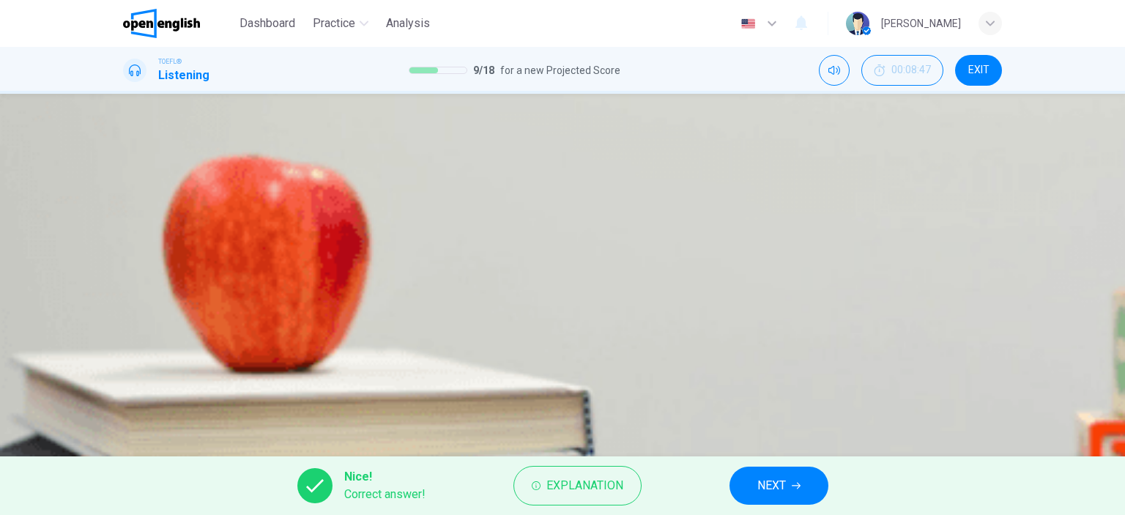
click at [798, 492] on button "NEXT" at bounding box center [779, 486] width 99 height 38
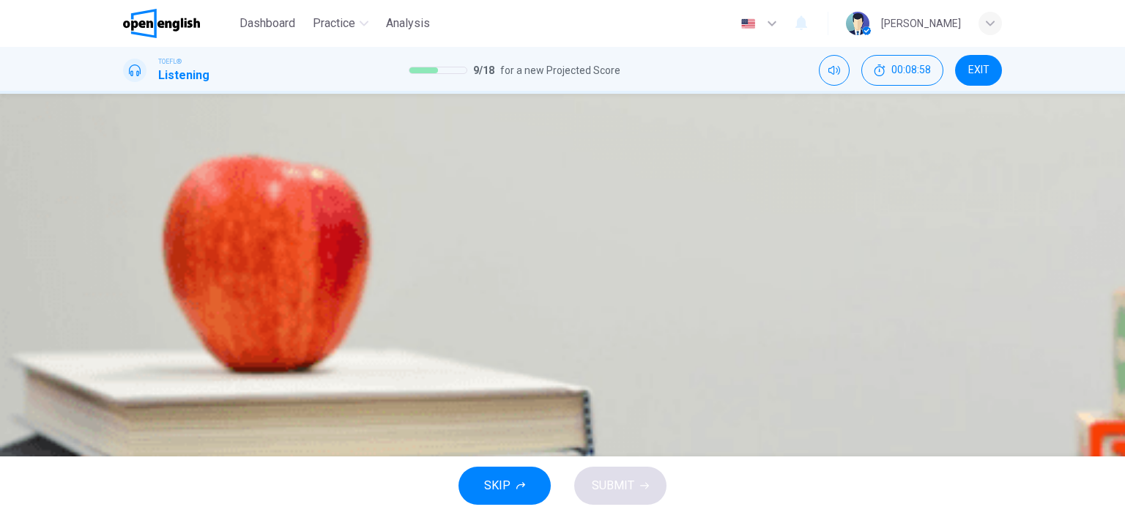
click at [135, 367] on button "button" at bounding box center [129, 373] width 12 height 12
click at [141, 414] on icon "Click to see the audio transcription" at bounding box center [133, 423] width 16 height 18
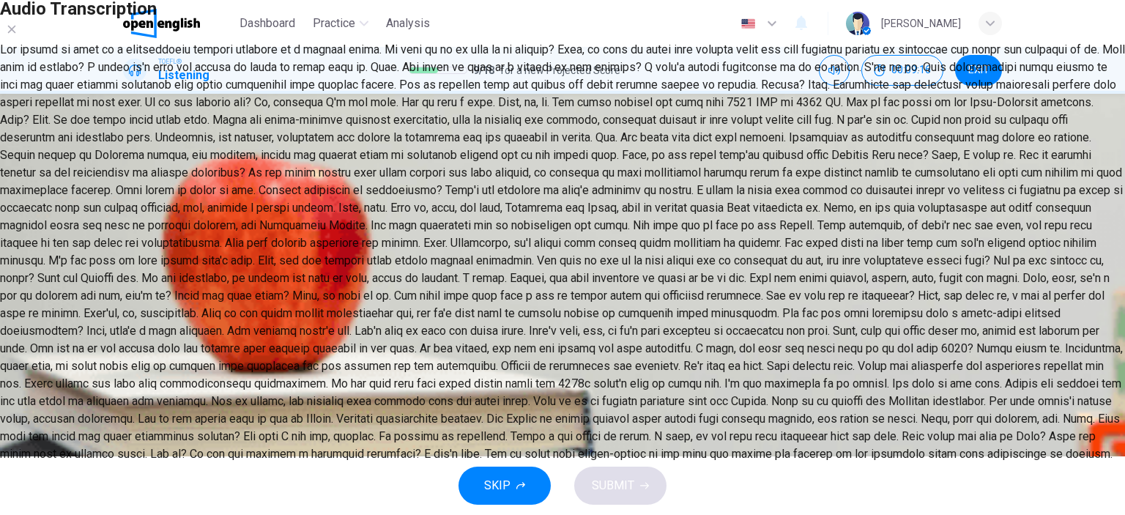
scroll to position [220, 0]
click at [23, 41] on button "button" at bounding box center [11, 29] width 23 height 23
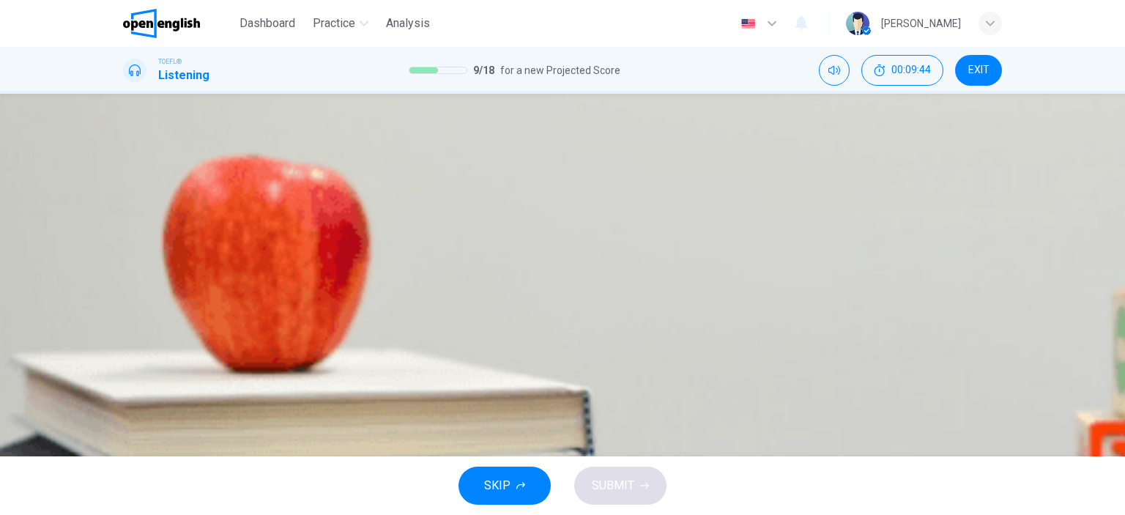
click at [481, 336] on span "He spread war tactics across a geographically predictable area" at bounding box center [320, 328] width 322 height 18
click at [624, 497] on button "SUBMIT" at bounding box center [620, 486] width 92 height 38
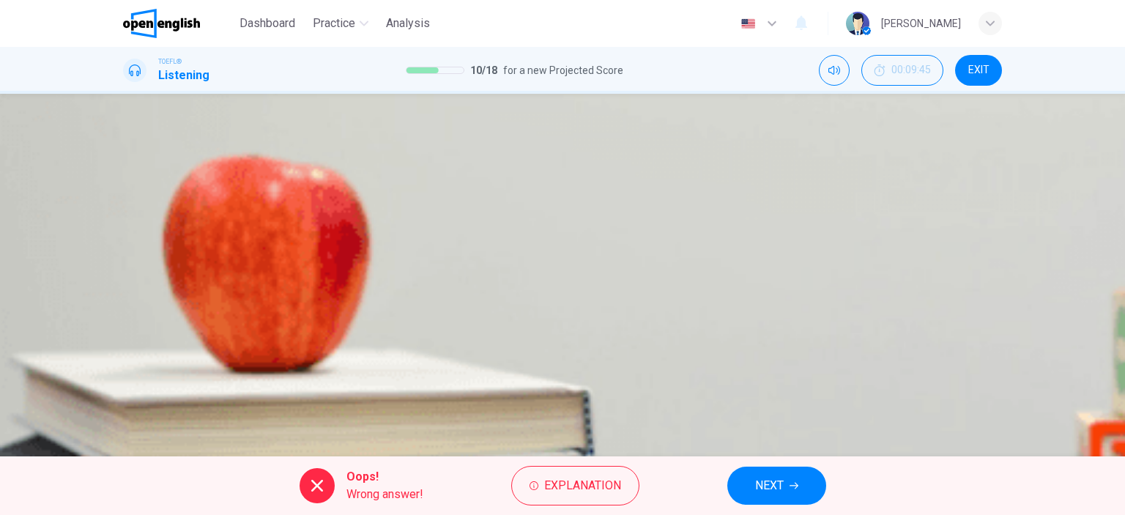
click at [621, 346] on div "A He used his knowledge of geography to be successful in war B His warfare did …" at bounding box center [562, 272] width 879 height 146
click at [747, 468] on button "NEXT" at bounding box center [776, 486] width 99 height 38
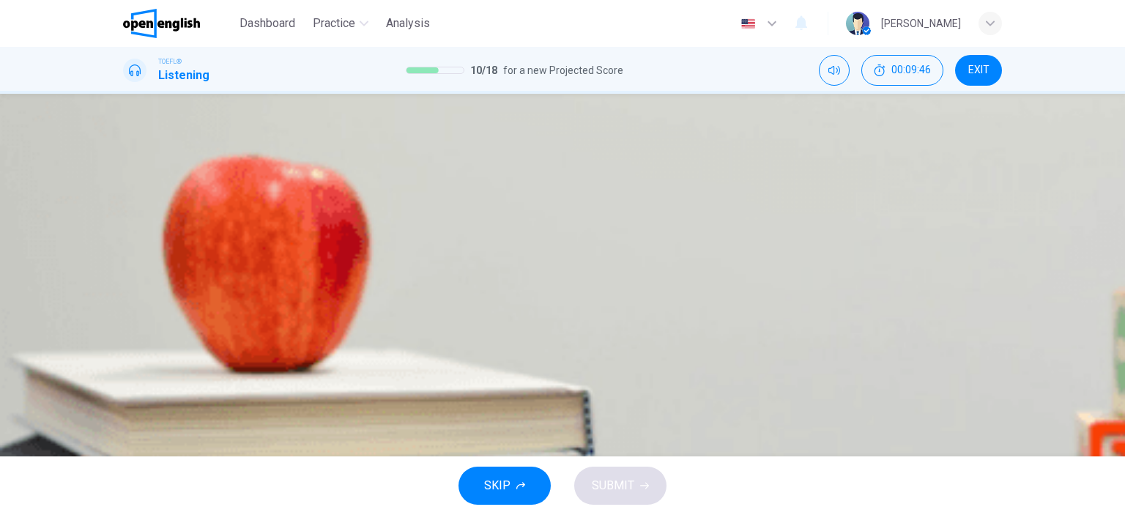
scroll to position [73, 0]
click at [126, 393] on button "Click to see the audio transcription" at bounding box center [124, 400] width 3 height 14
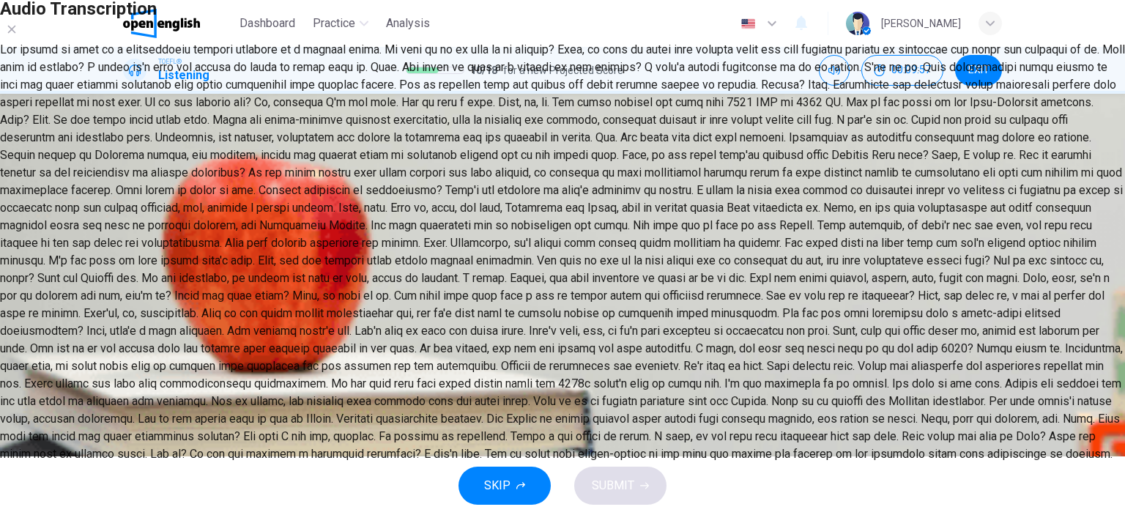
click at [18, 35] on icon "button" at bounding box center [12, 29] width 12 height 12
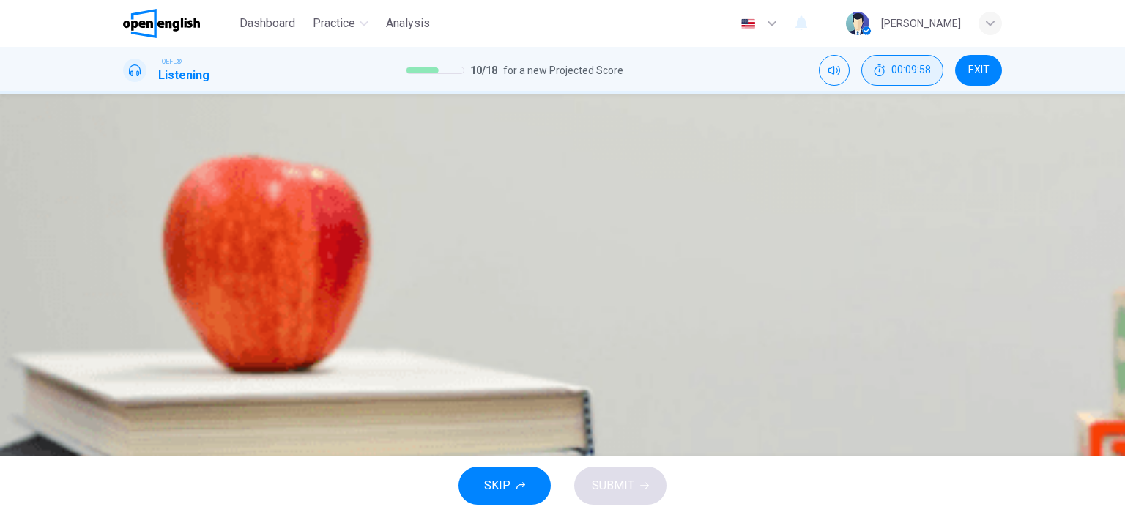
type input "**"
click at [981, 70] on span "EXIT" at bounding box center [978, 70] width 21 height 12
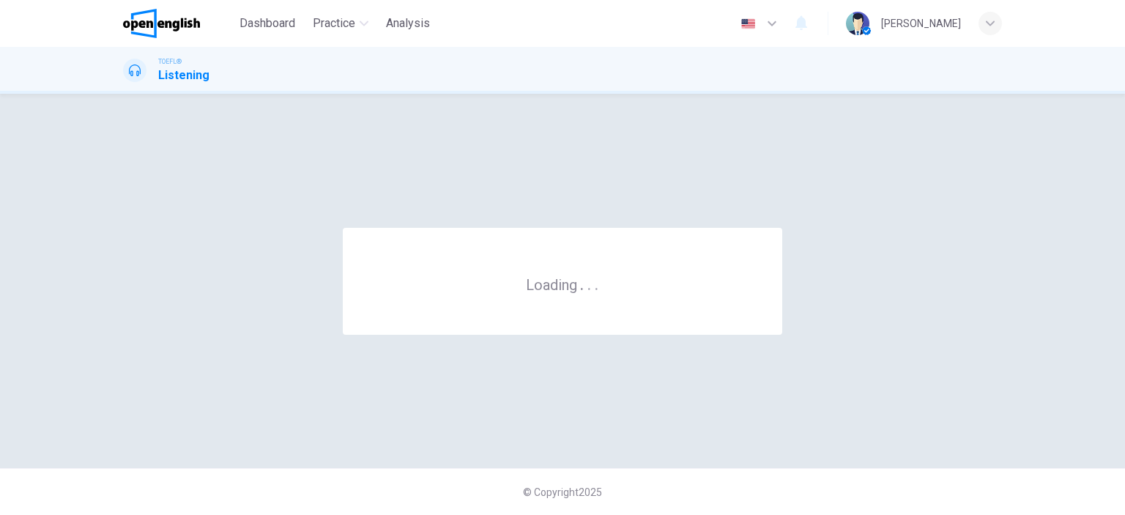
scroll to position [0, 0]
